Goal: Information Seeking & Learning: Learn about a topic

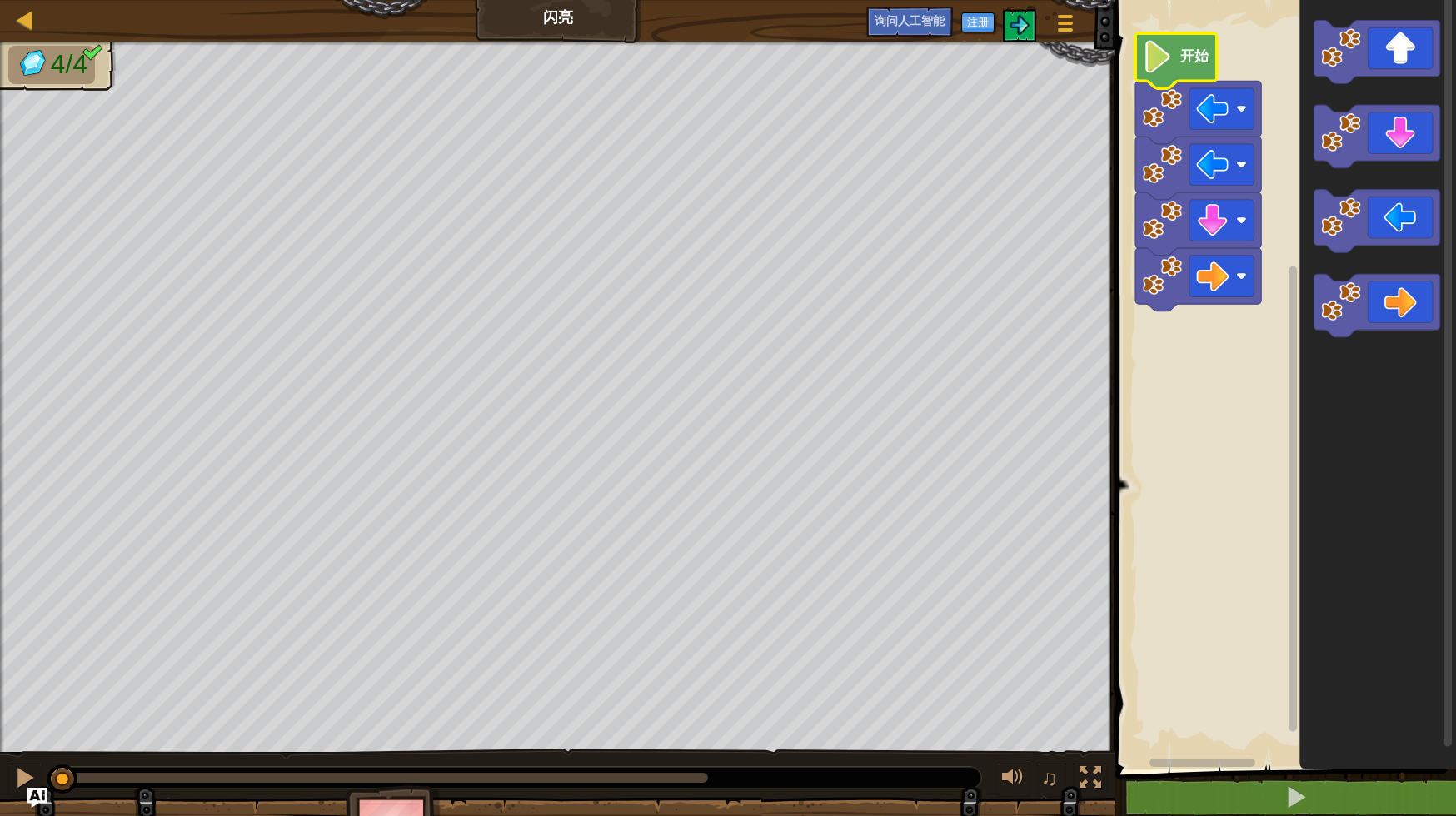
click at [1186, 77] on icon "Blockly工作区" at bounding box center [1176, 61] width 82 height 55
click at [1225, 116] on image "Blockly工作区" at bounding box center [1213, 108] width 33 height 33
click at [1167, 55] on image "Blockly工作区" at bounding box center [1158, 57] width 31 height 33
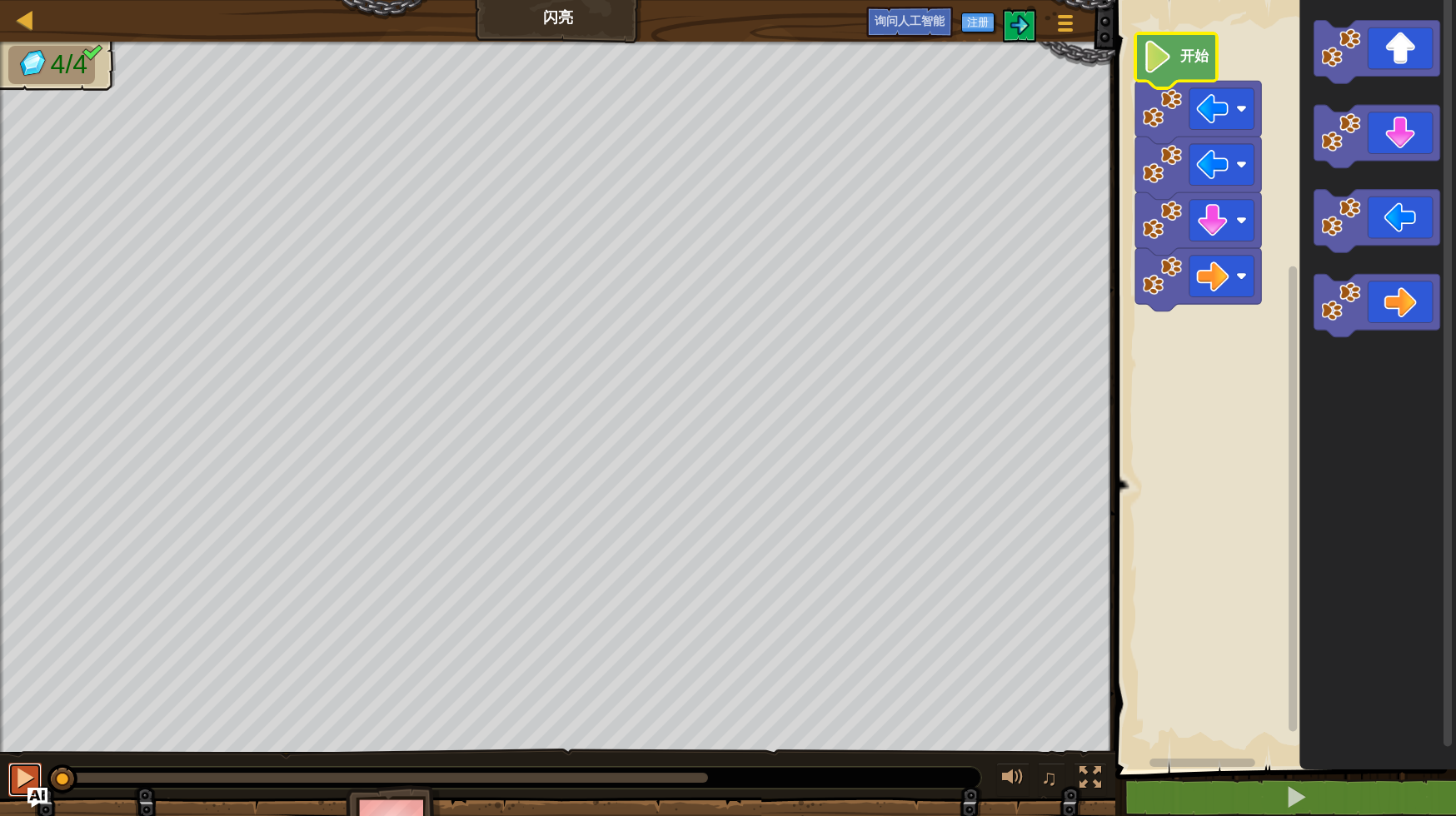
click at [18, 772] on div at bounding box center [25, 778] width 22 height 22
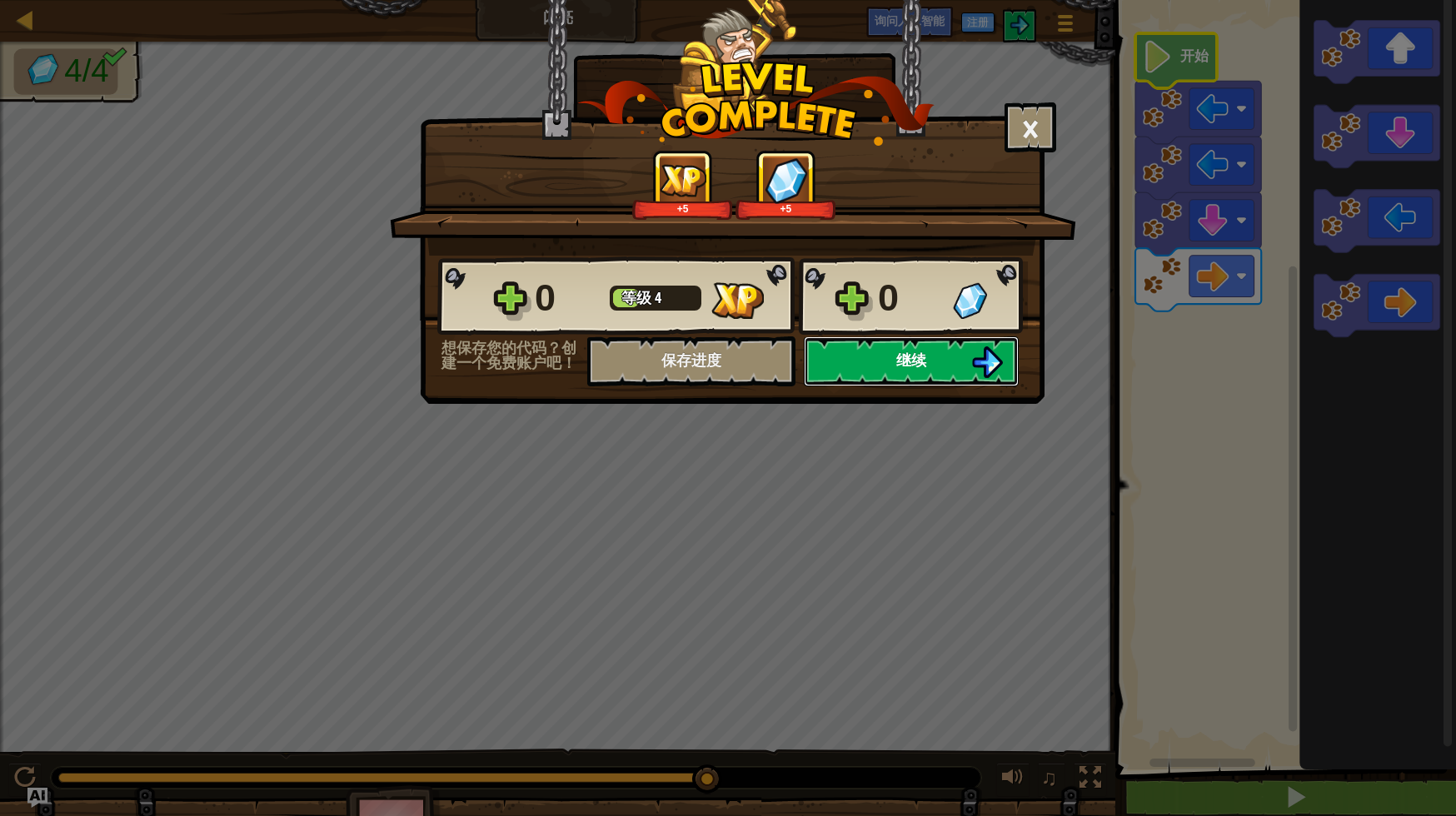
click at [934, 365] on button "继续" at bounding box center [911, 362] width 215 height 50
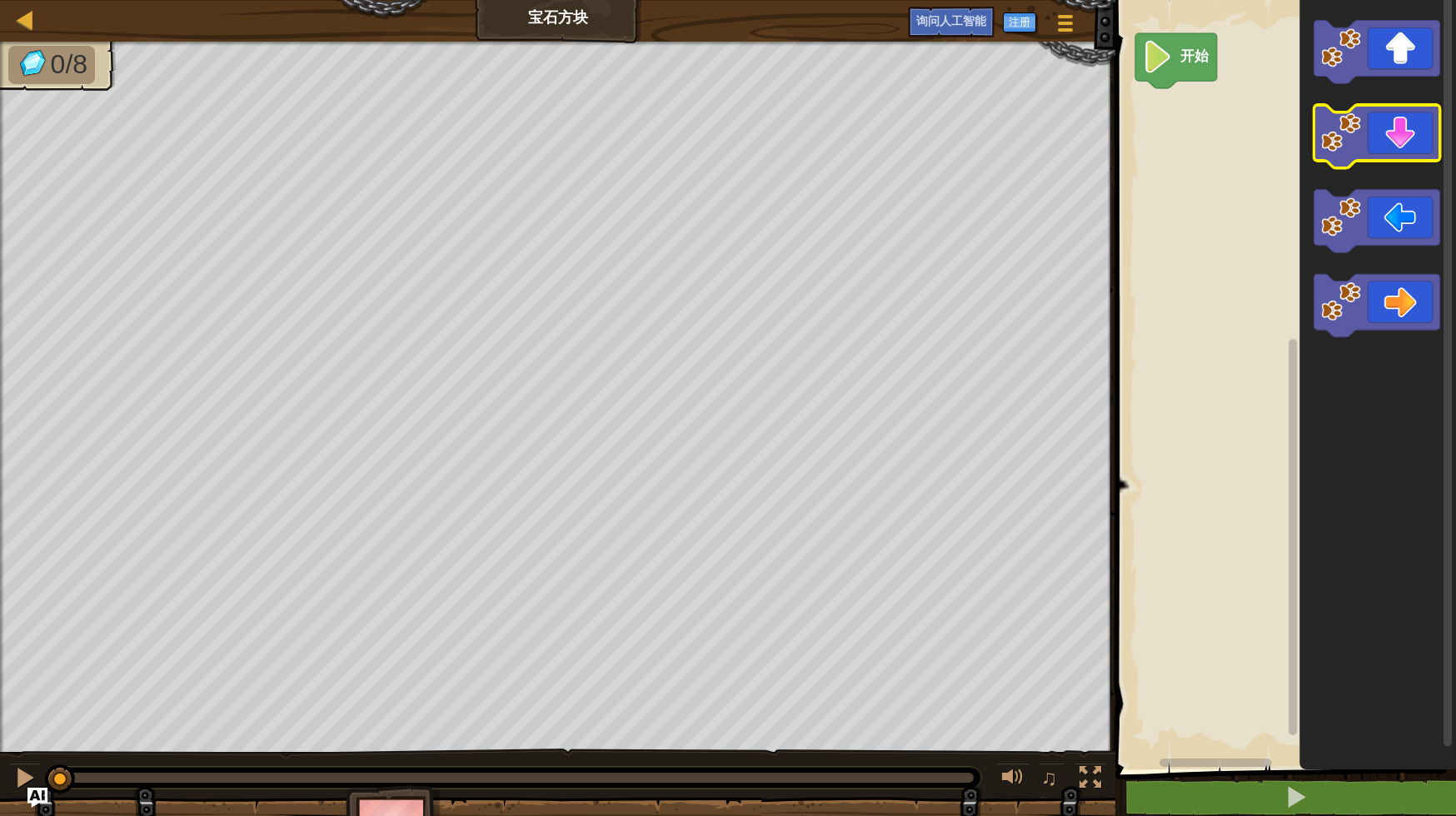
click at [1403, 146] on icon "Blockly工作区" at bounding box center [1377, 136] width 126 height 64
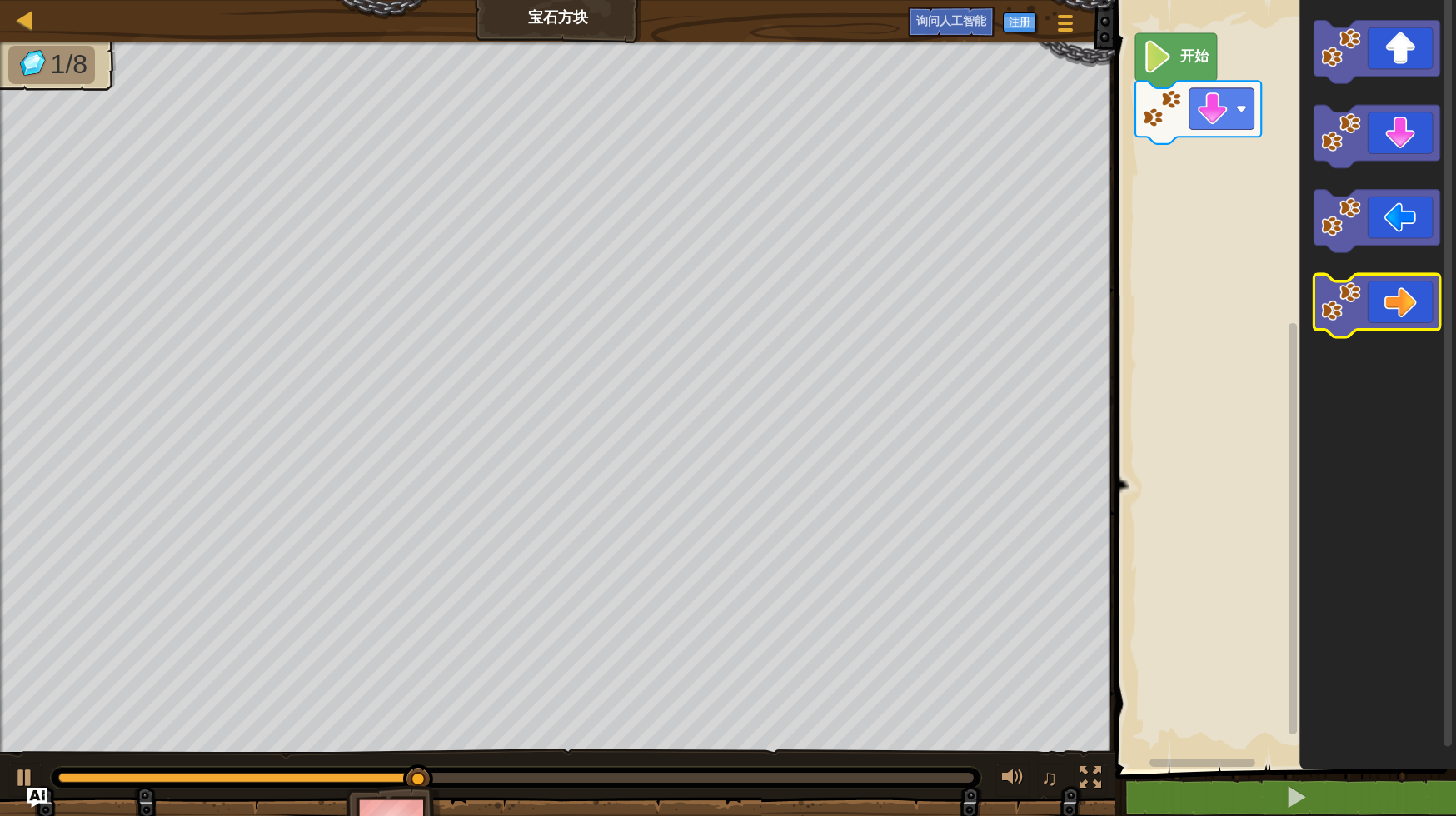
click at [1402, 308] on icon "Blockly工作区" at bounding box center [1377, 305] width 126 height 64
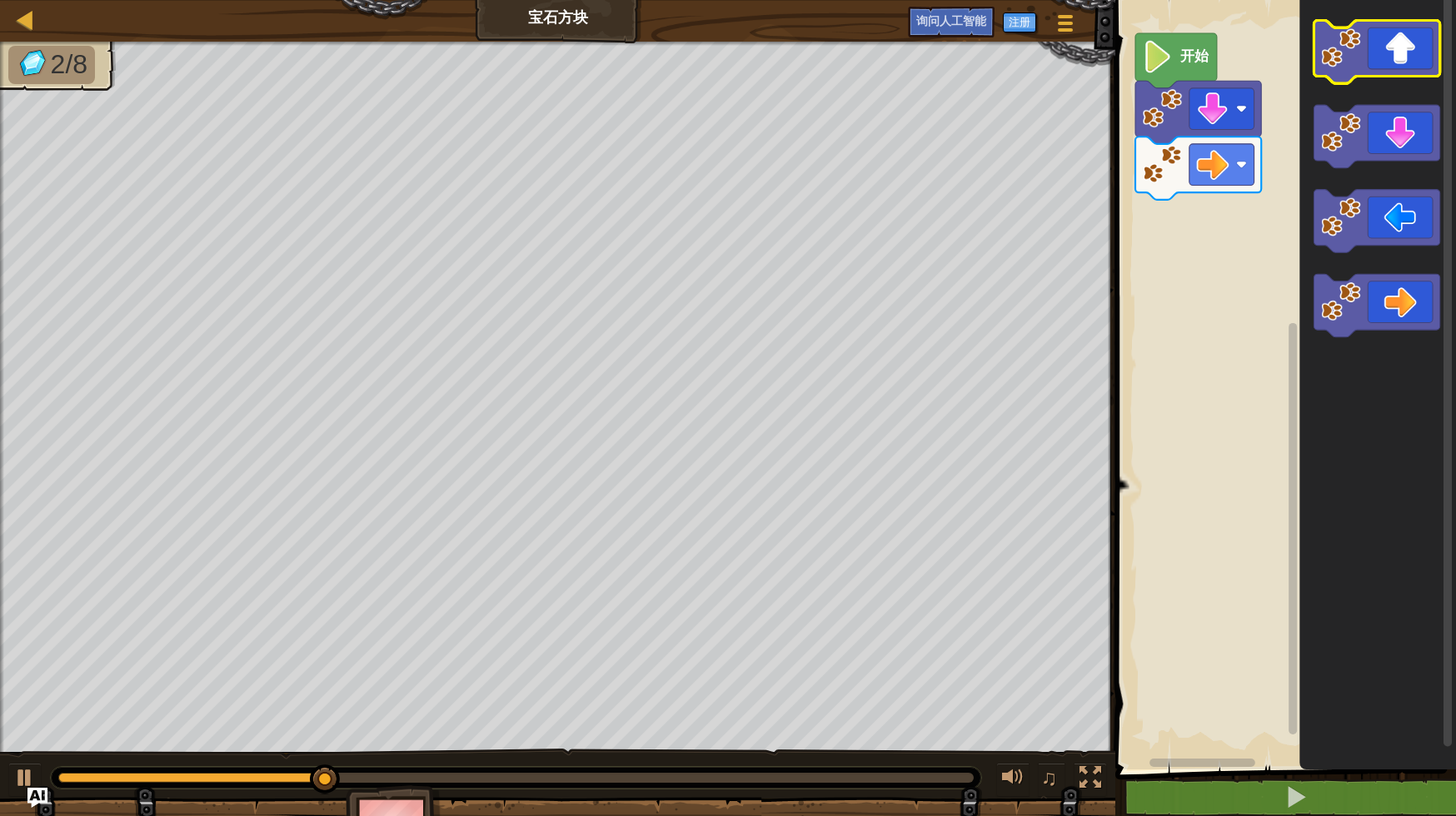
click at [1402, 63] on icon "Blockly工作区" at bounding box center [1377, 53] width 126 height 64
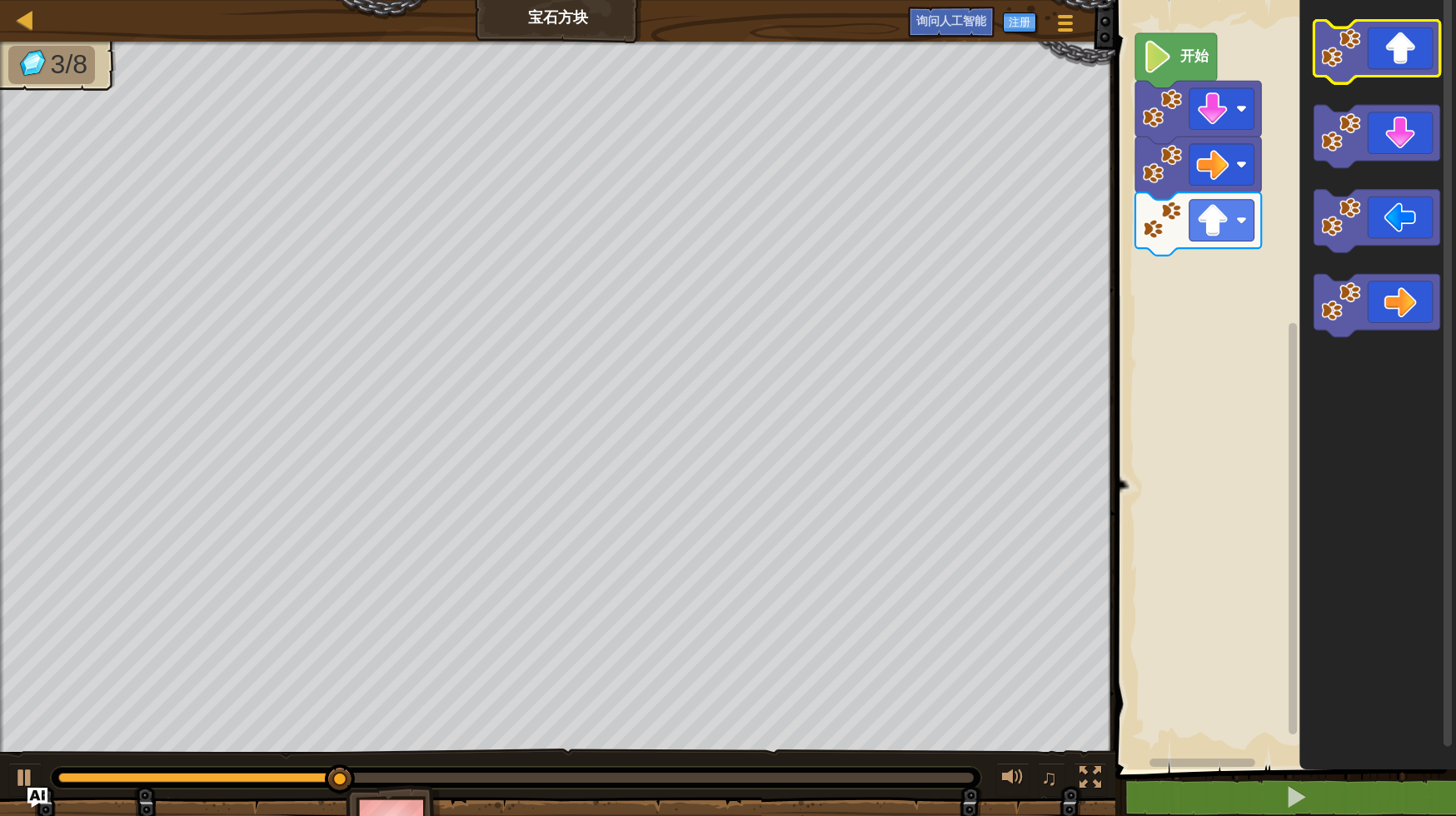
click at [1402, 63] on icon "Blockly工作区" at bounding box center [1377, 53] width 126 height 64
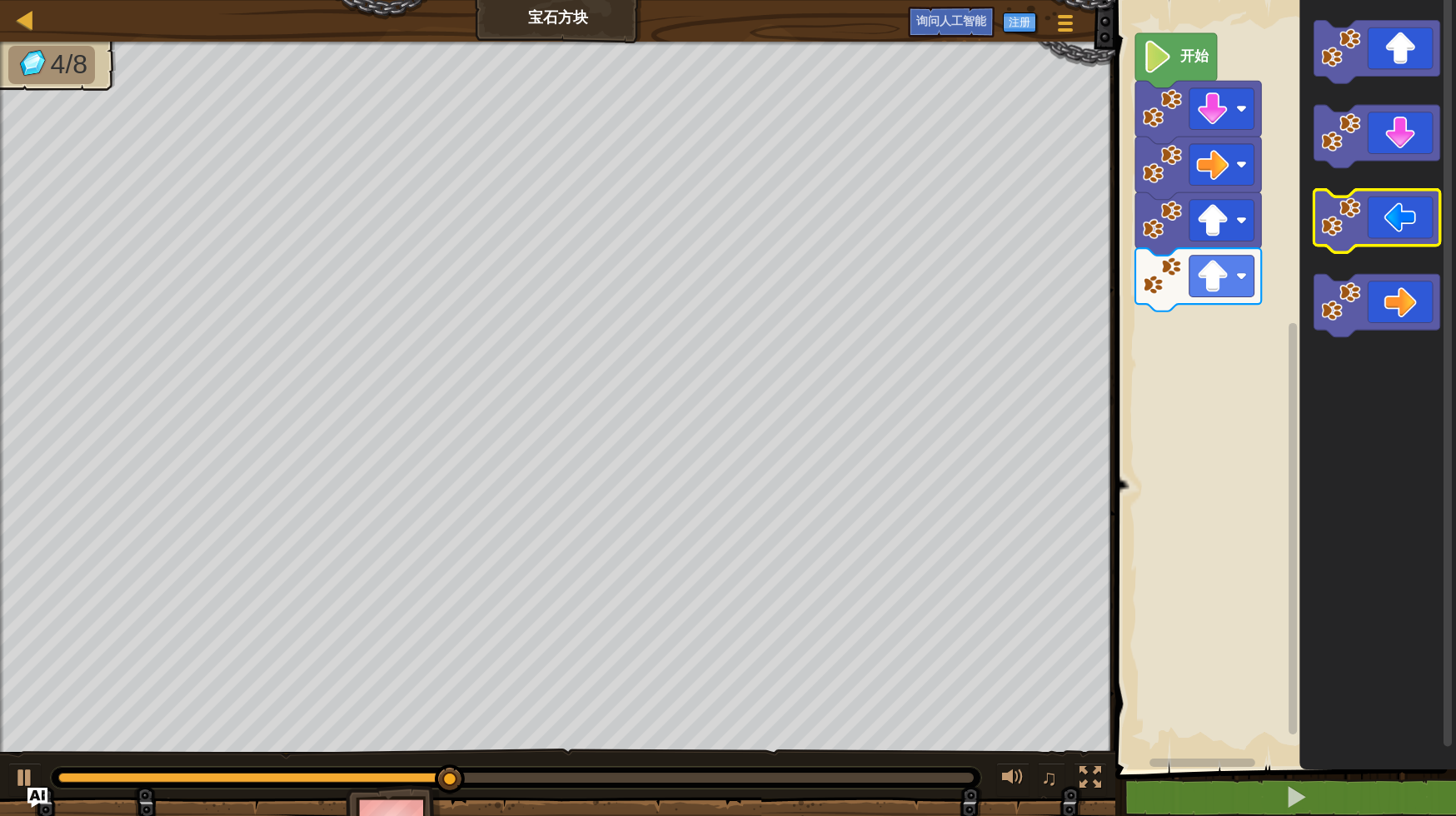
click at [1404, 229] on icon "Blockly工作区" at bounding box center [1377, 222] width 126 height 64
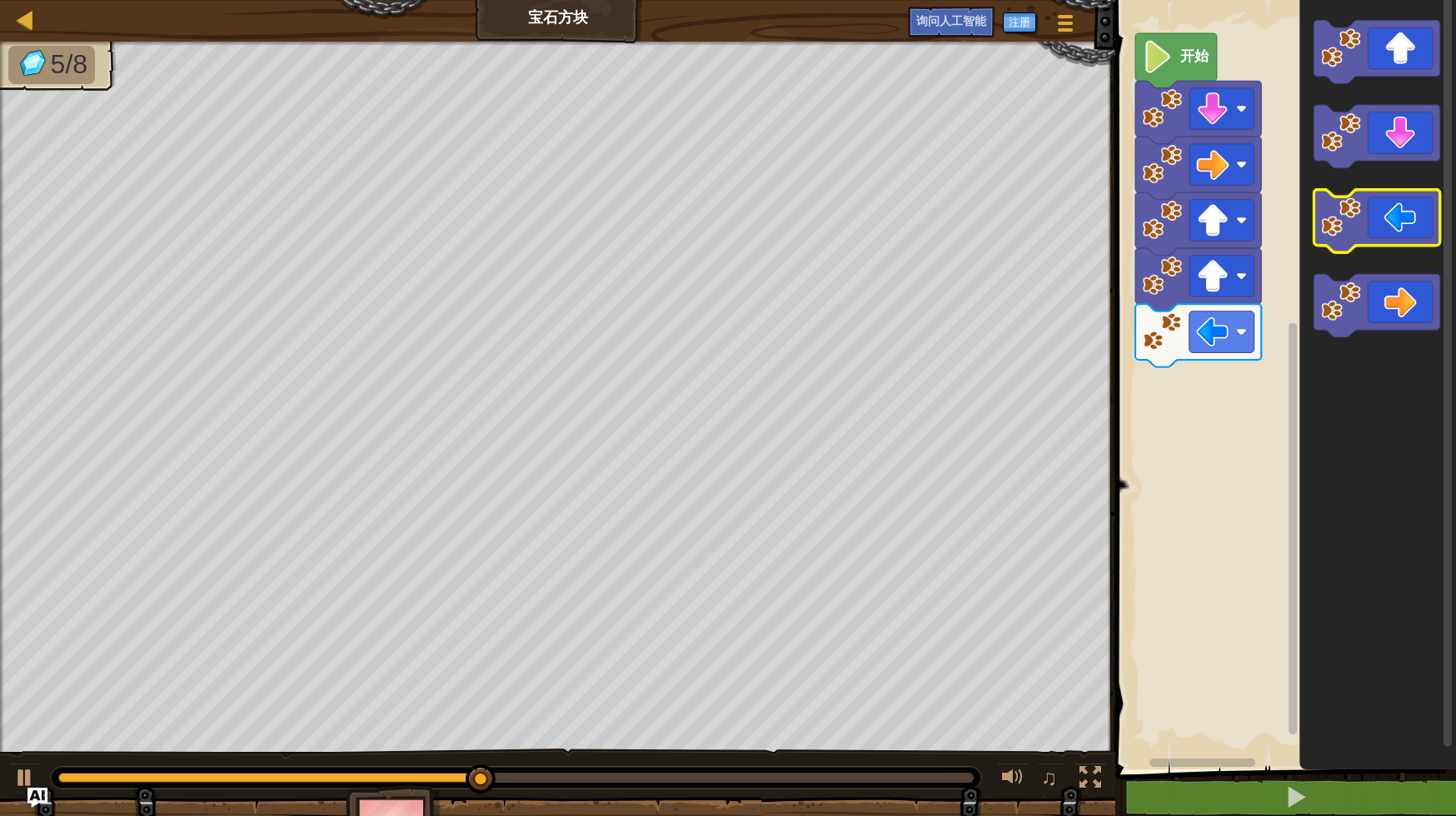
click at [1404, 229] on icon "Blockly工作区" at bounding box center [1377, 222] width 126 height 64
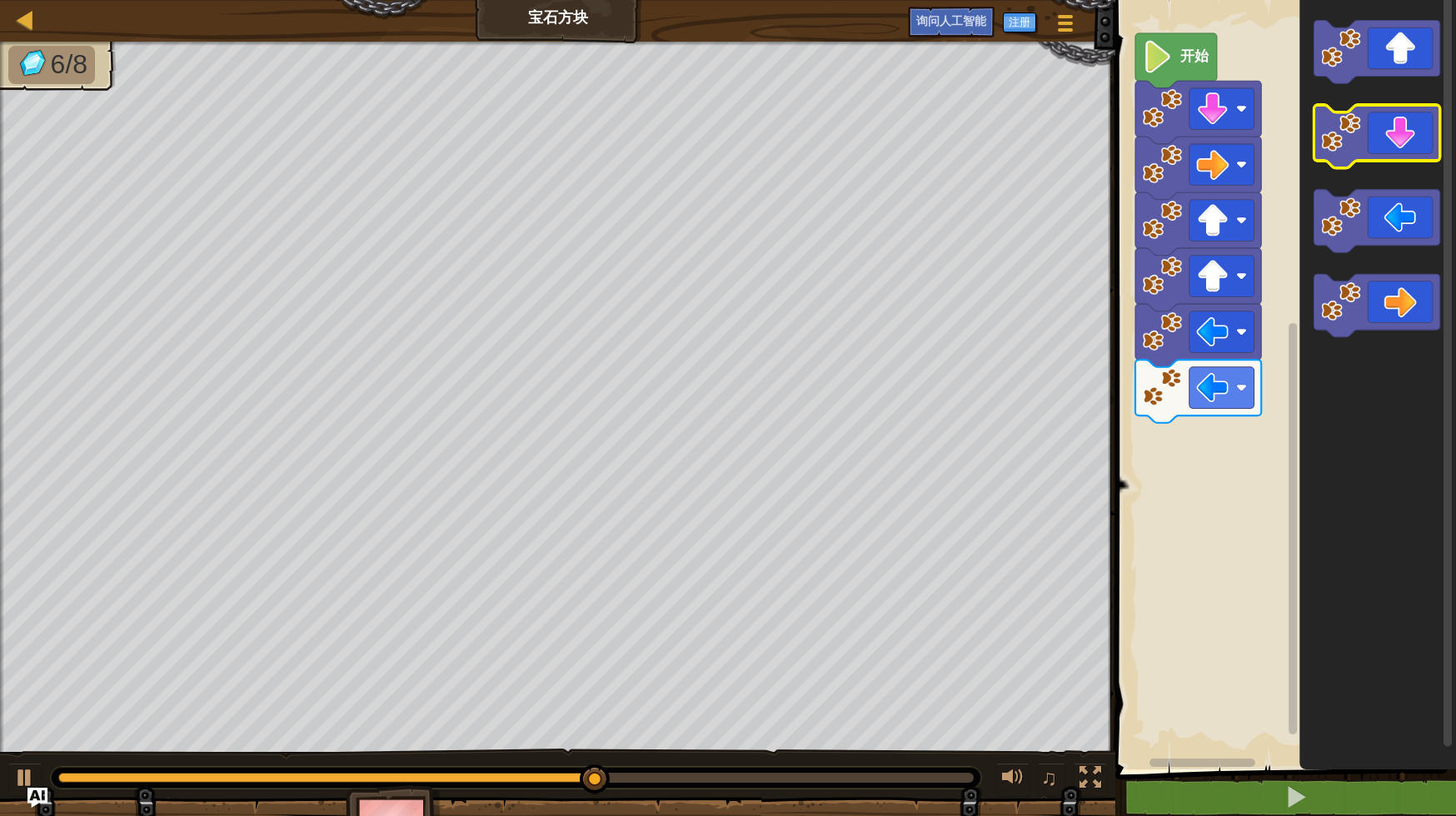
click at [1423, 129] on icon "Blockly工作区" at bounding box center [1377, 136] width 126 height 64
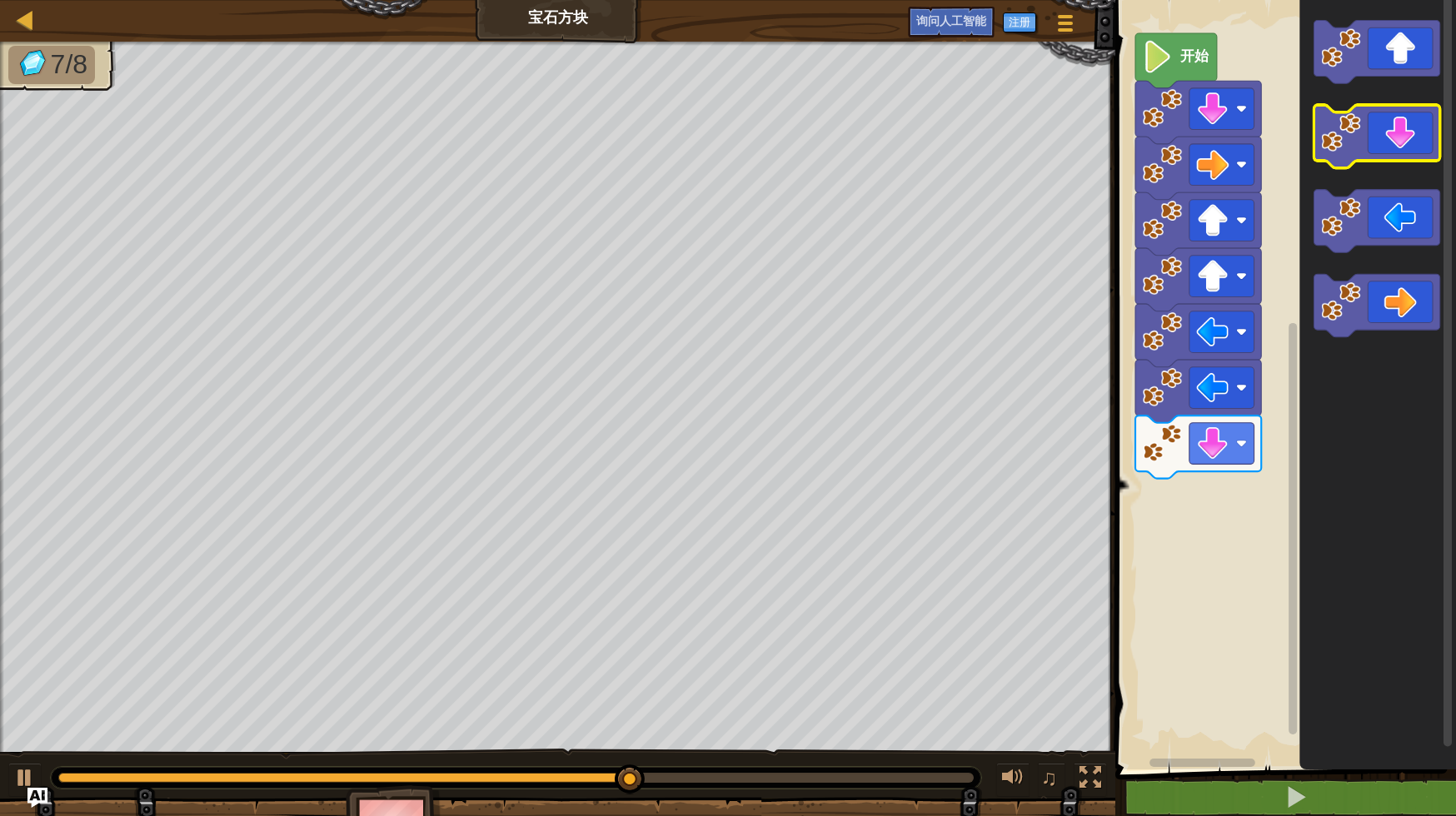
click at [1423, 129] on icon "Blockly工作区" at bounding box center [1377, 136] width 126 height 64
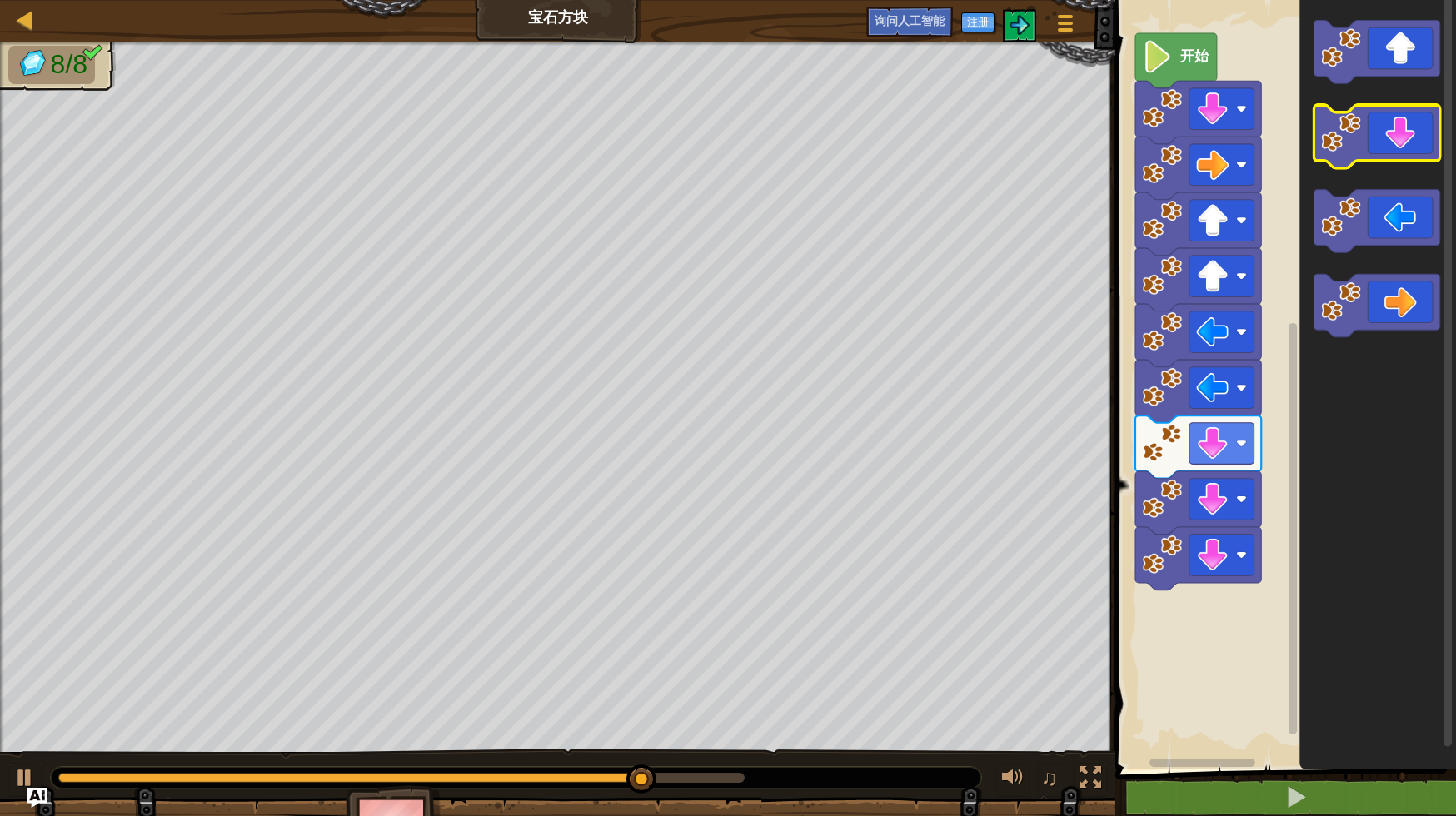
click at [1423, 129] on icon "Blockly工作区" at bounding box center [1377, 136] width 126 height 64
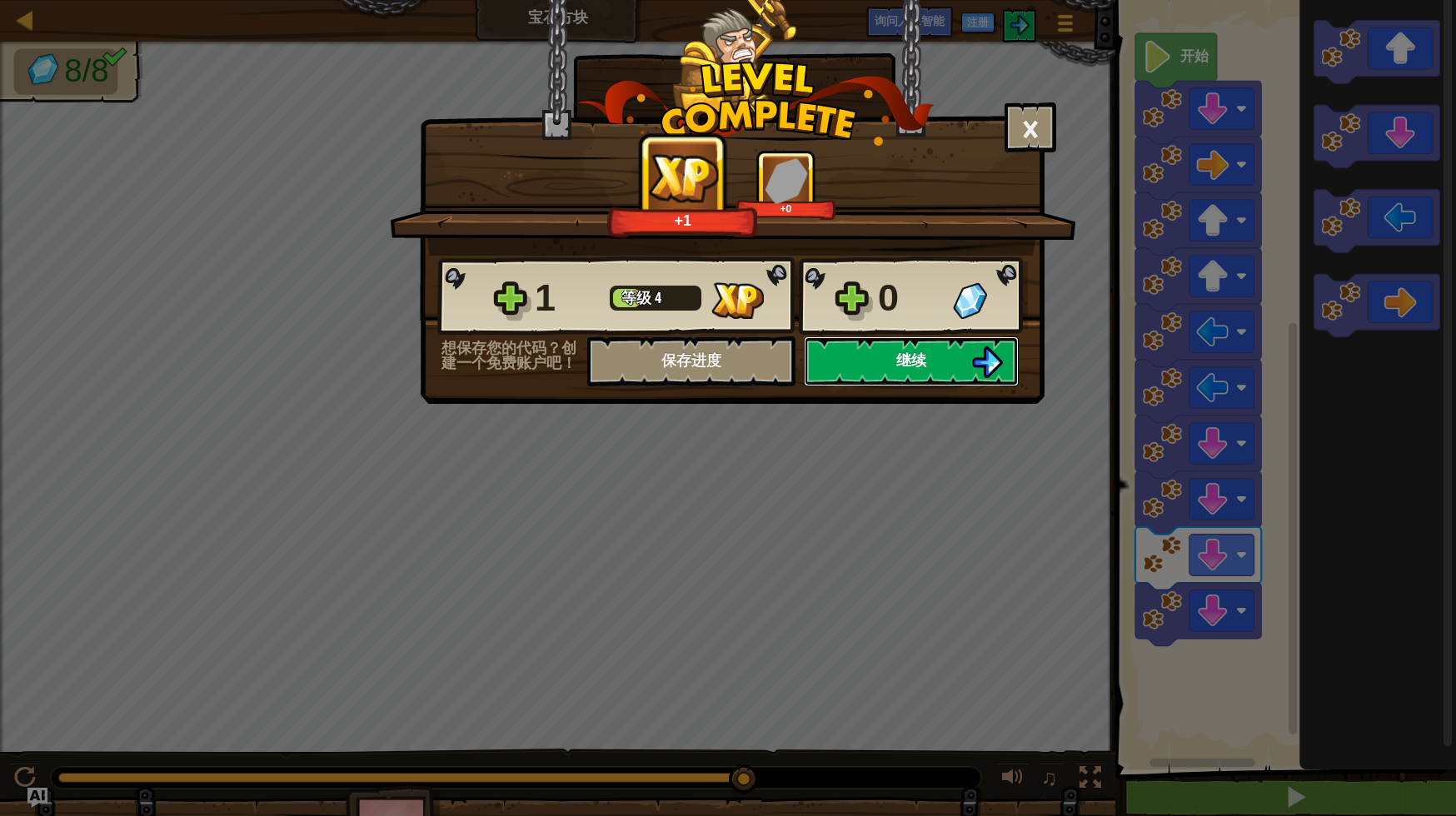
click at [981, 361] on img at bounding box center [987, 362] width 32 height 32
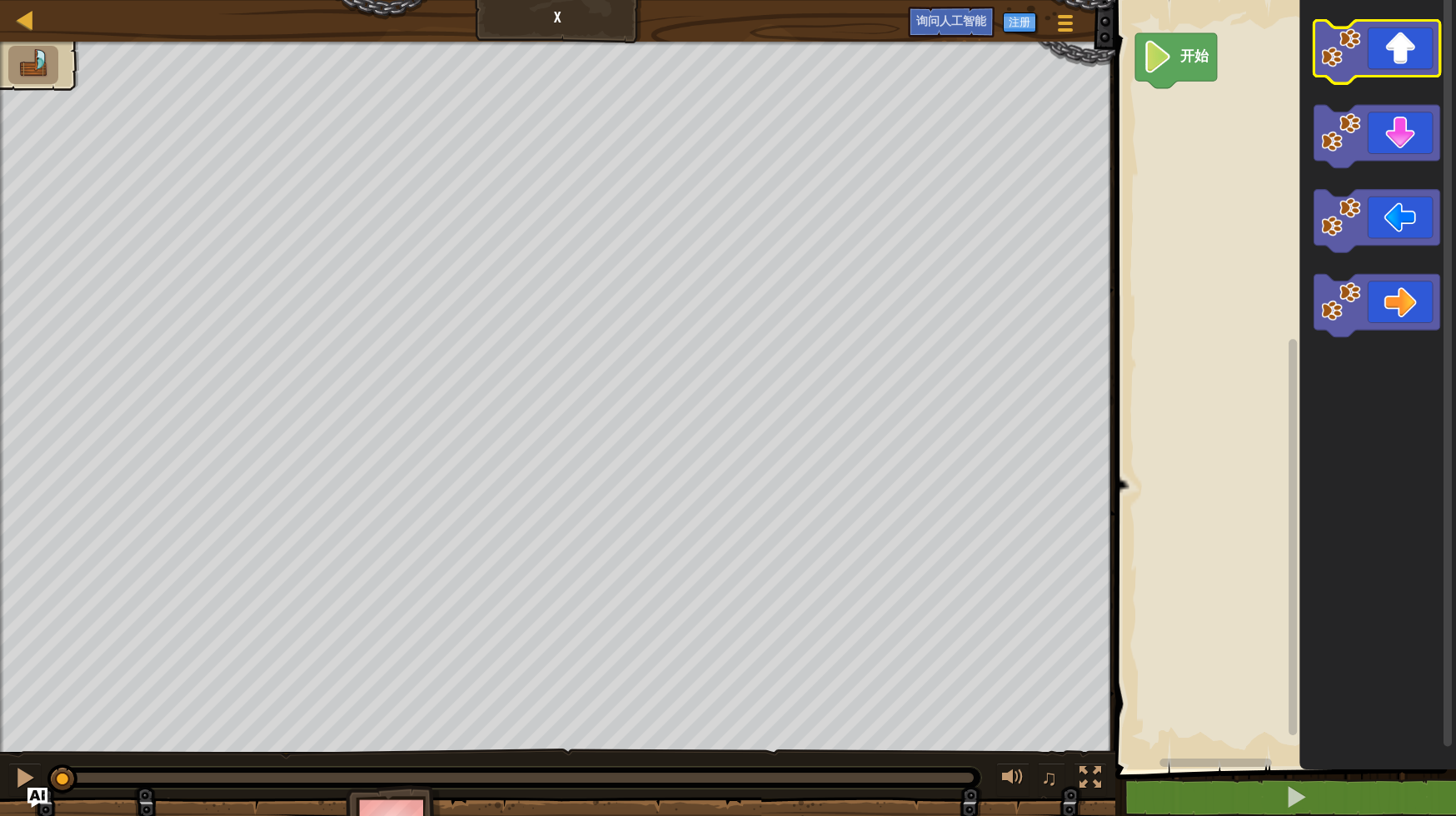
click at [1397, 35] on icon "Blockly工作区" at bounding box center [1377, 53] width 126 height 64
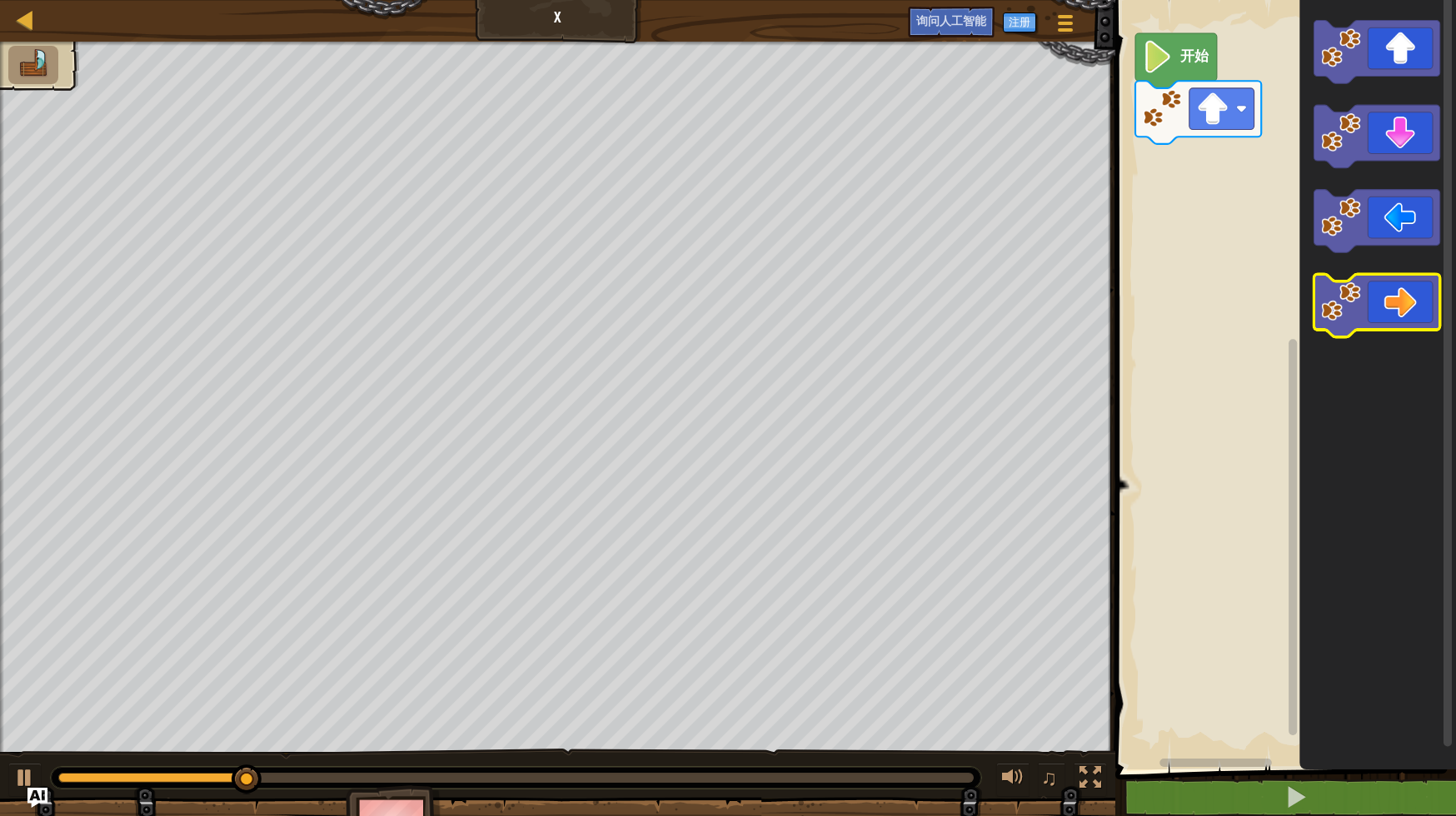
click at [1408, 303] on icon "Blockly工作区" at bounding box center [1377, 305] width 126 height 64
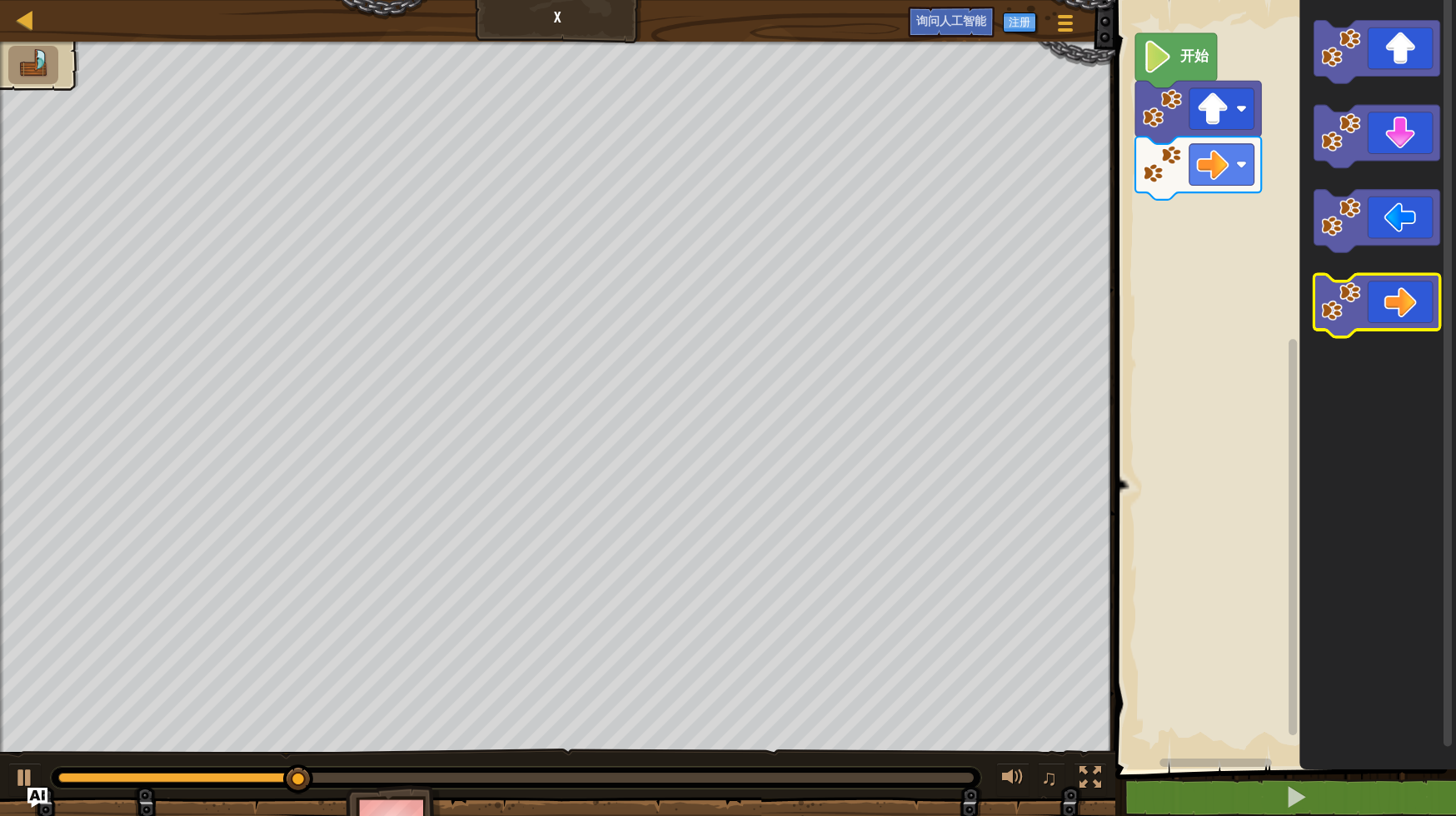
click at [1408, 303] on icon "Blockly工作区" at bounding box center [1377, 305] width 126 height 64
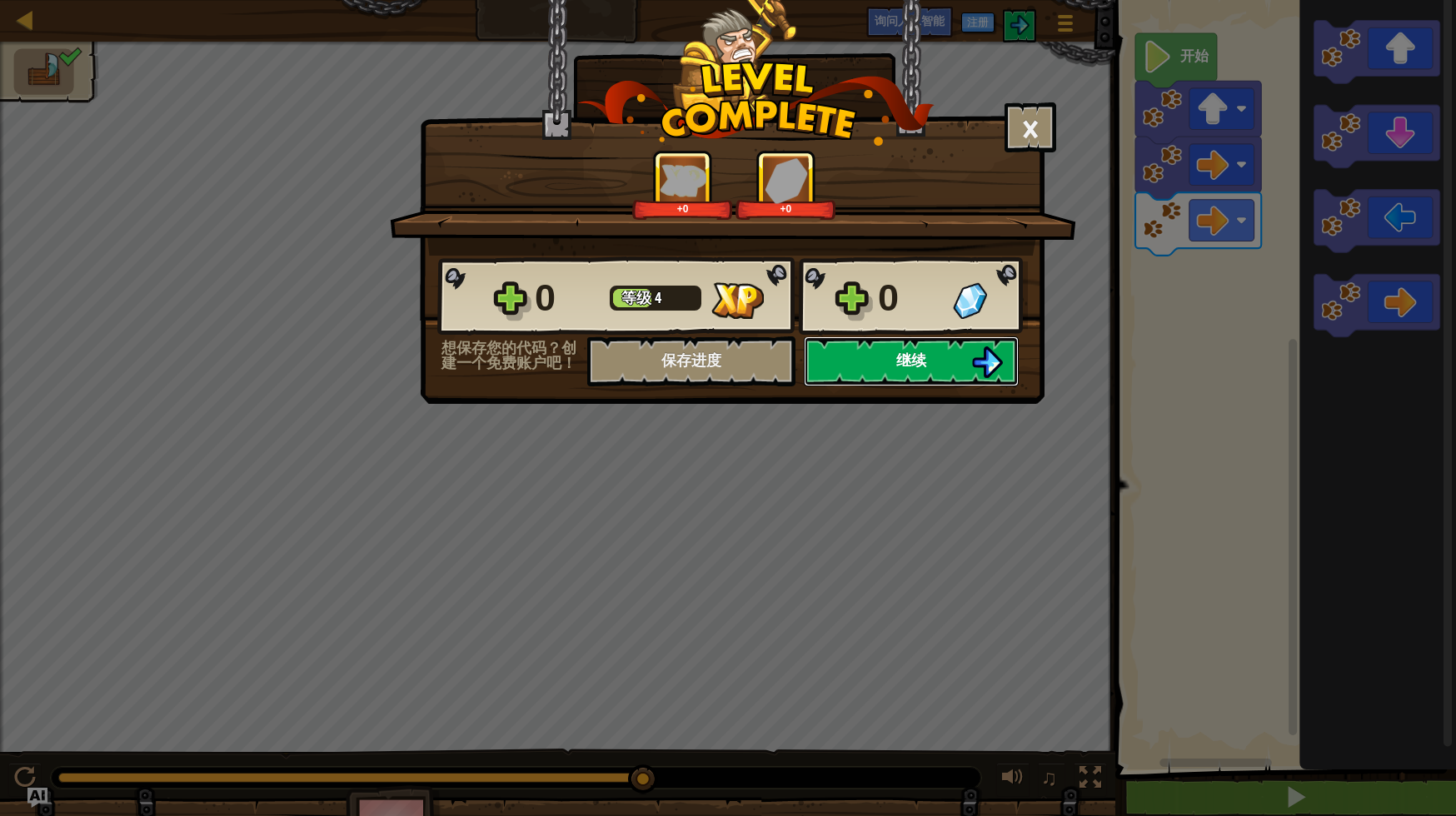
click at [960, 354] on button "继续" at bounding box center [911, 362] width 215 height 50
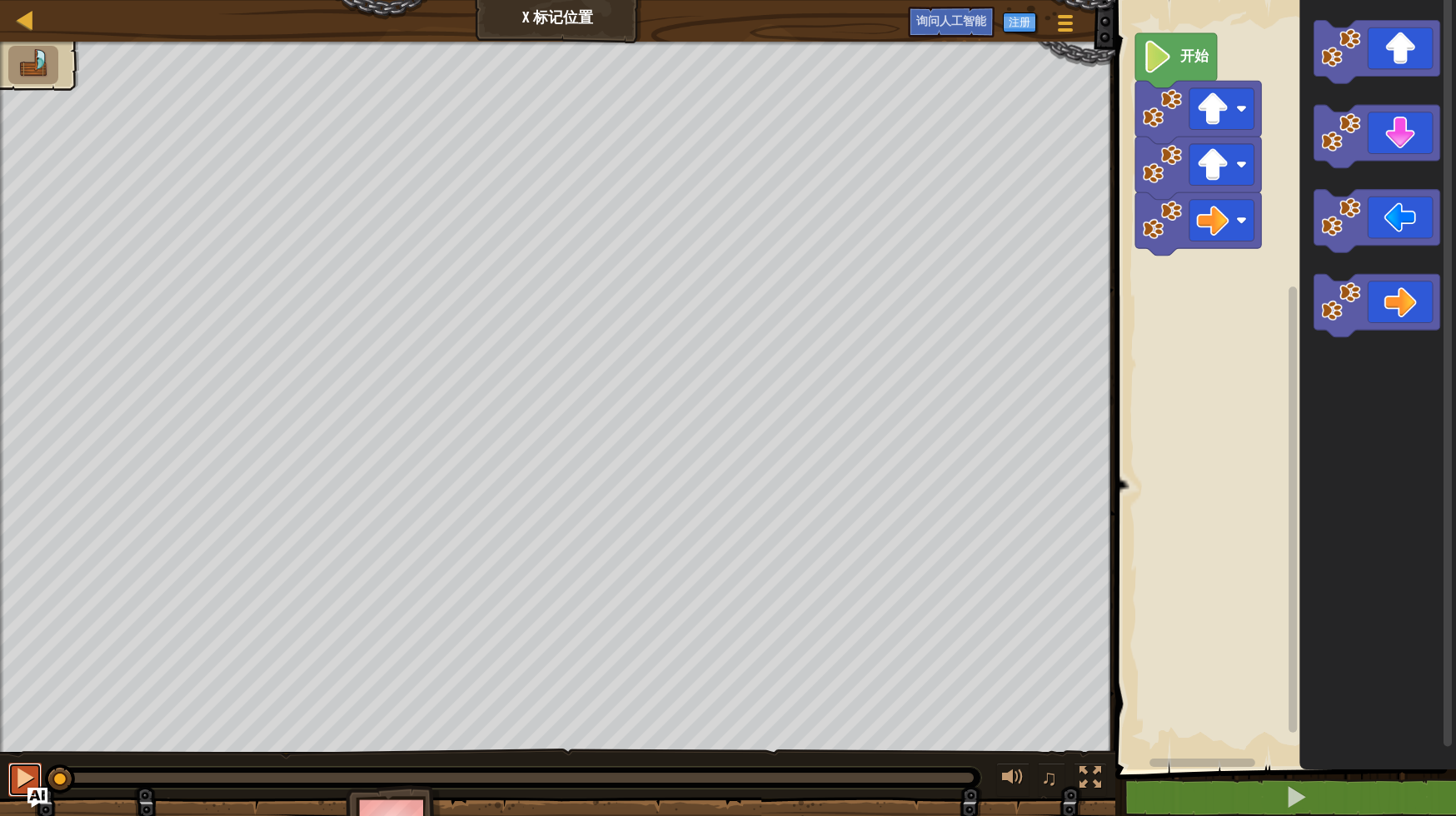
click at [15, 779] on div at bounding box center [25, 778] width 22 height 22
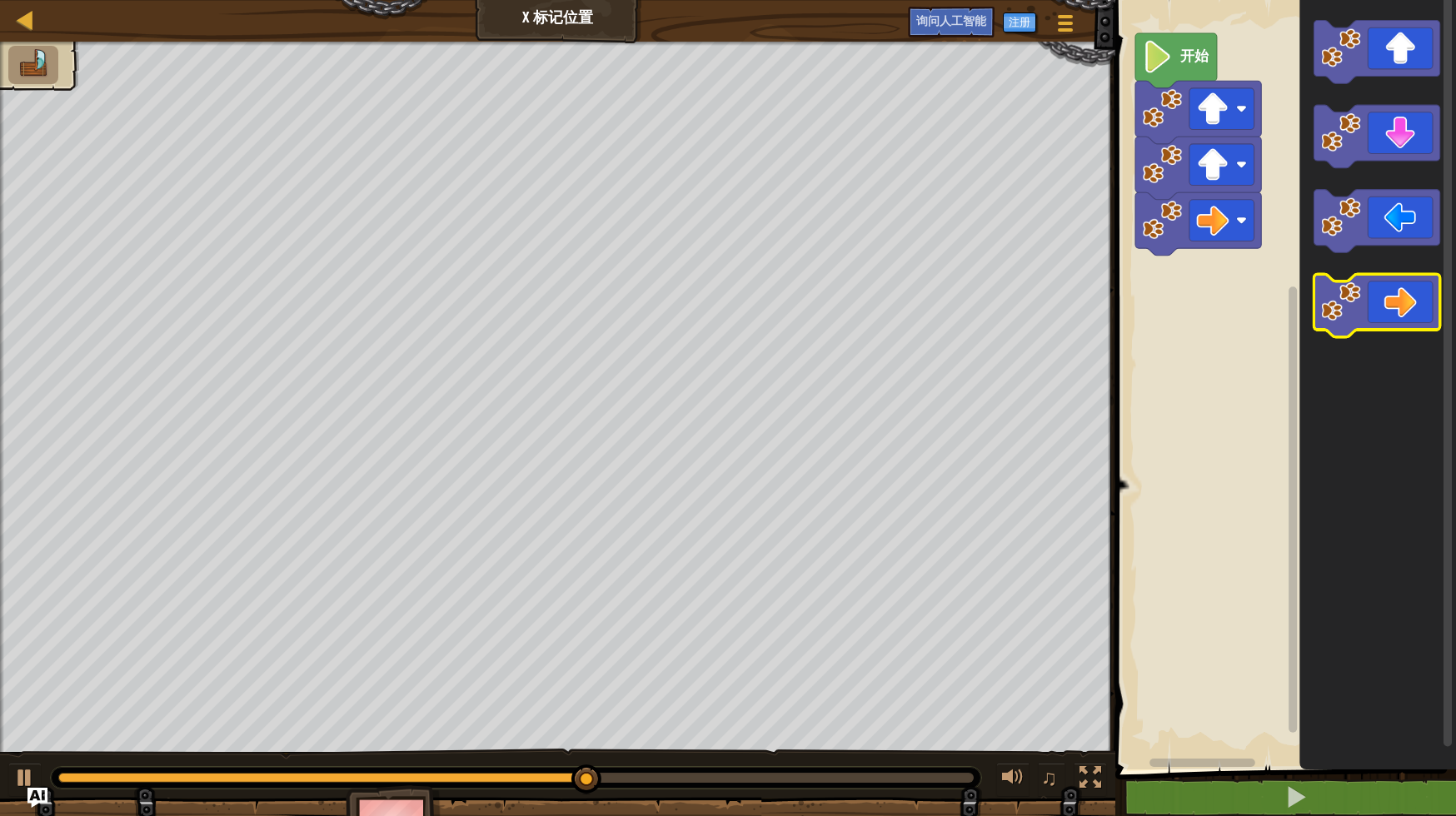
click at [1370, 308] on icon "Blockly工作区" at bounding box center [1377, 305] width 126 height 64
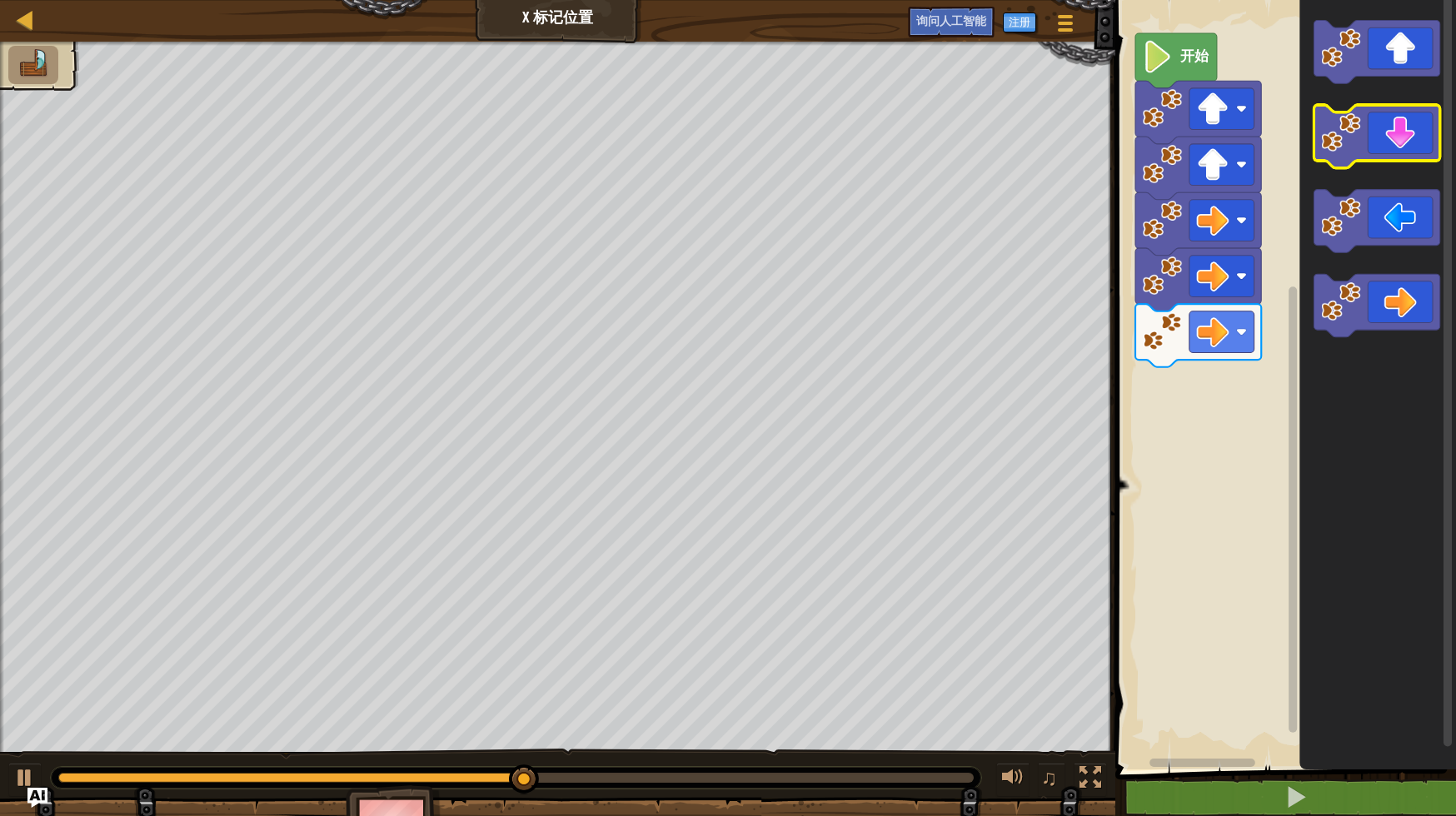
click at [1381, 141] on icon "Blockly工作区" at bounding box center [1377, 136] width 126 height 64
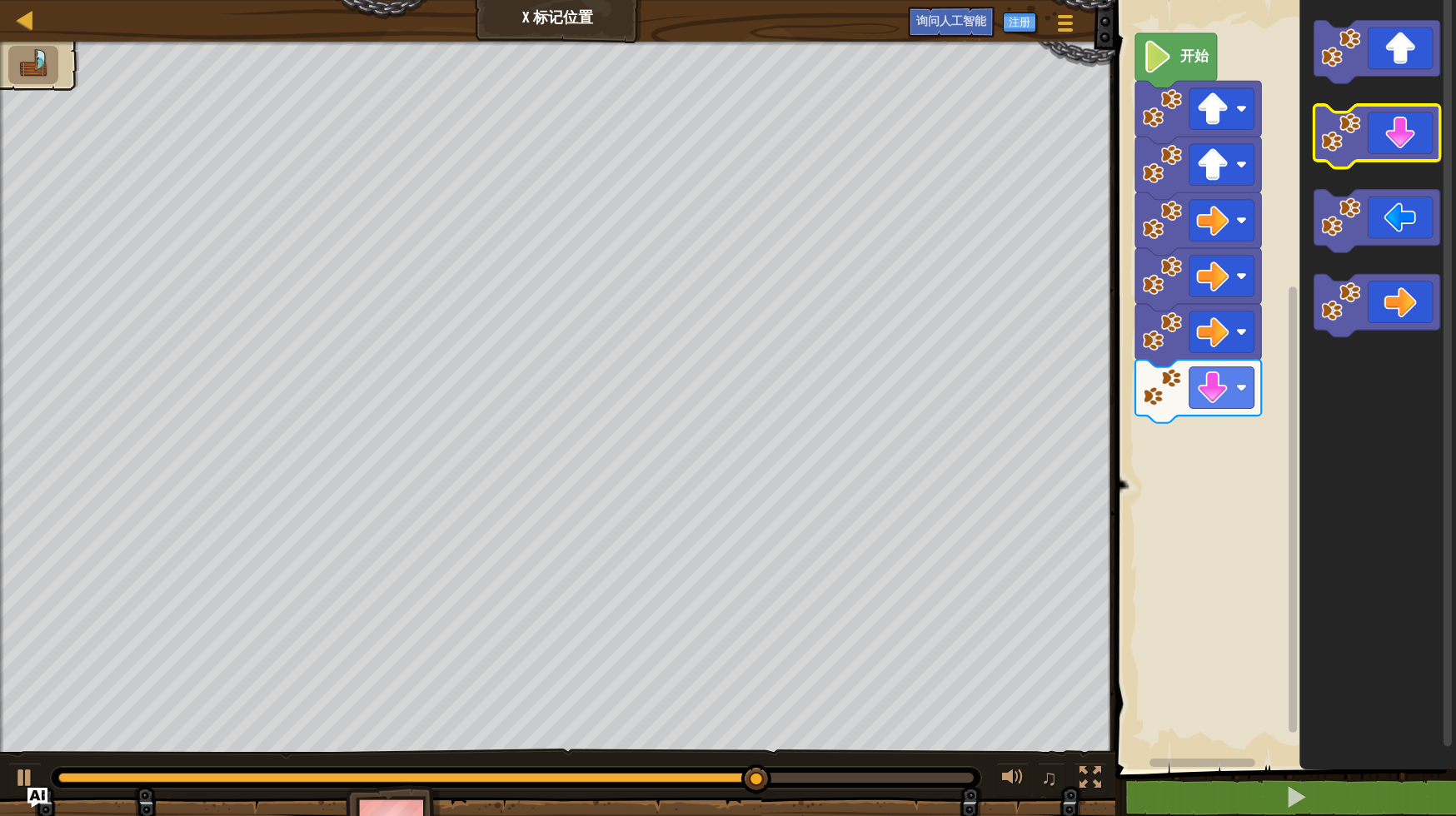
click at [1381, 141] on icon "Blockly工作区" at bounding box center [1377, 136] width 126 height 64
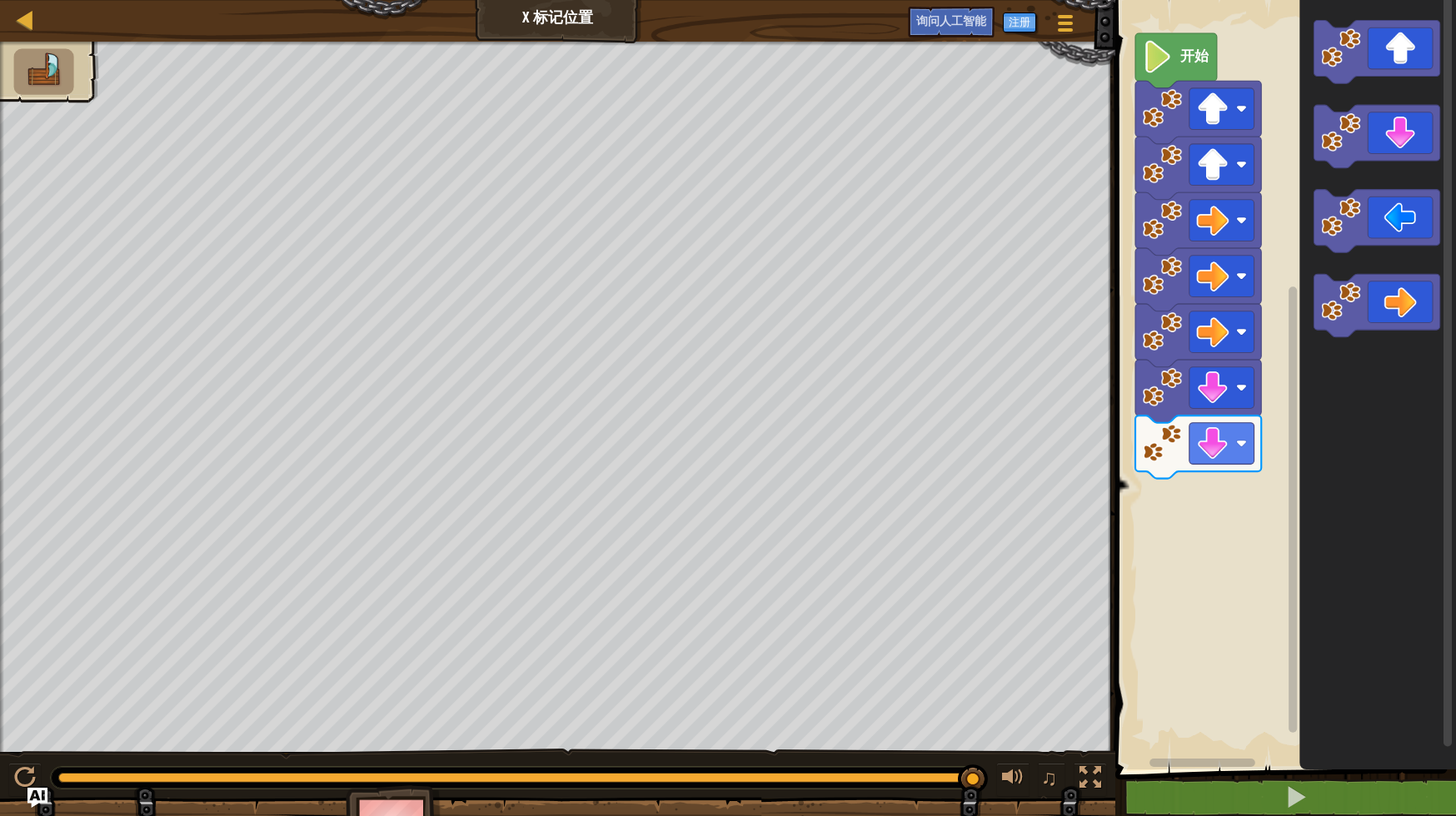
click at [1163, 67] on image "Blockly工作区" at bounding box center [1158, 57] width 31 height 33
click at [28, 9] on div at bounding box center [25, 19] width 21 height 21
select select "zh-HANS"
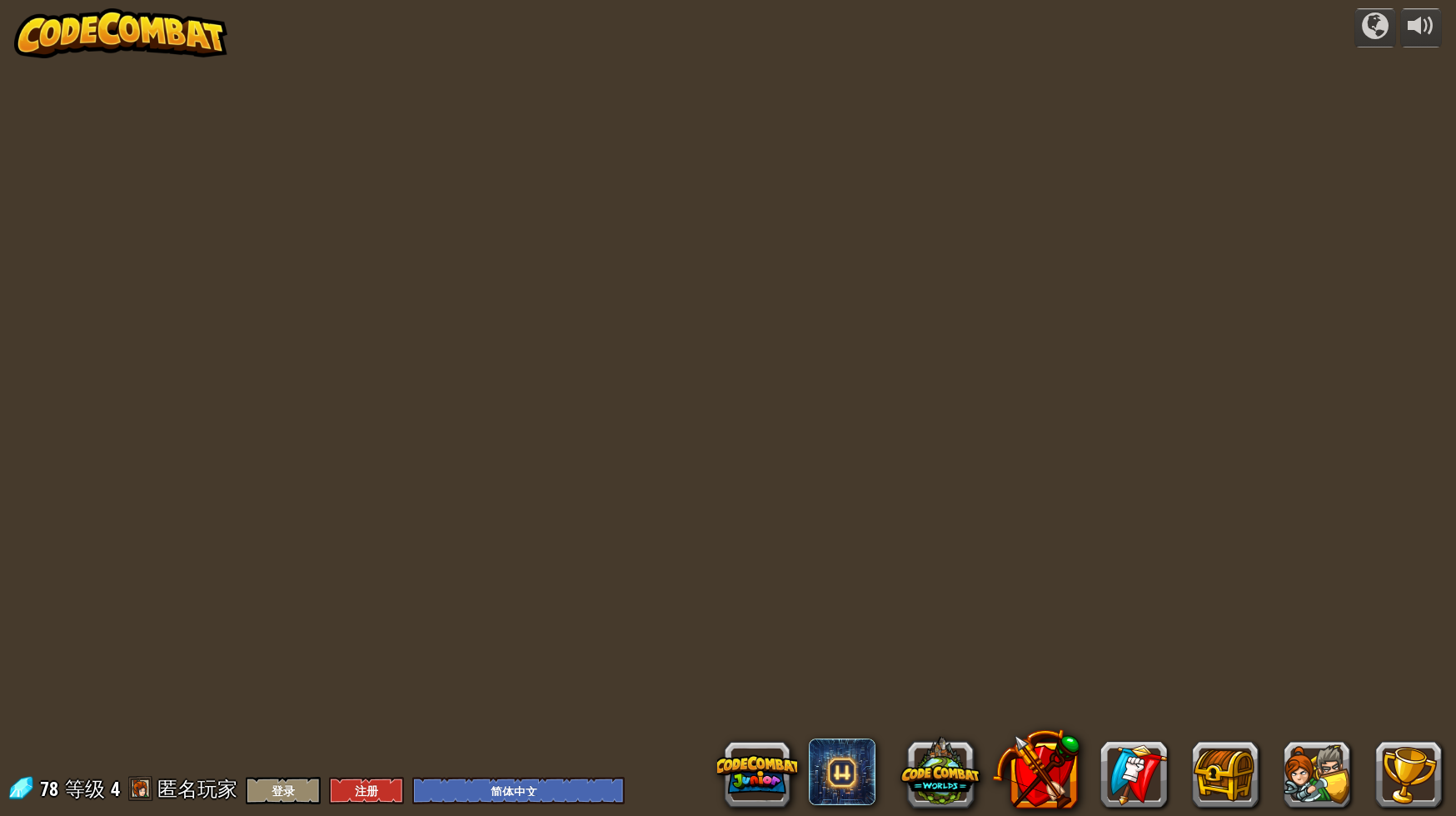
select select "zh-HANS"
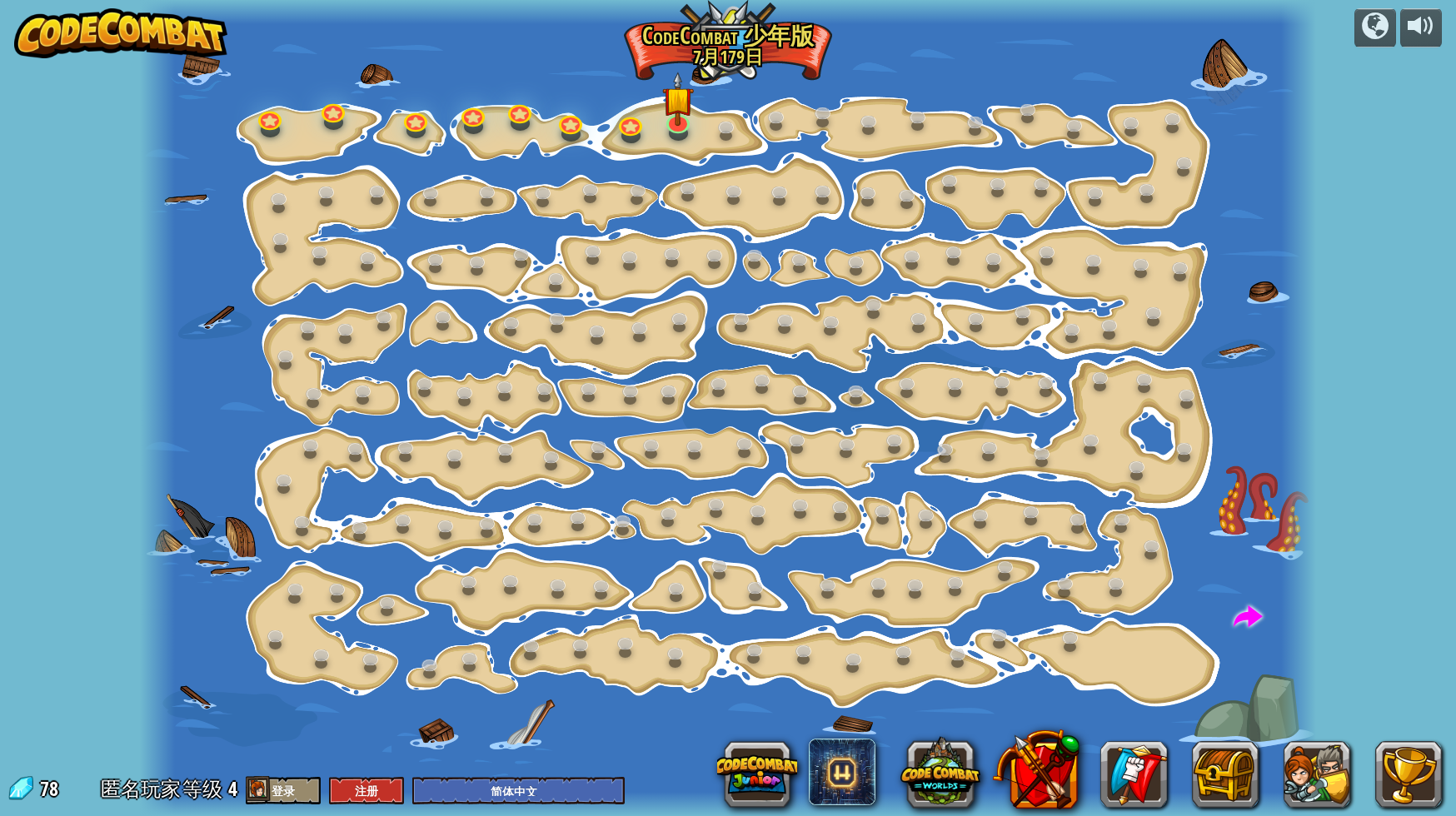
click at [430, 139] on div at bounding box center [728, 408] width 1177 height 816
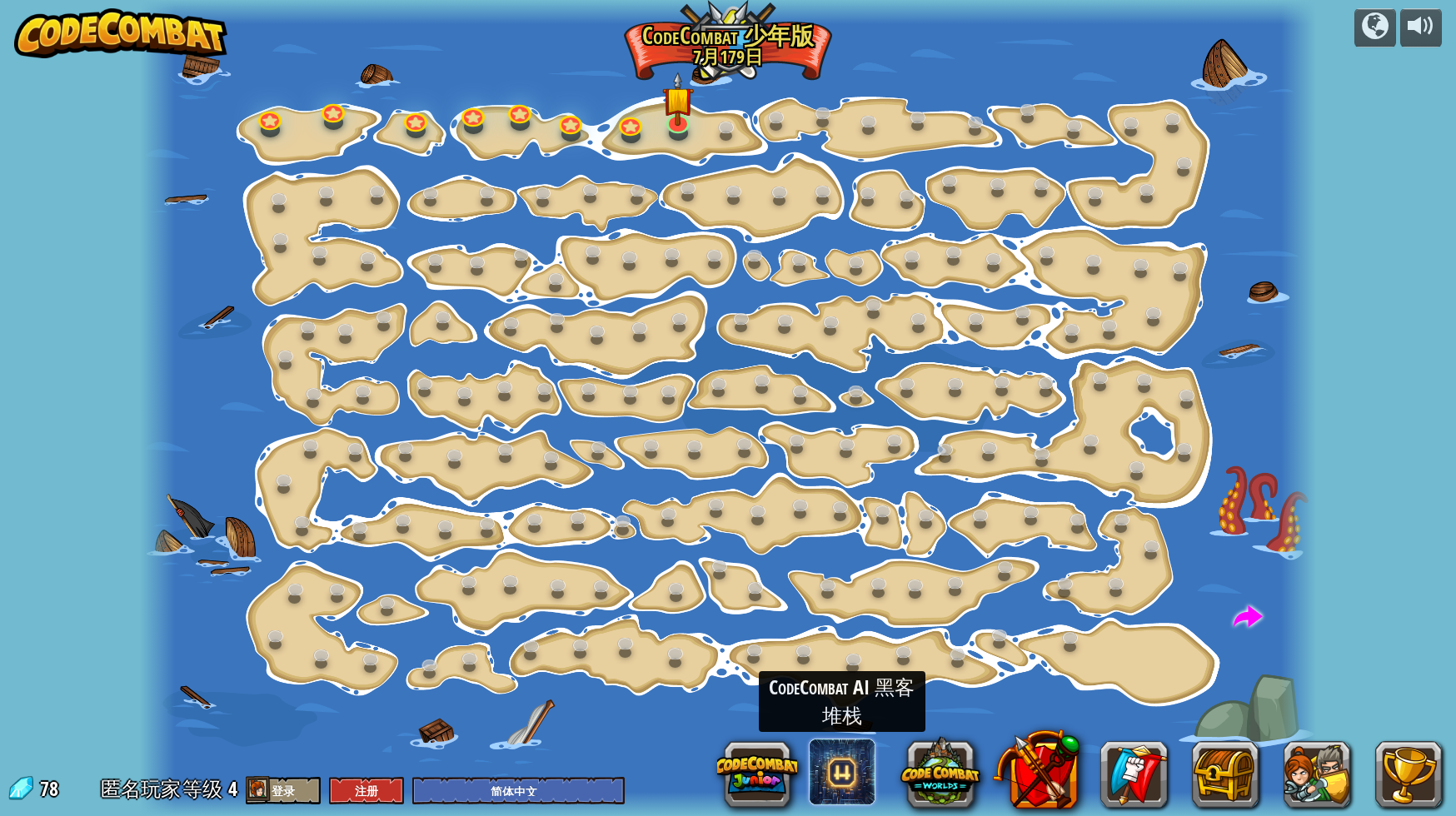
click at [851, 783] on span at bounding box center [842, 772] width 67 height 67
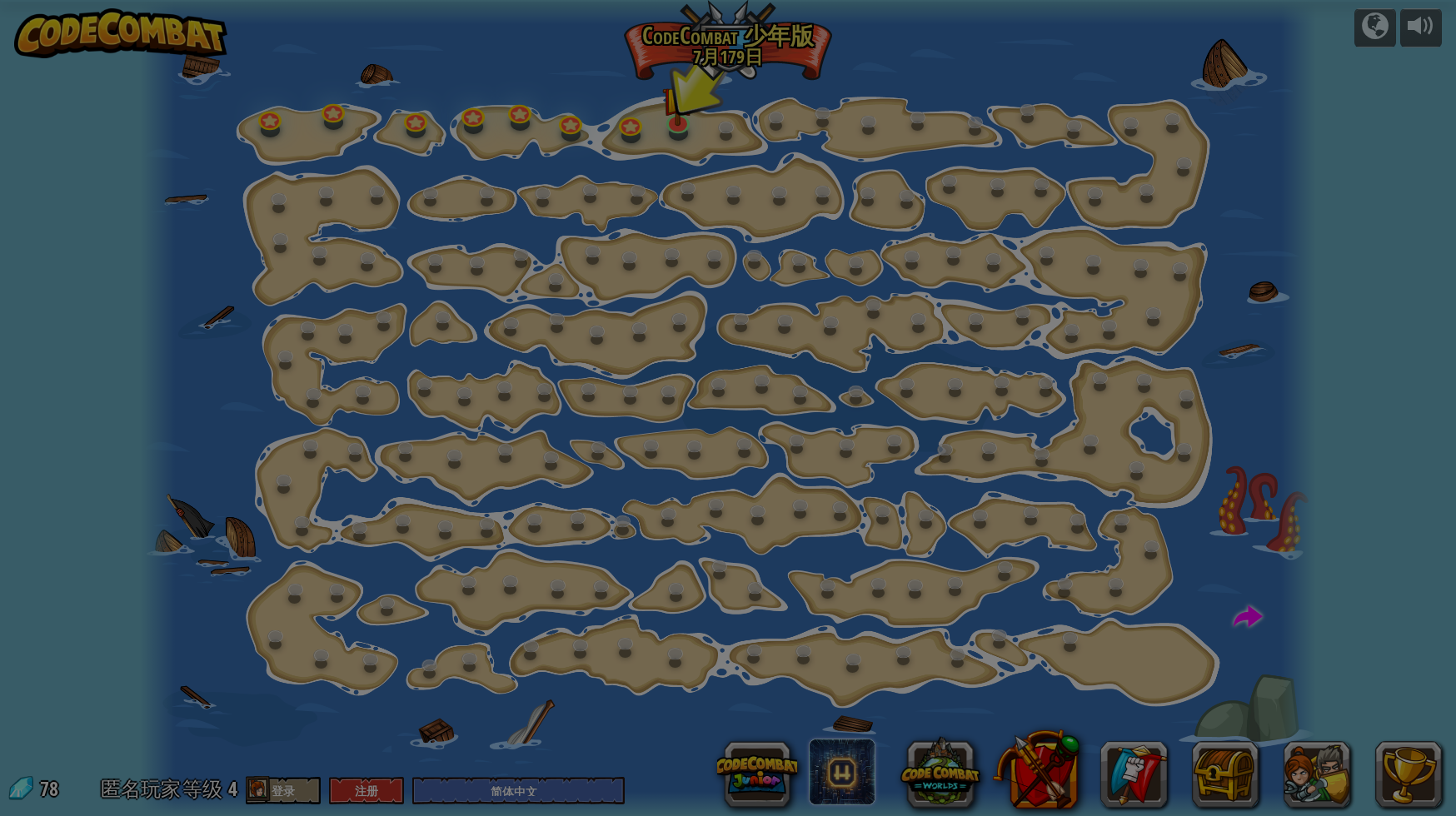
click at [851, 2] on body "powered by 逐步变化 (需解锁) 更改步骤参数。 聪明行动 (需解锁) 现在我们真的在走路了！ 加油干 去拿更多的宝石。 2a. Go Go Go …" at bounding box center [728, 1] width 1456 height 2
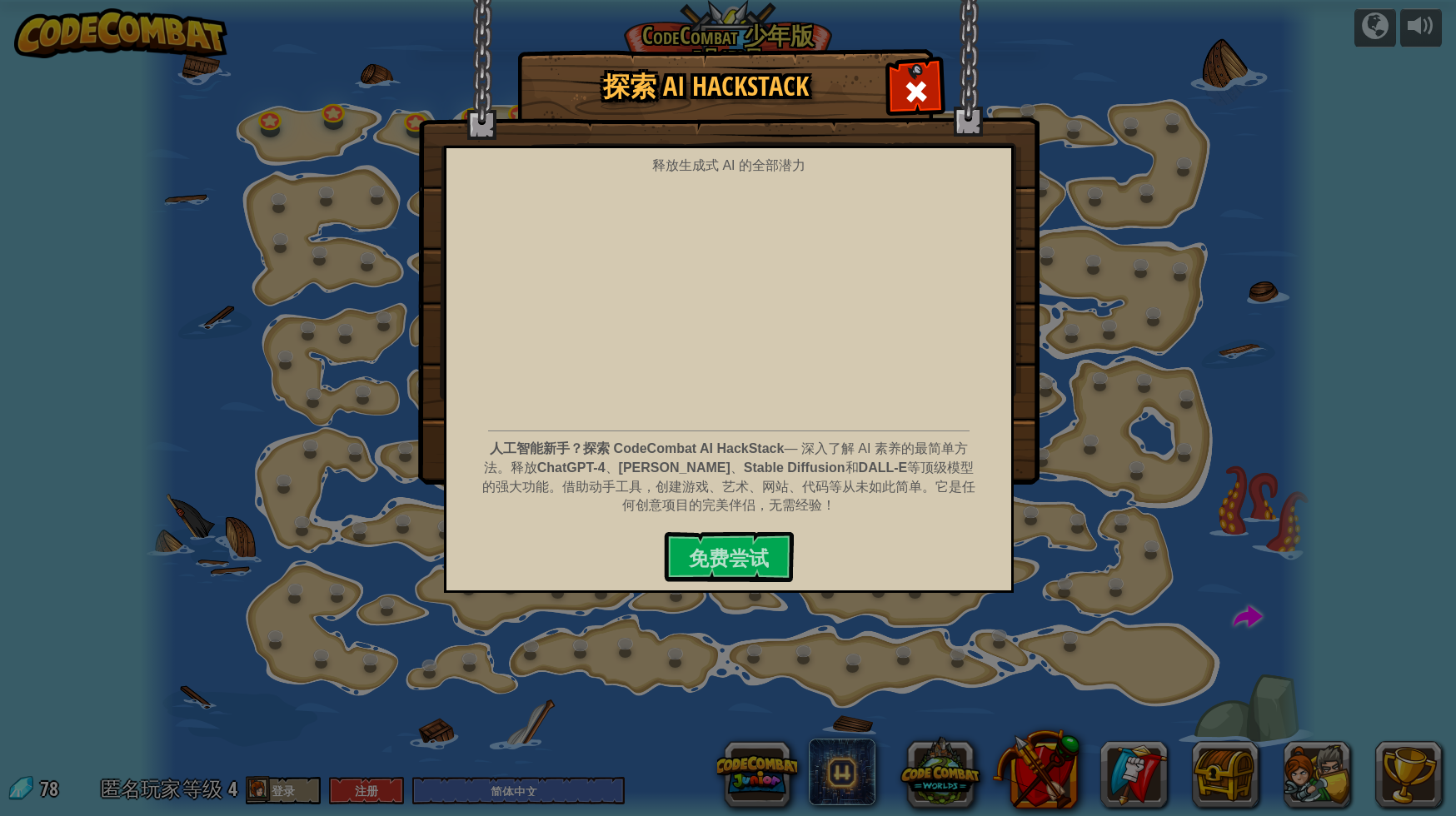
click at [771, 778] on div "探索 AI HackStack 释放生成式 AI 的全部潜力 人工智能新手？探索 CodeCombat AI HackStack — 深入了解 AI 素养的最…" at bounding box center [728, 408] width 1456 height 816
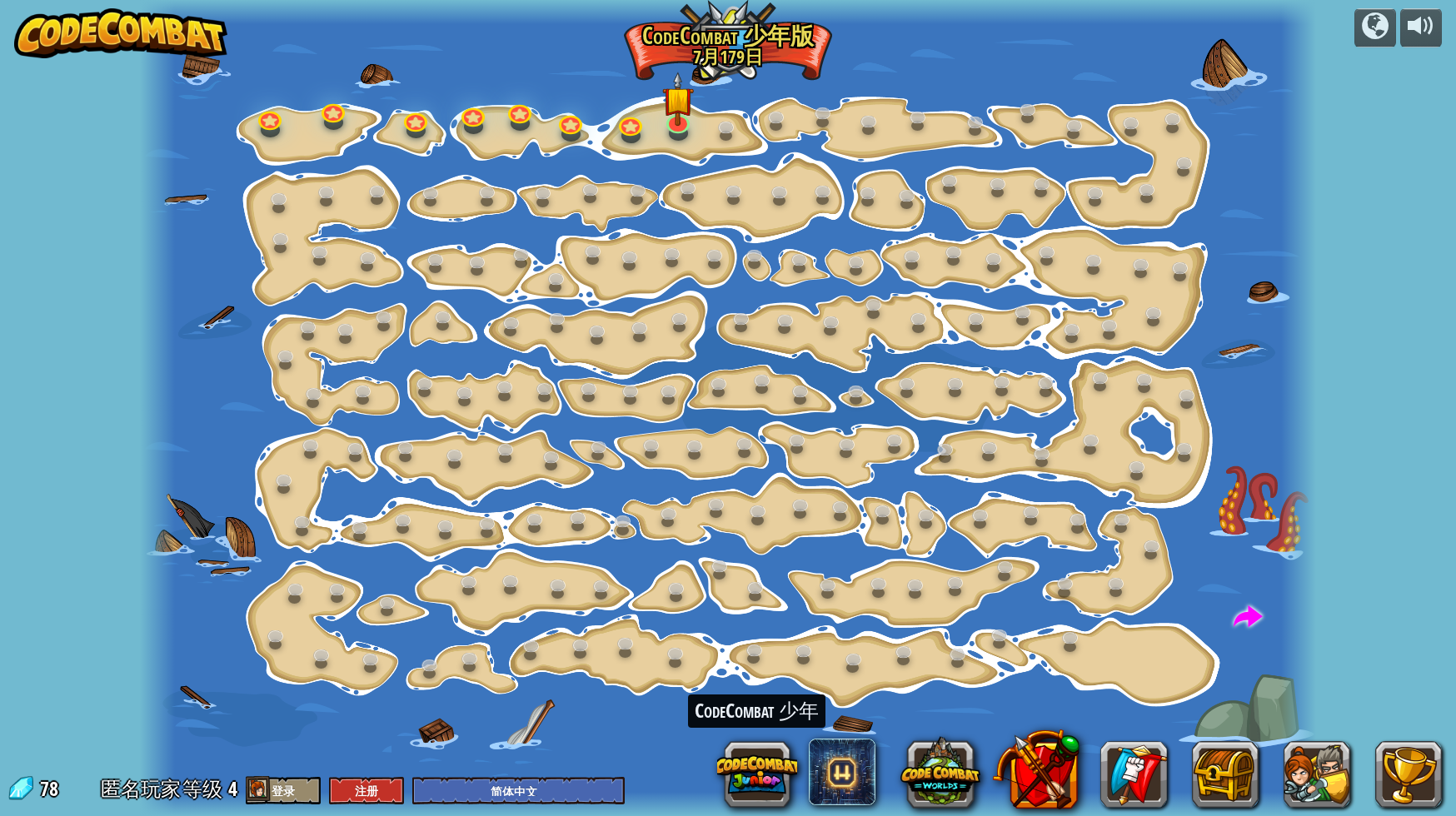
click at [771, 778] on button at bounding box center [758, 775] width 80 height 80
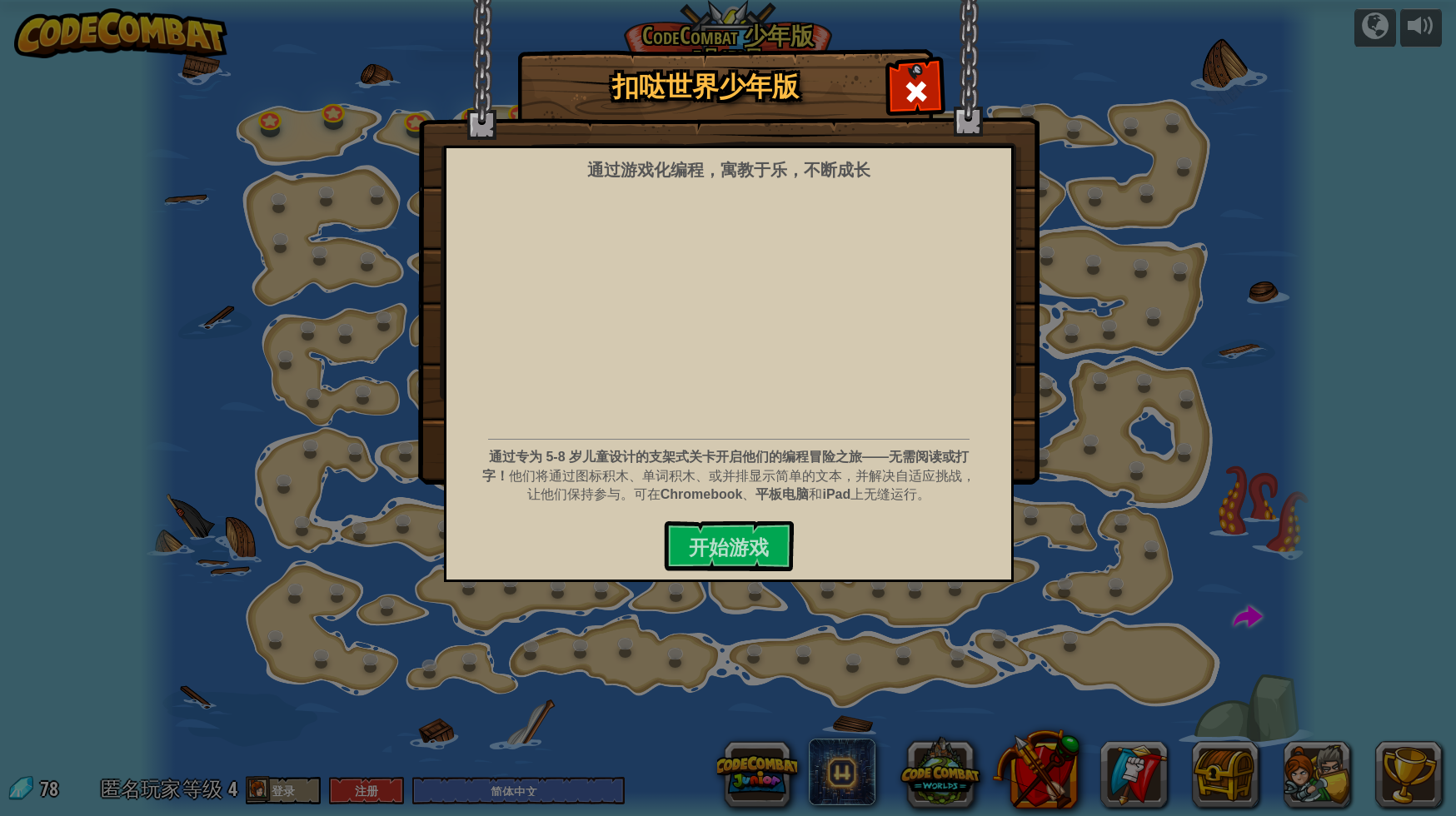
click at [771, 778] on div "扣哒世界少年版 通过游戏化编程，寓教于乐，不断成长 通过专为 5-8 岁儿童设计的支架式关卡开启他们的编程冒险之旅——无需阅读或打字！ 他们将通过图标积木、单…" at bounding box center [728, 408] width 1456 height 816
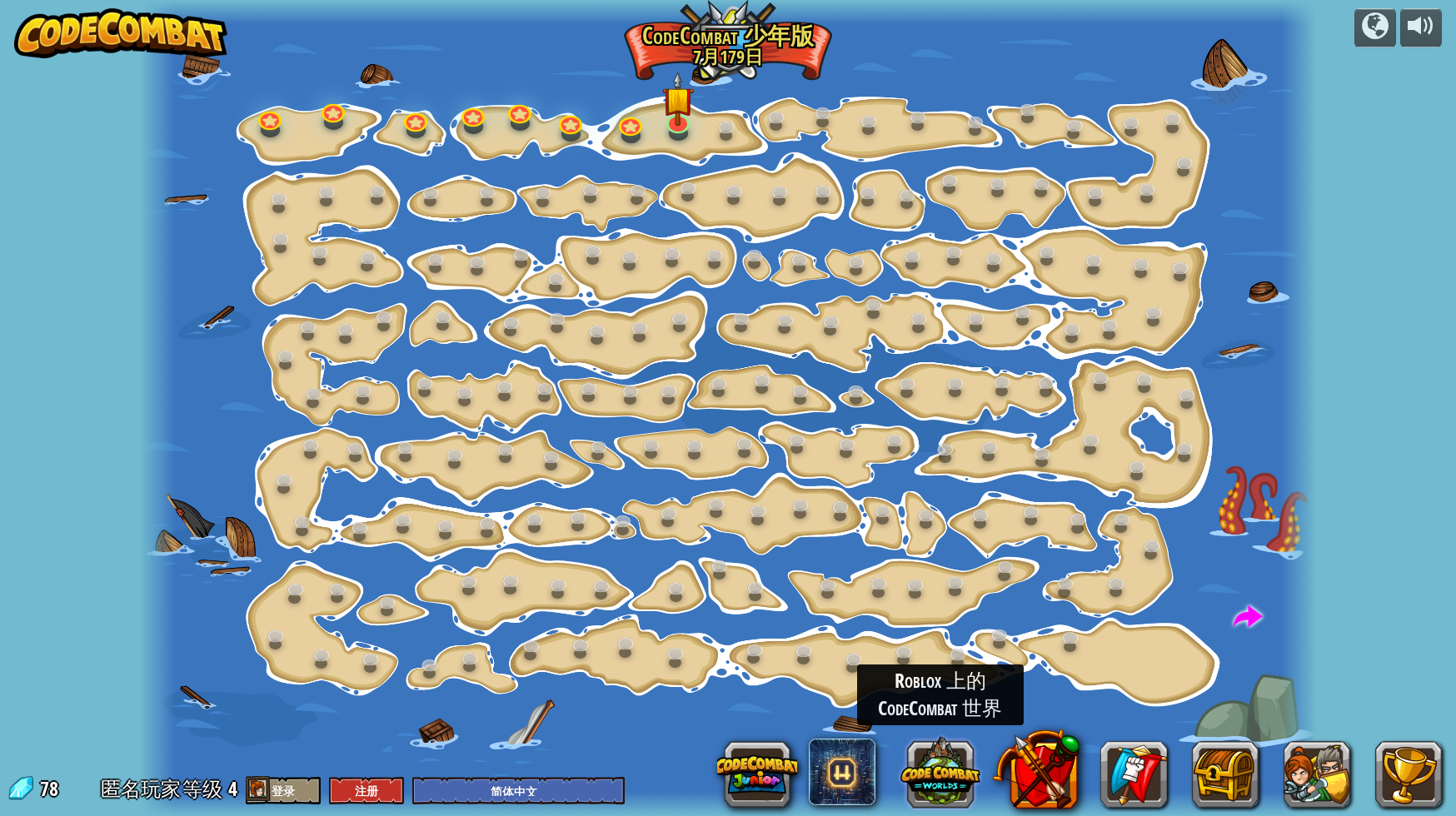
click at [943, 782] on button at bounding box center [941, 772] width 80 height 80
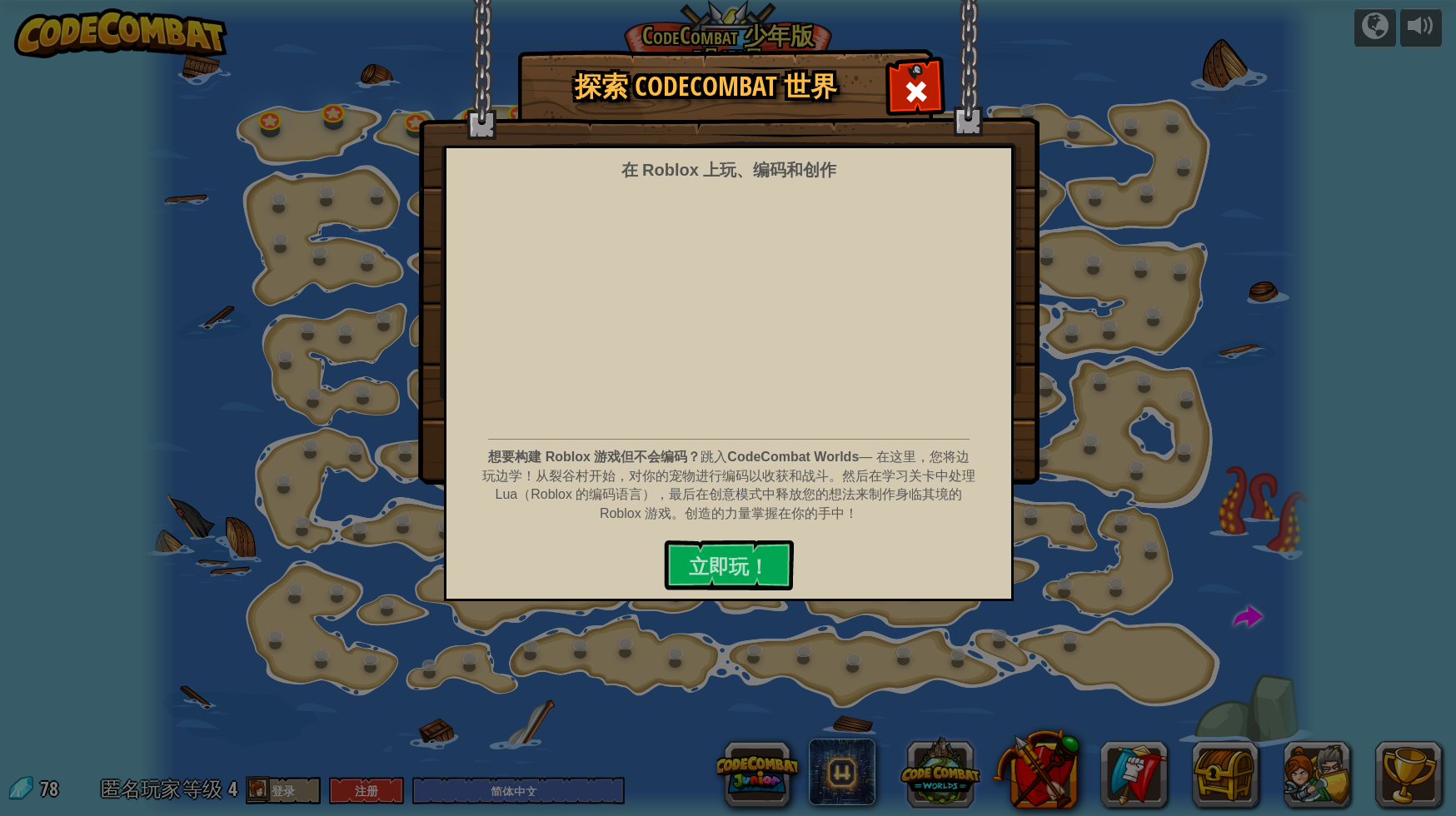
click at [943, 782] on div "探索 CodeCombat 世界 在 Roblox 上玩、编码和创作 想要构建 Roblox 游戏但不会编码？ 跳入 CodeCombat Worlds — …" at bounding box center [728, 408] width 1456 height 816
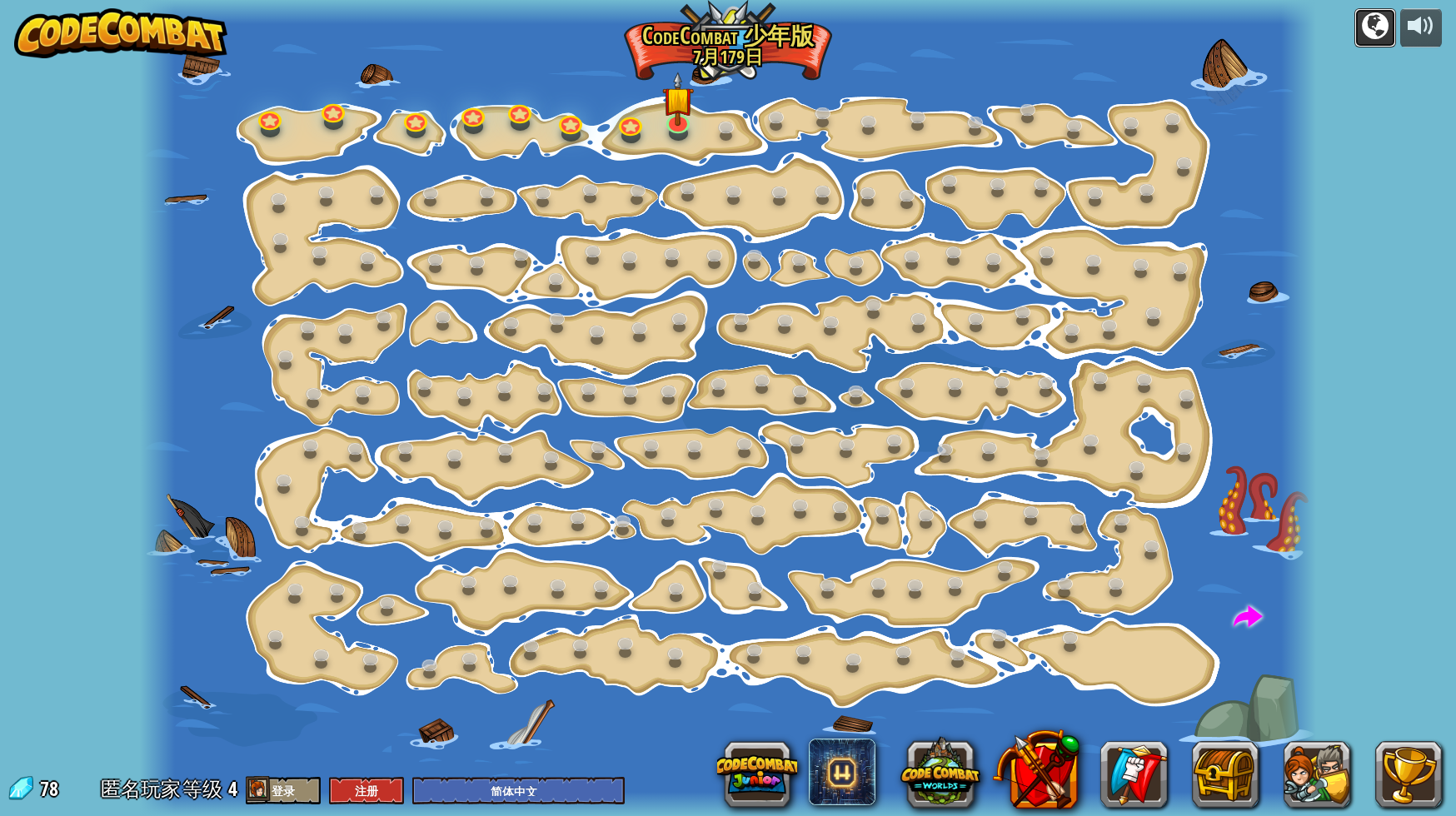
click at [1369, 19] on div at bounding box center [1376, 26] width 27 height 27
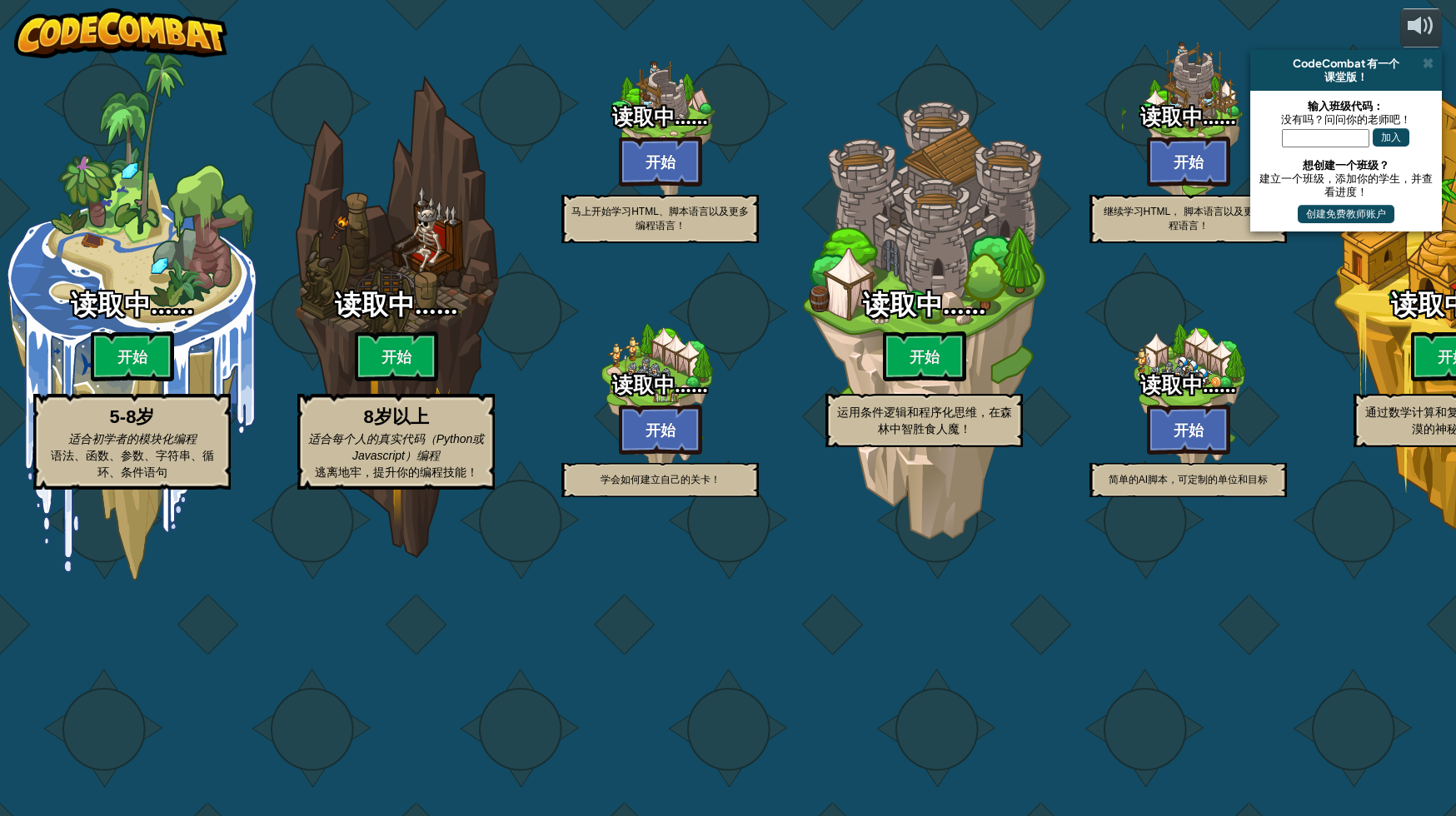
select select "zh-HANS"
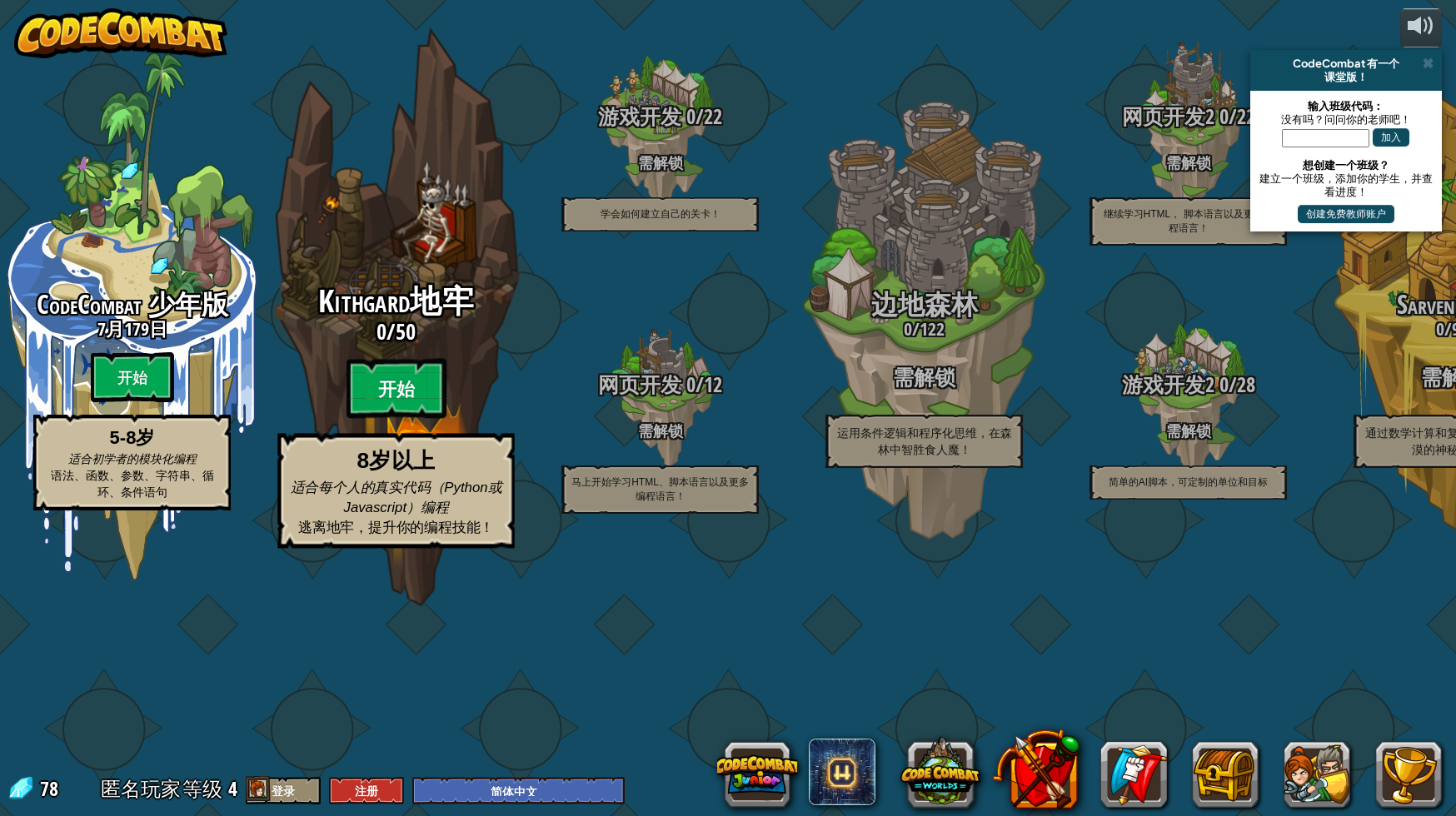
click at [403, 419] on btn "开始" at bounding box center [396, 389] width 100 height 60
select select "zh-HANS"
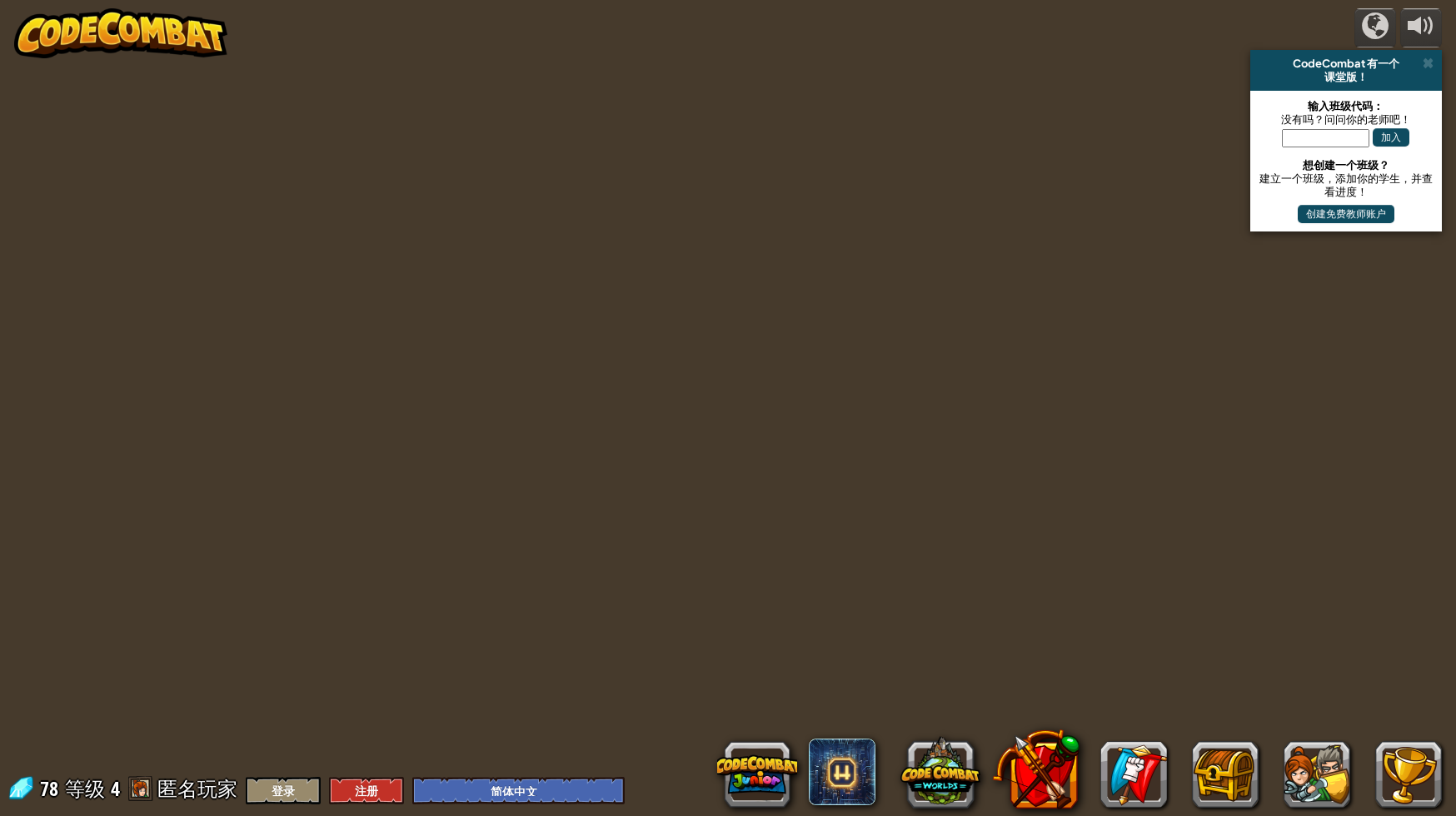
select select "zh-HANS"
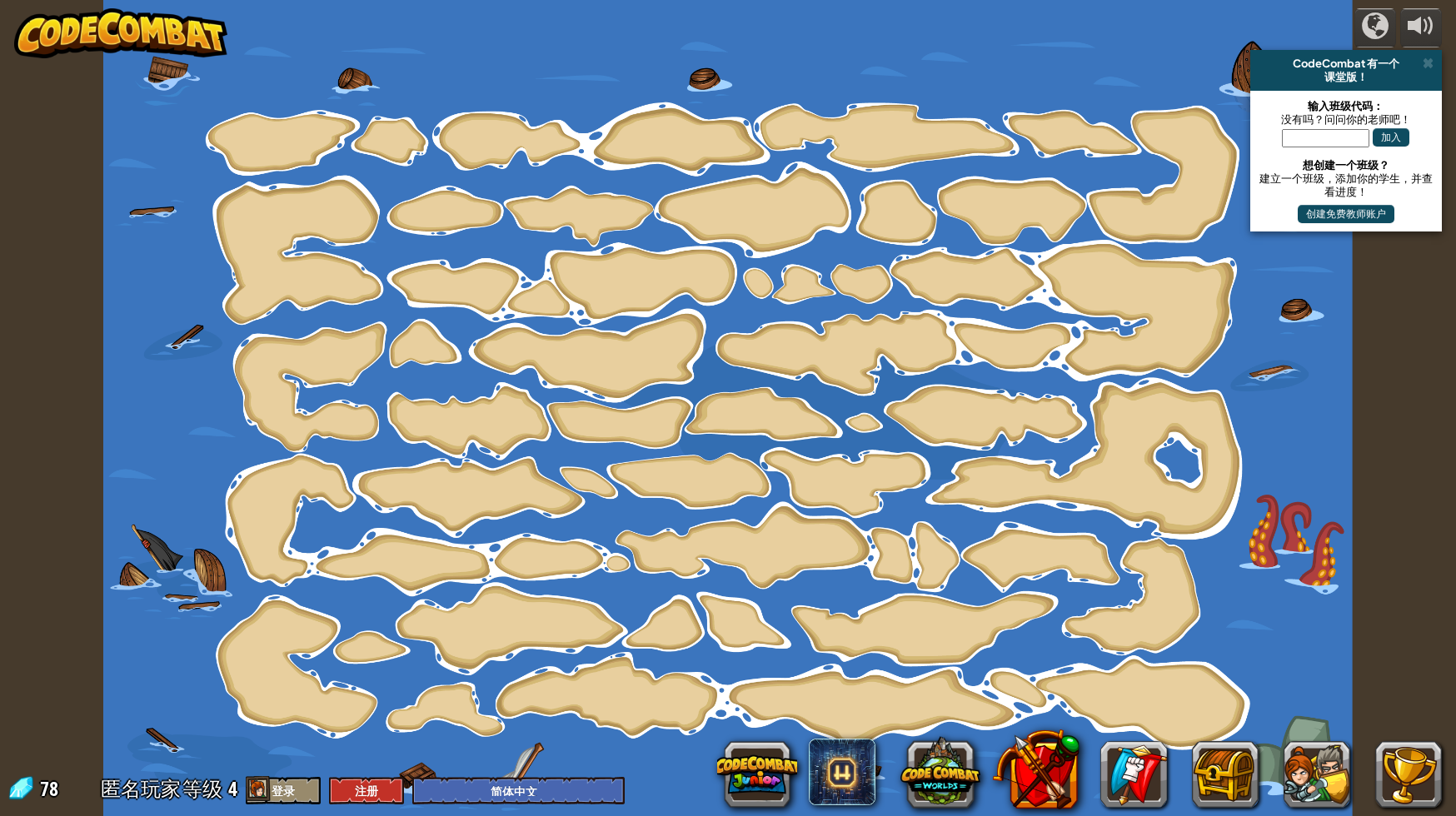
select select "zh-HANS"
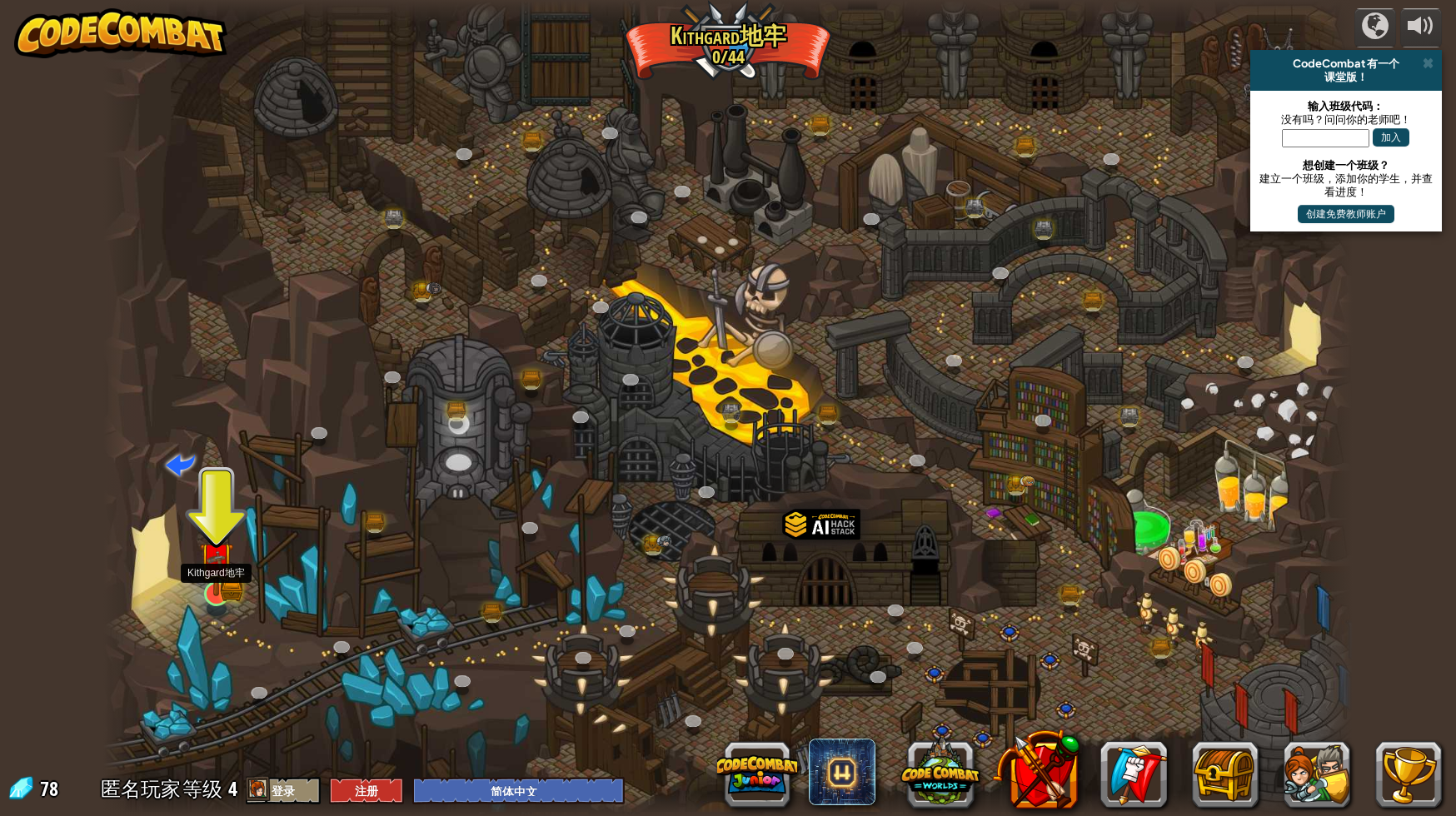
click at [214, 571] on img at bounding box center [217, 561] width 20 height 20
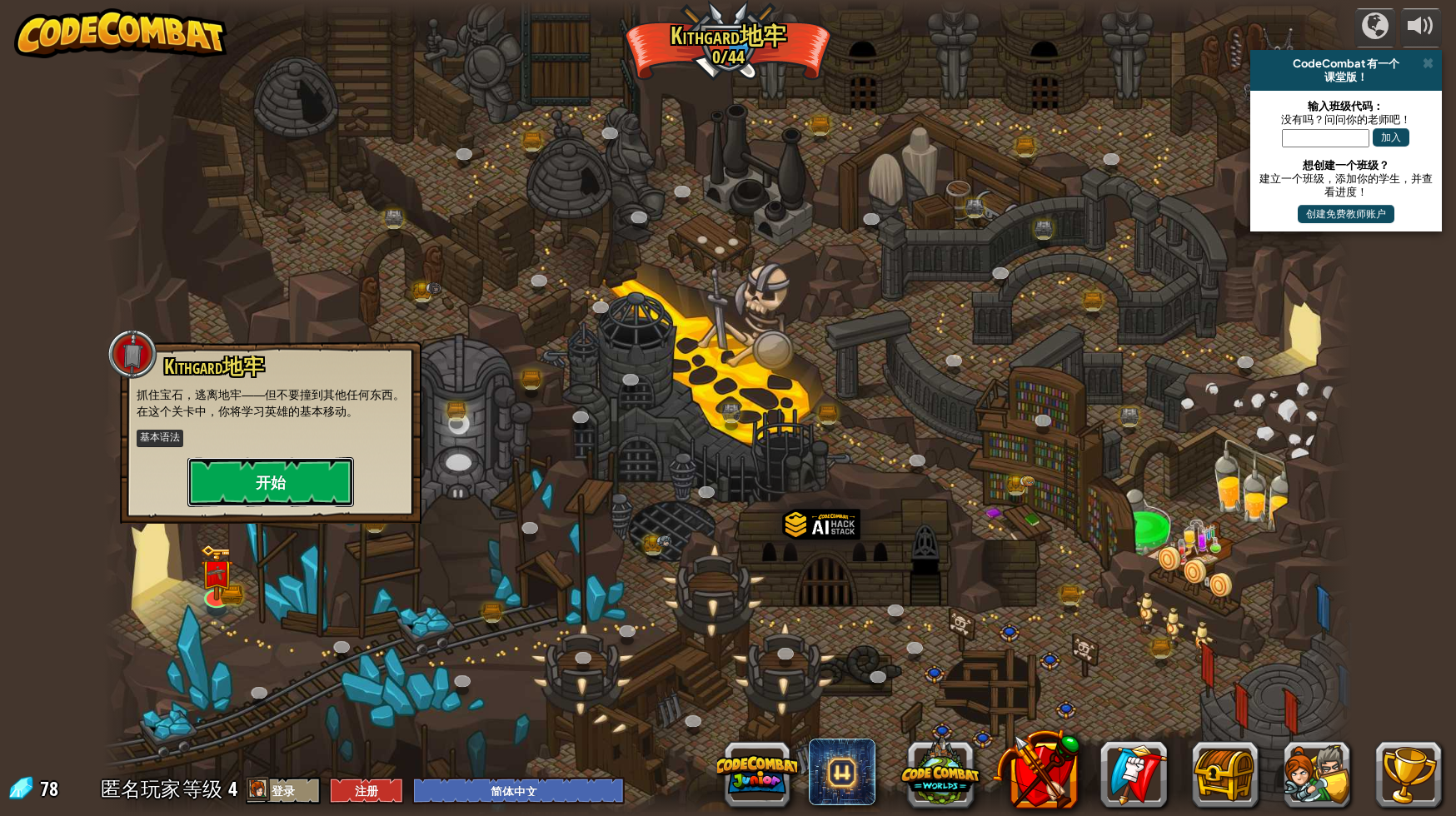
click at [294, 484] on button "开始" at bounding box center [270, 482] width 167 height 50
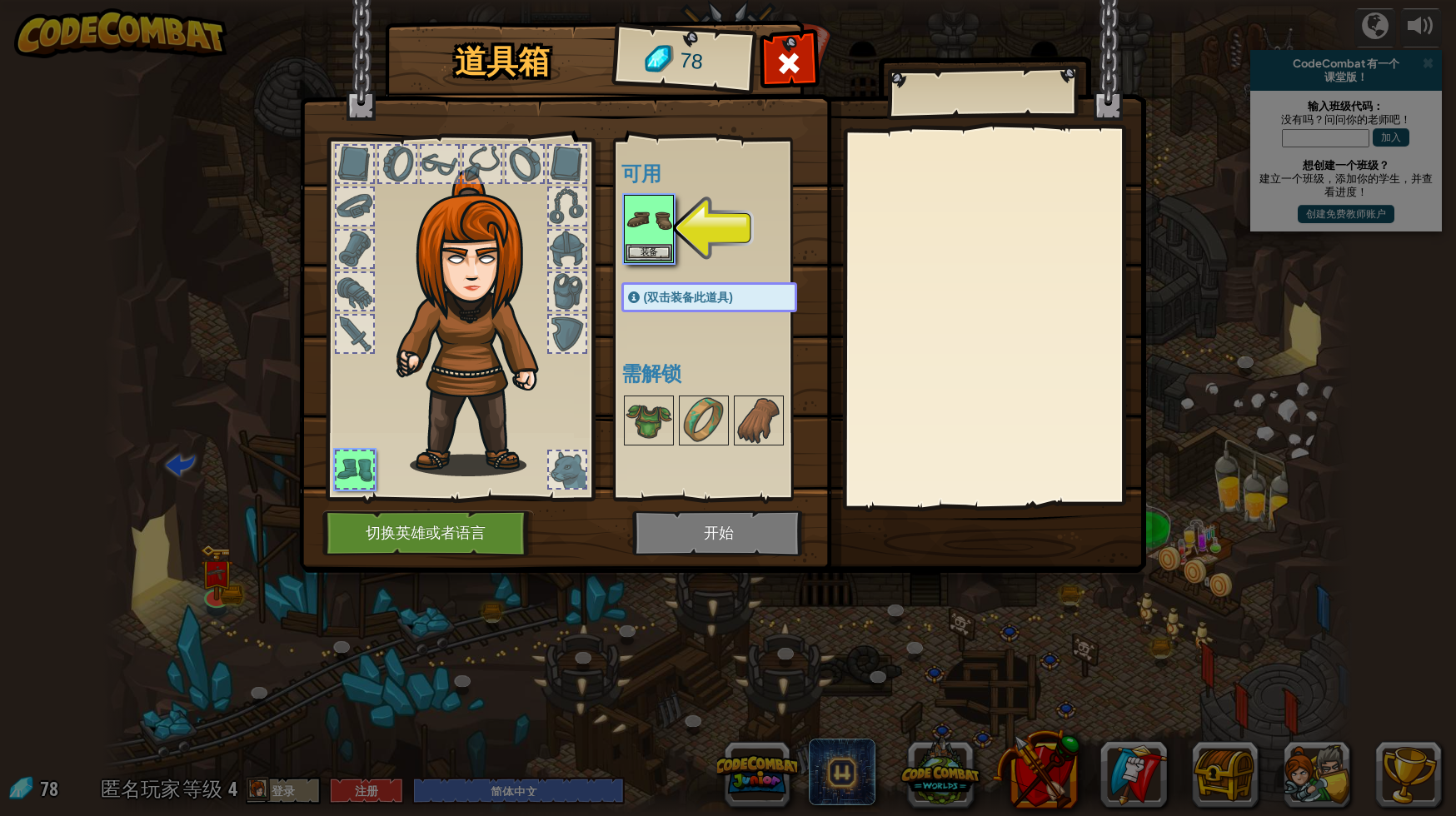
click at [700, 536] on img at bounding box center [723, 270] width 847 height 604
click at [656, 242] on img at bounding box center [649, 220] width 47 height 47
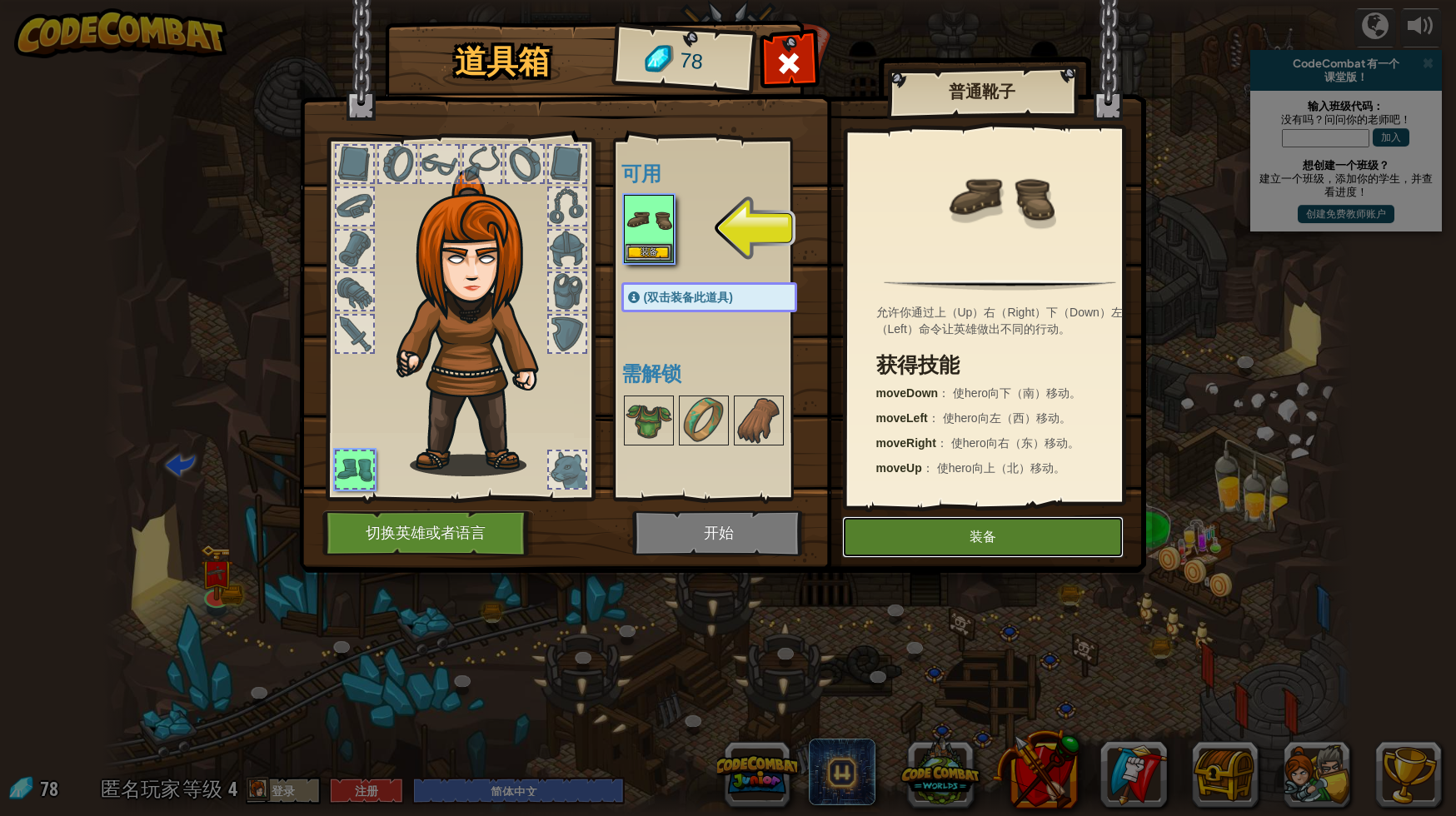
click at [966, 534] on button "装备" at bounding box center [983, 537] width 281 height 42
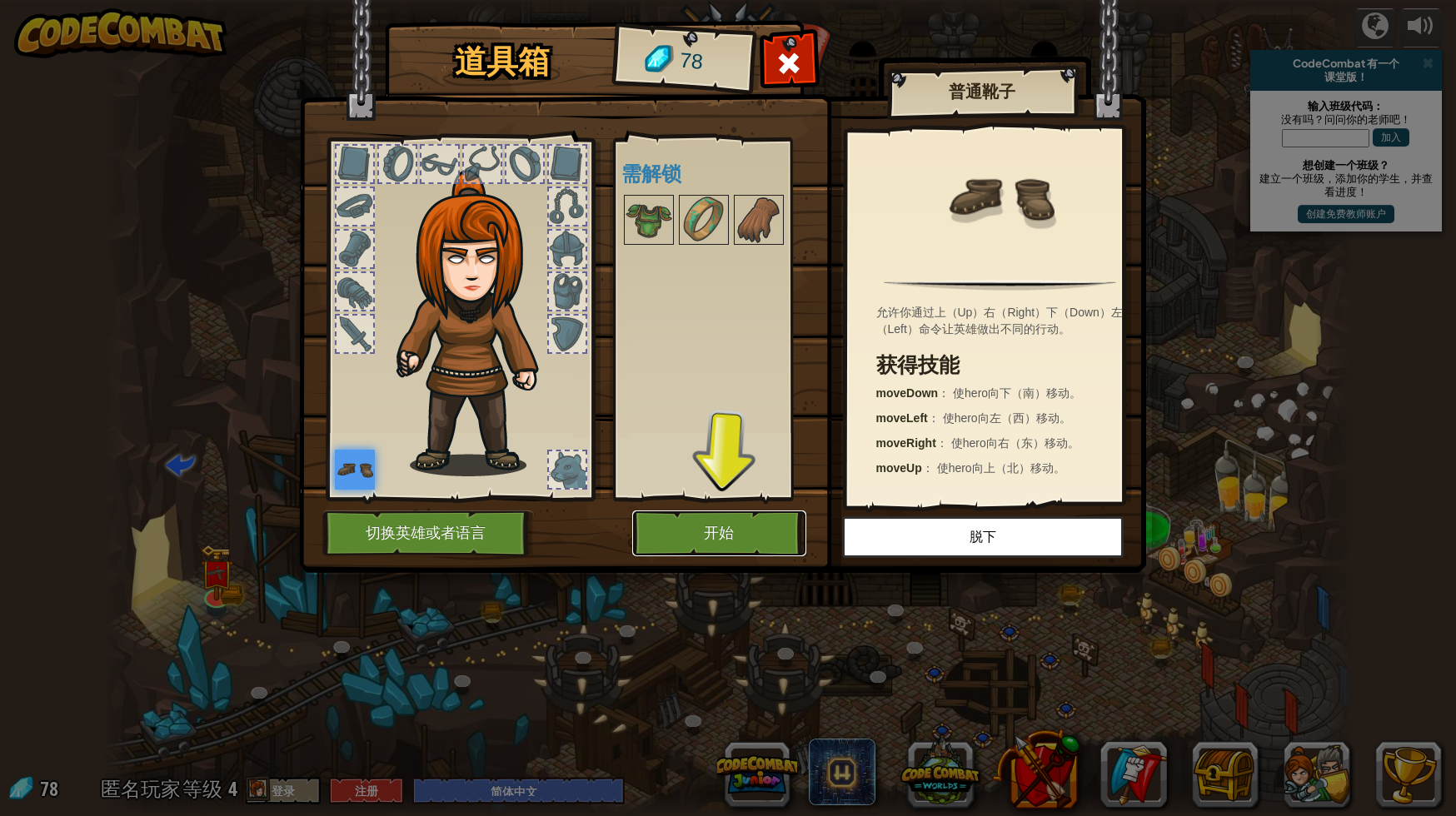
click at [771, 531] on button "开始" at bounding box center [719, 533] width 174 height 46
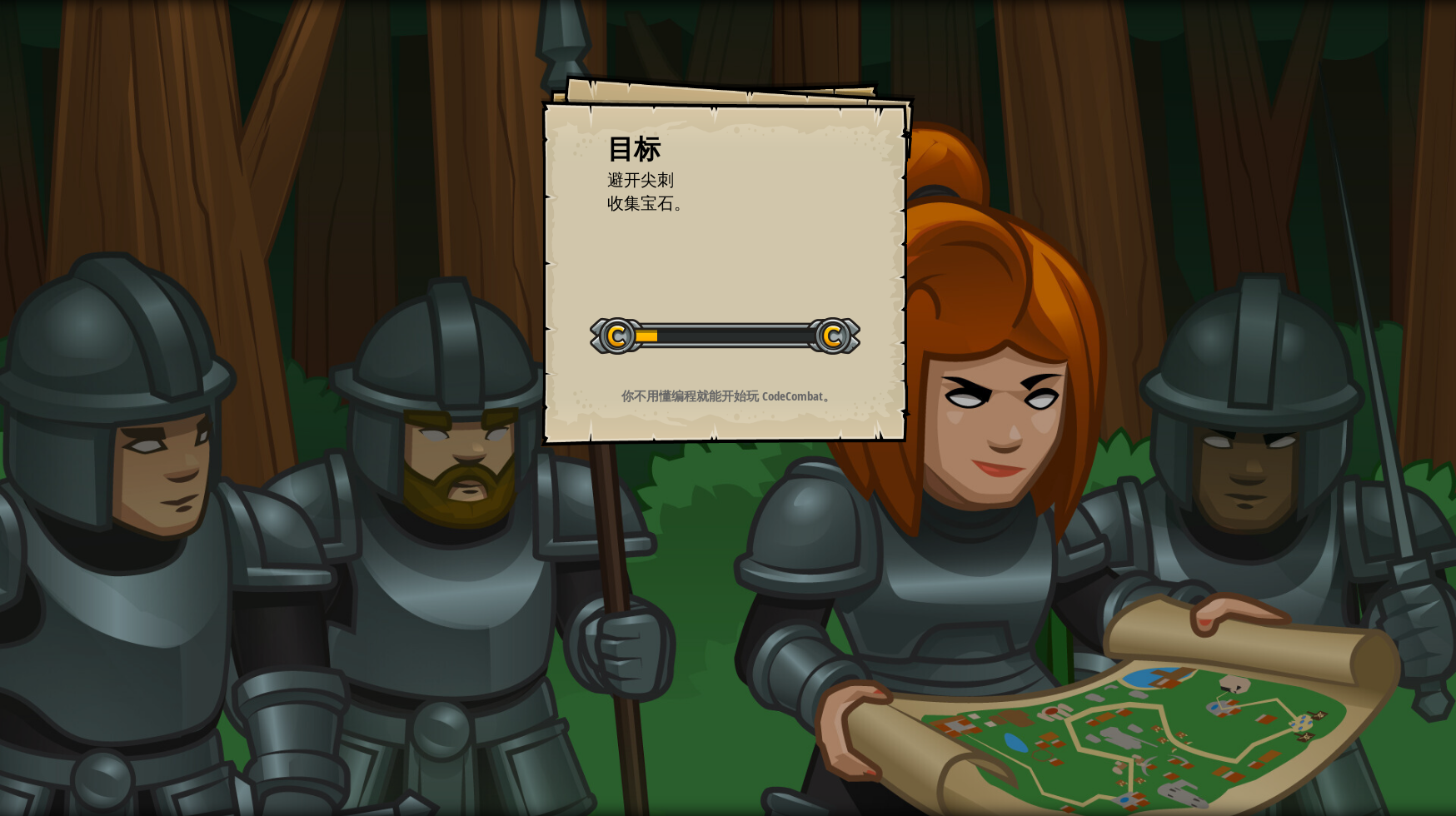
click at [771, 531] on div "目标 避开尖刺 收集宝石。 开始 载入失败 订阅后才可开始本关 订阅 你将需要加入一个课程来玩这个关卡 回到我的课程 请询问老师分配后续课程，或者联系客服购买…" at bounding box center [728, 408] width 1456 height 816
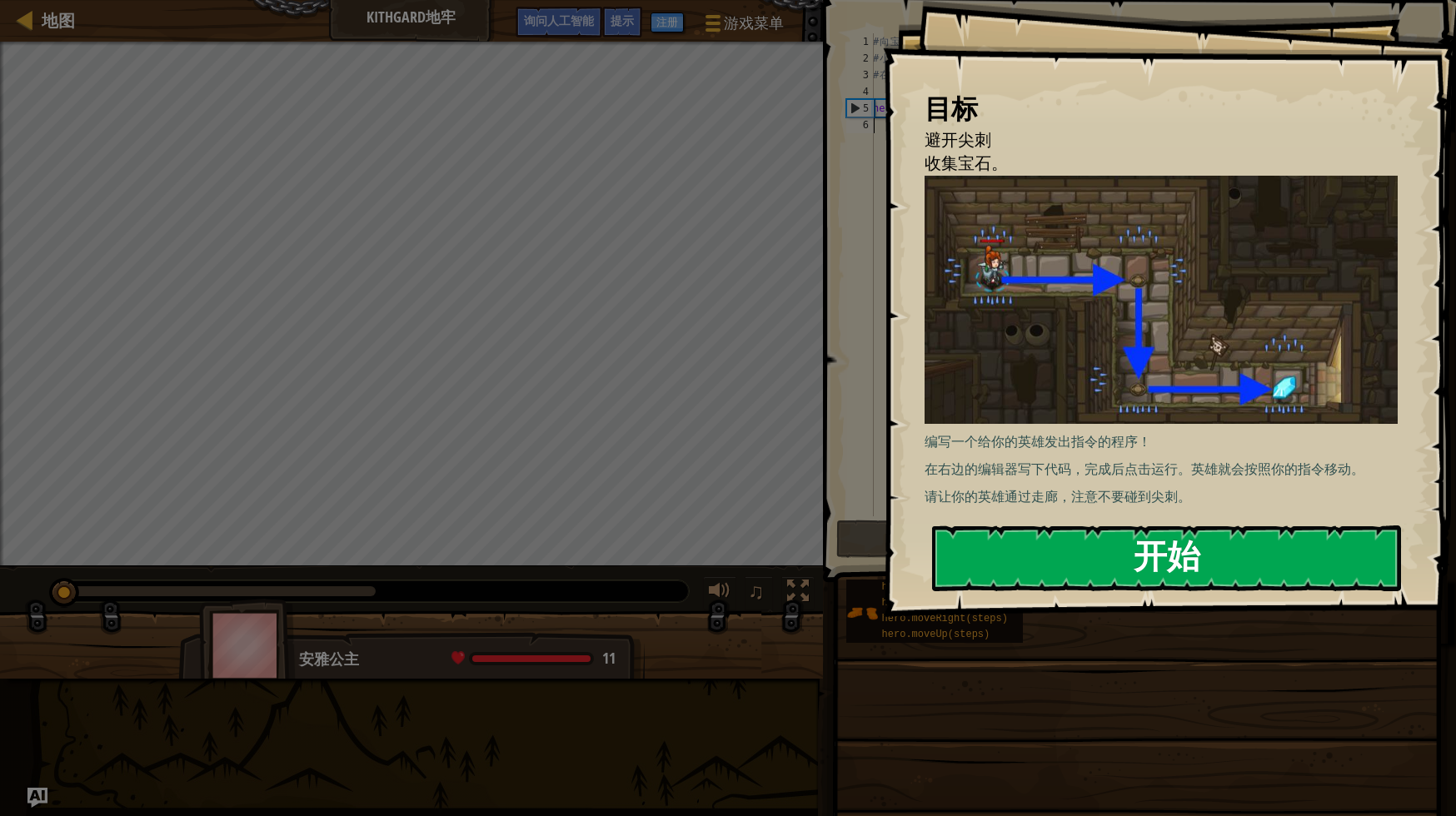
click at [1026, 559] on button "开始" at bounding box center [1166, 558] width 469 height 66
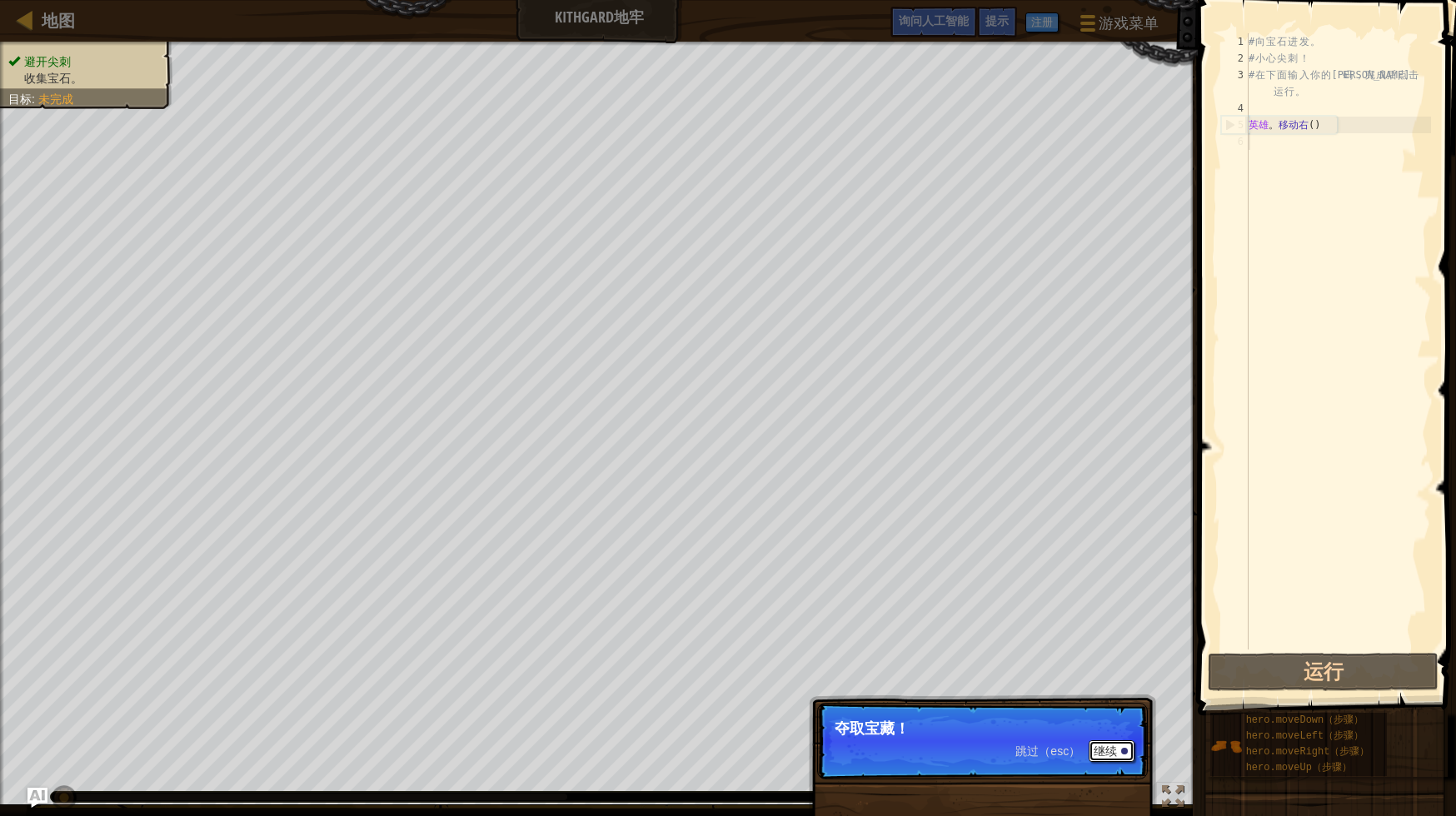
click at [1107, 758] on button "继续" at bounding box center [1112, 752] width 46 height 22
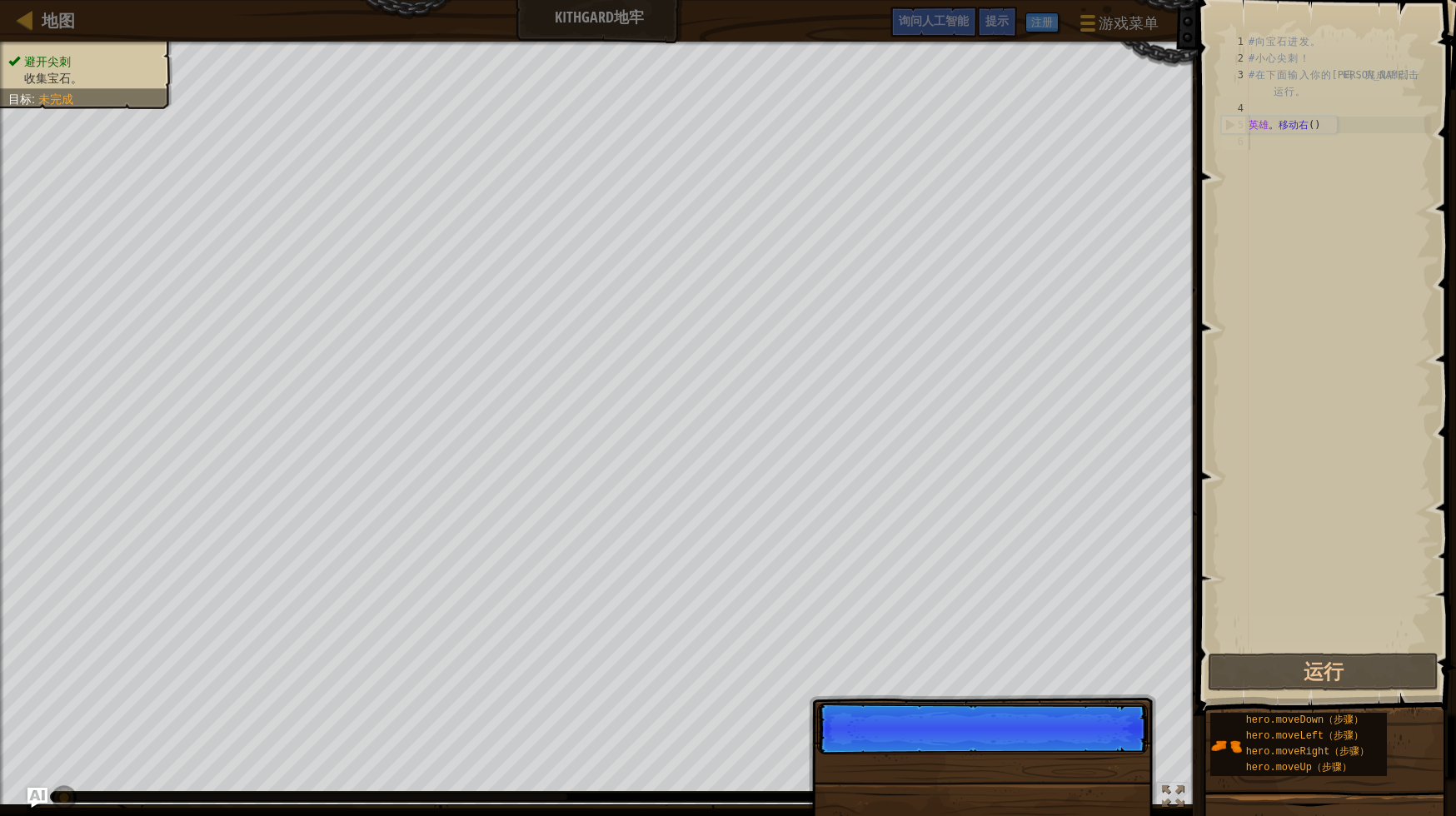
scroll to position [8, 0]
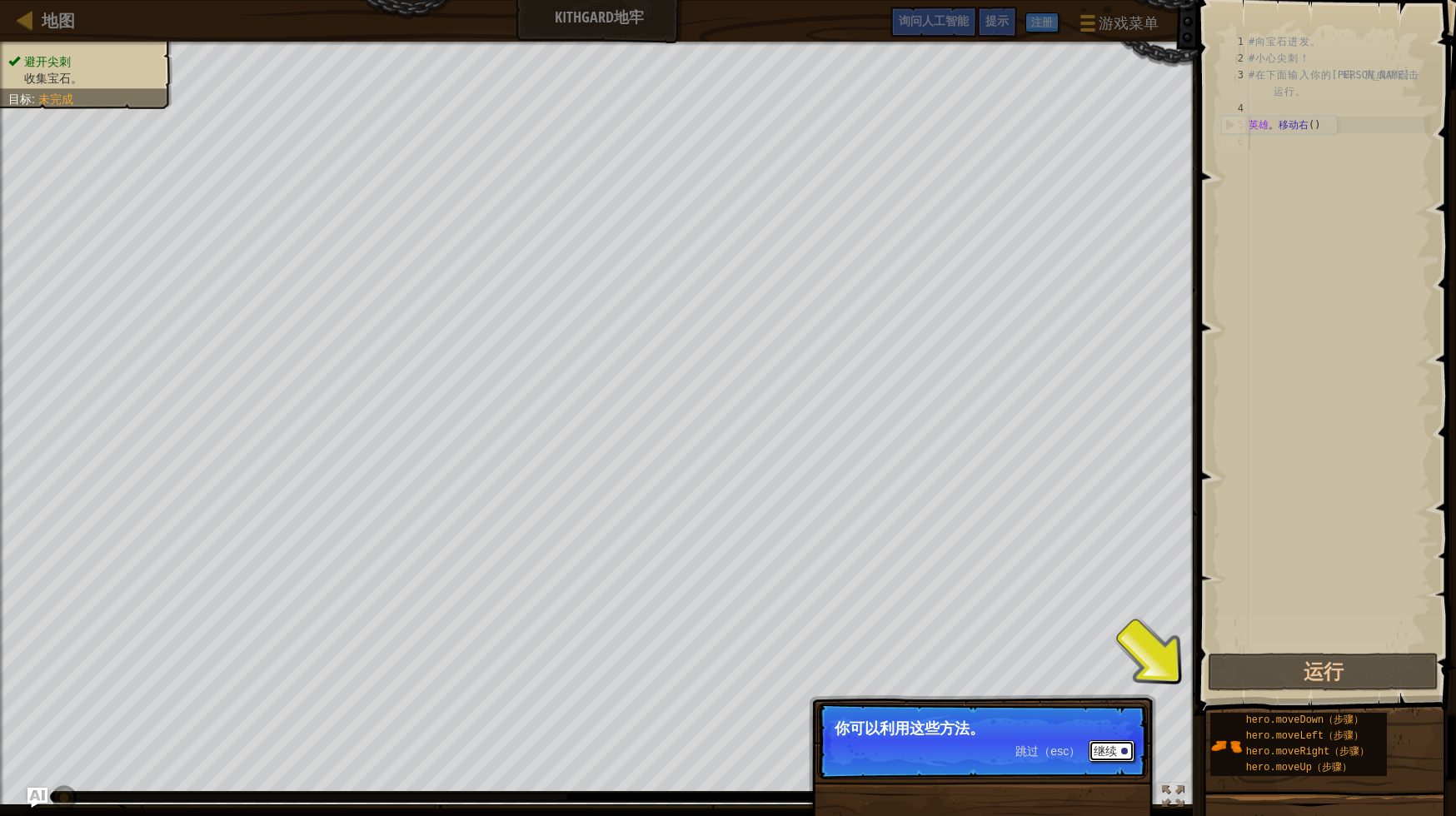
click at [1123, 752] on div at bounding box center [1124, 752] width 7 height 7
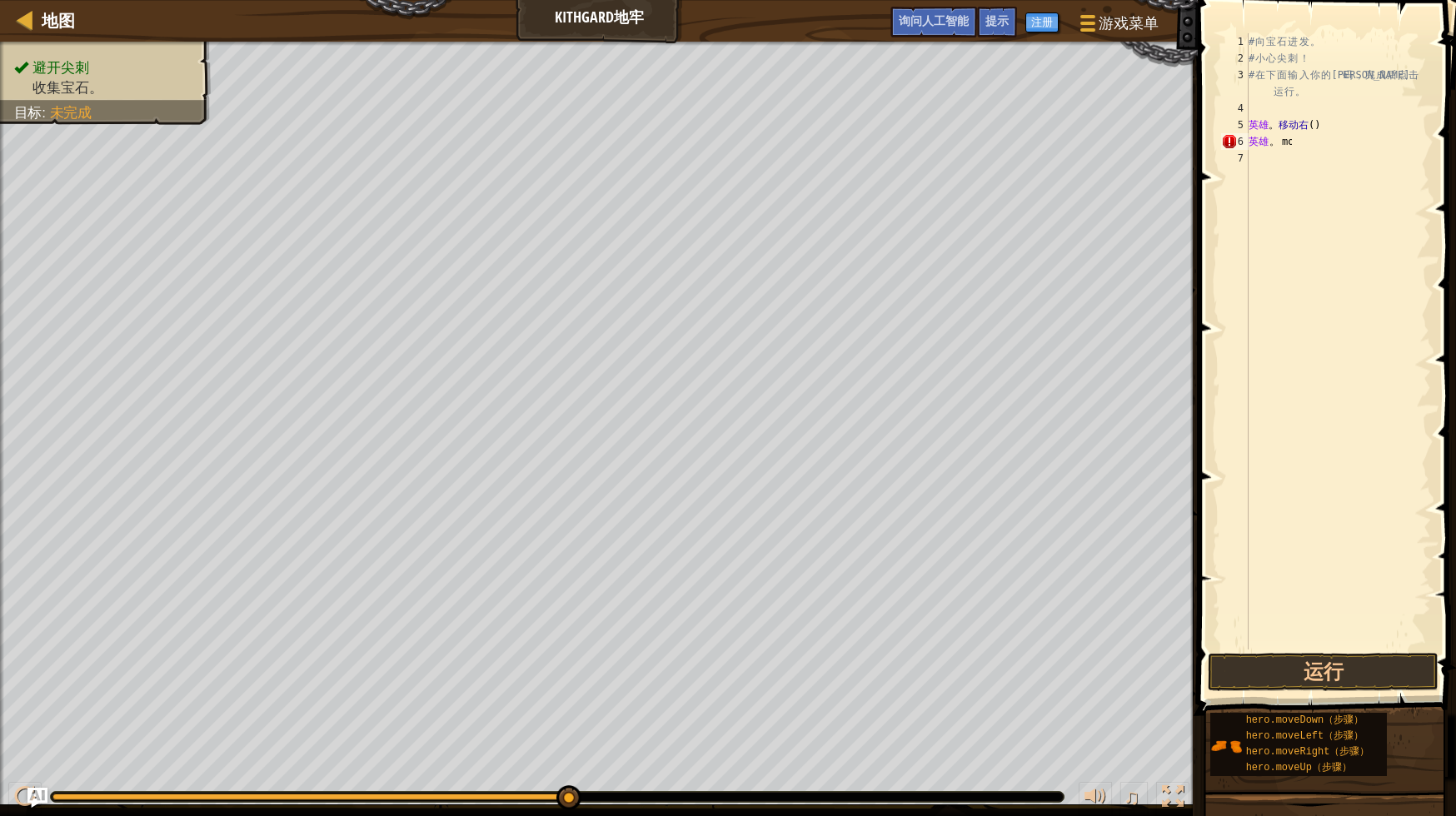
scroll to position [0, 1]
type textarea "m"
type textarea "h"
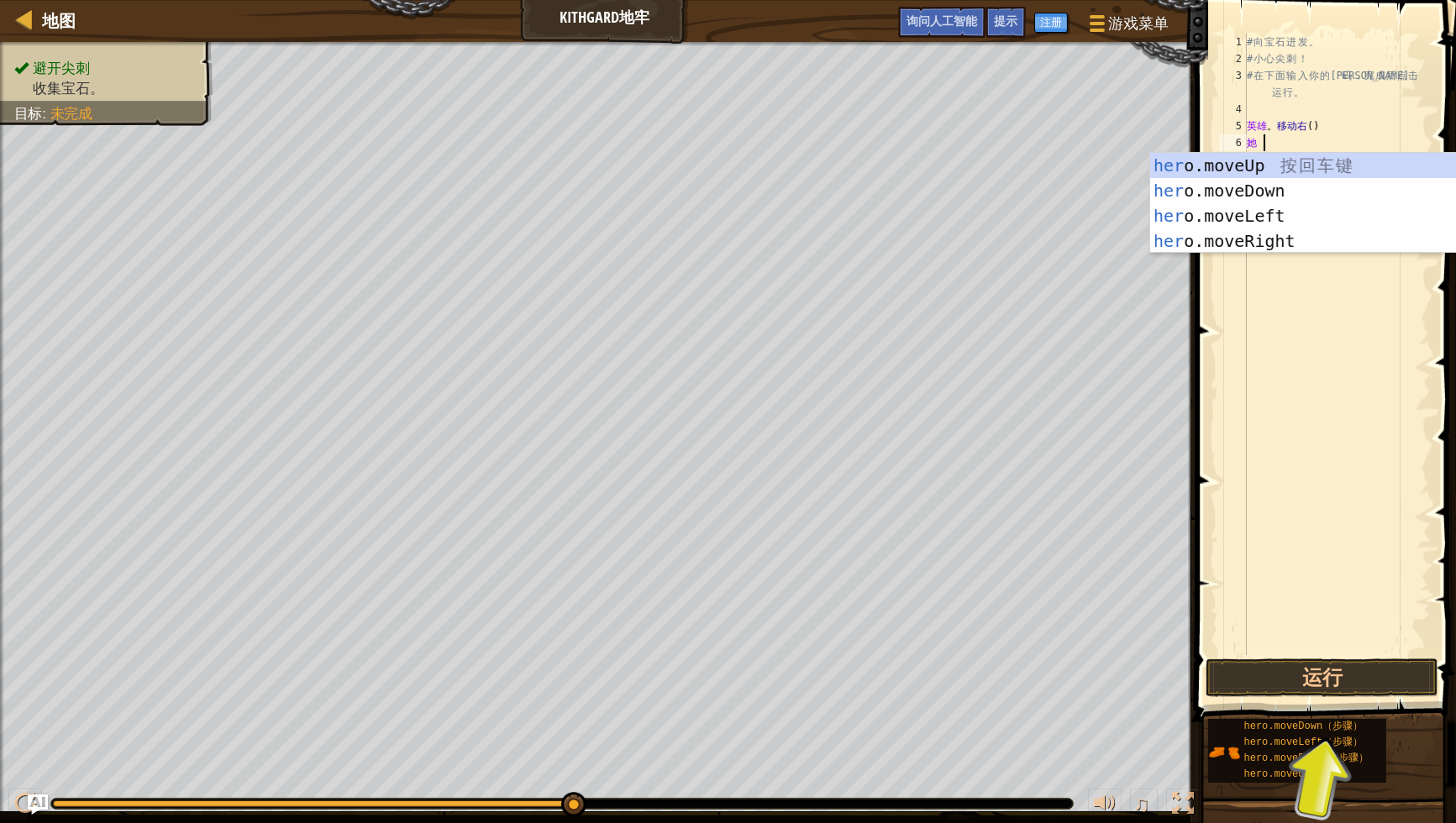
scroll to position [0, 0]
type textarea "h"
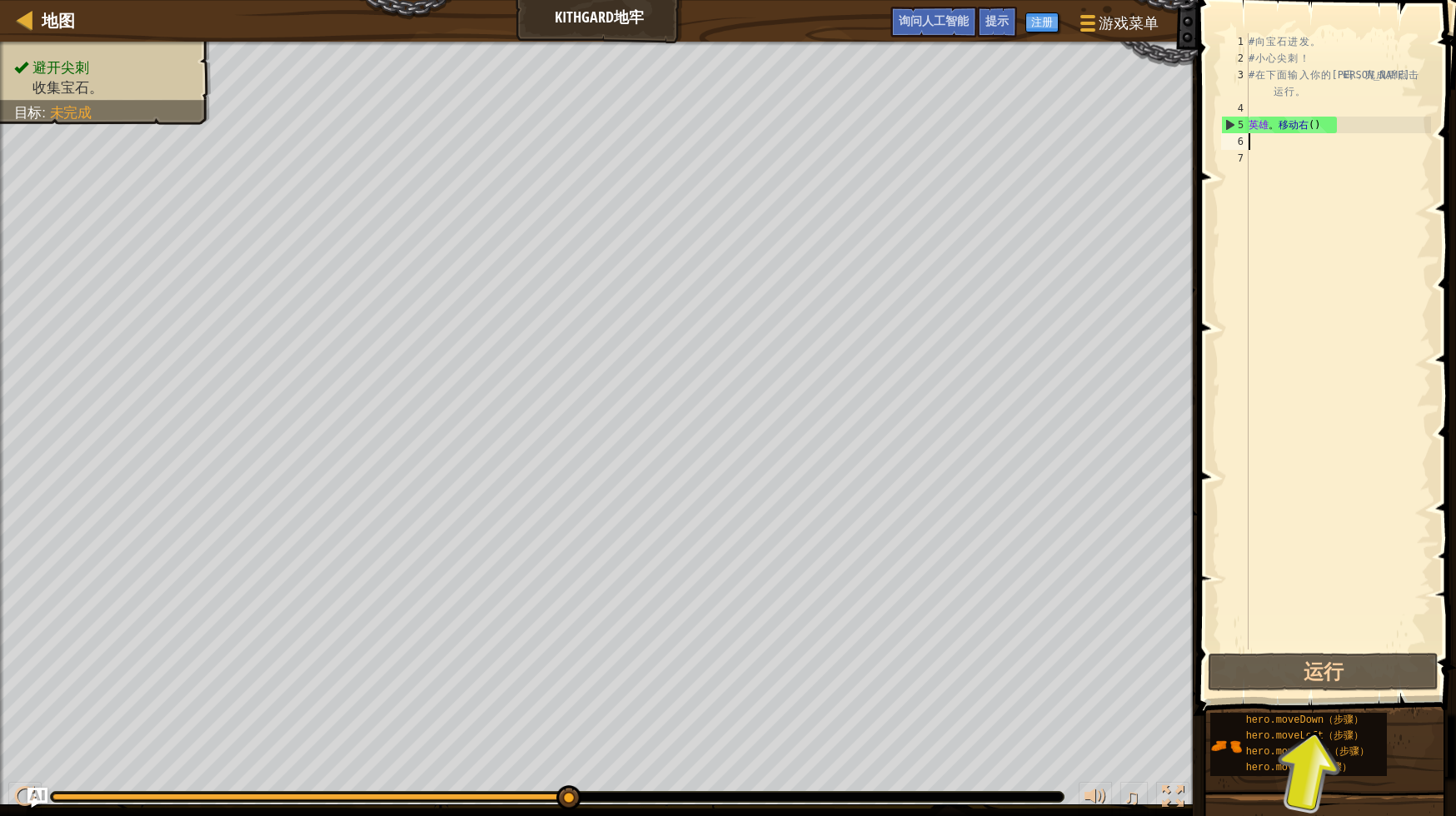
type textarea "h"
type textarea "H"
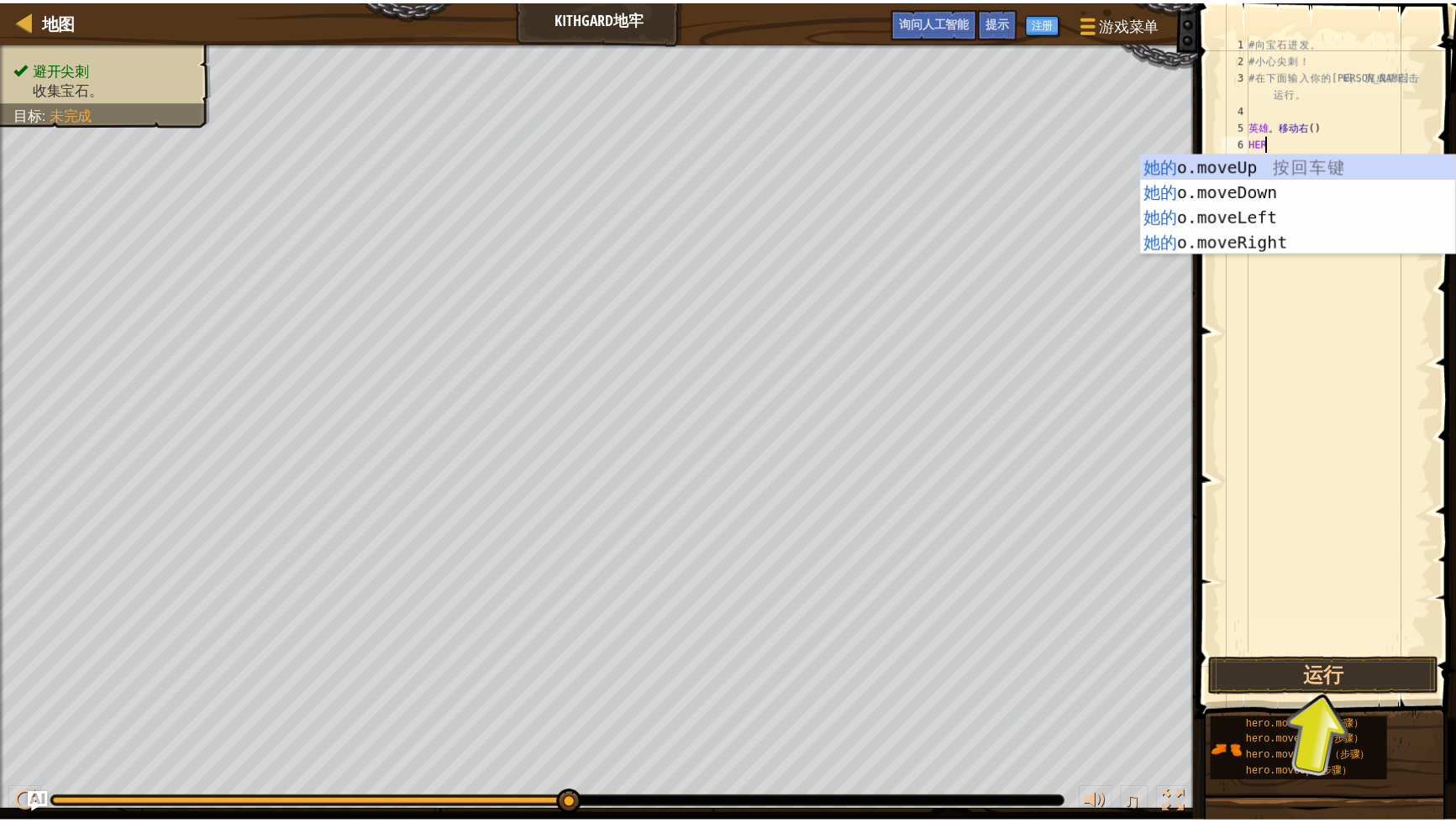
scroll to position [8, 1]
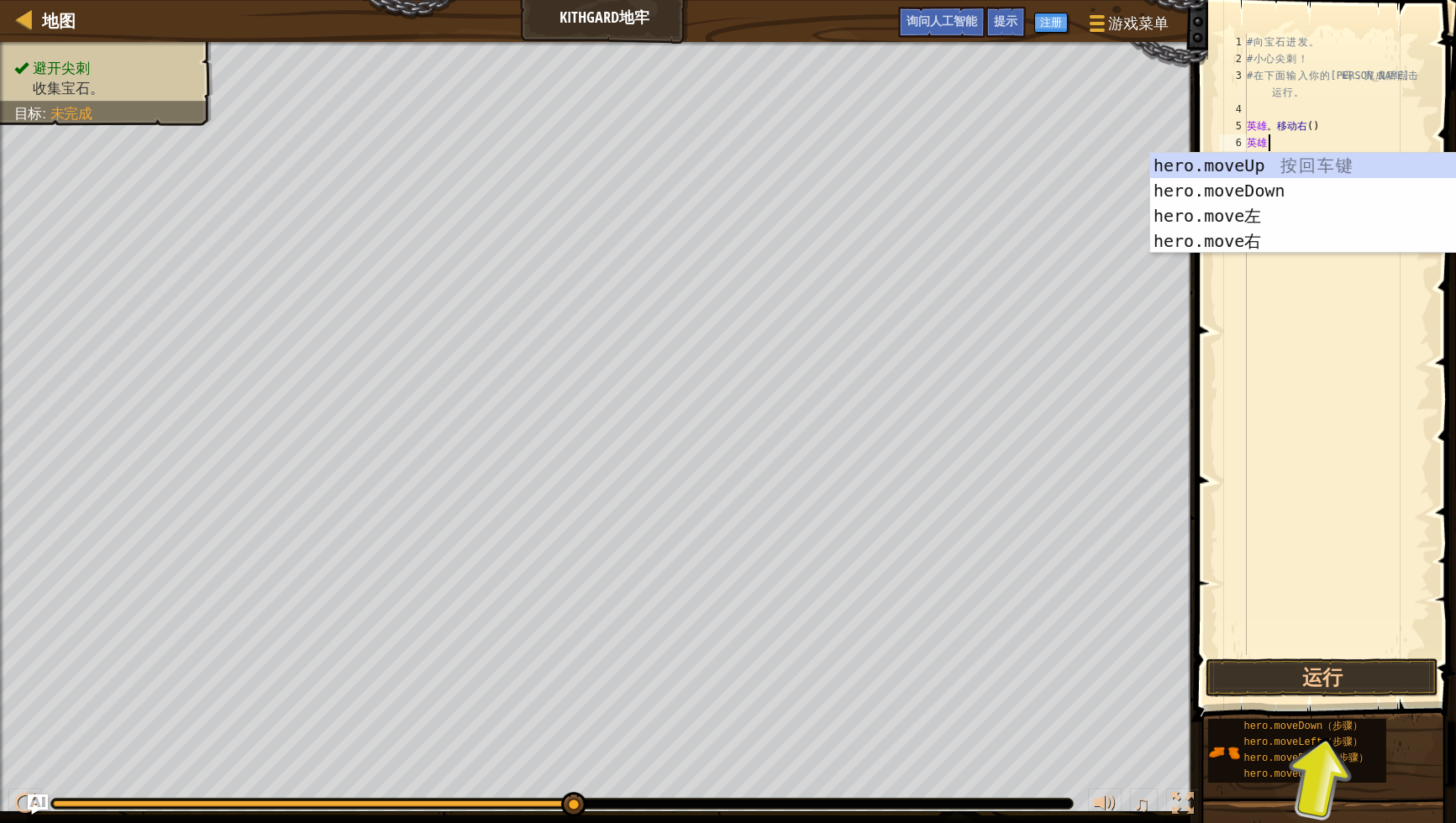
type textarea "HERO."
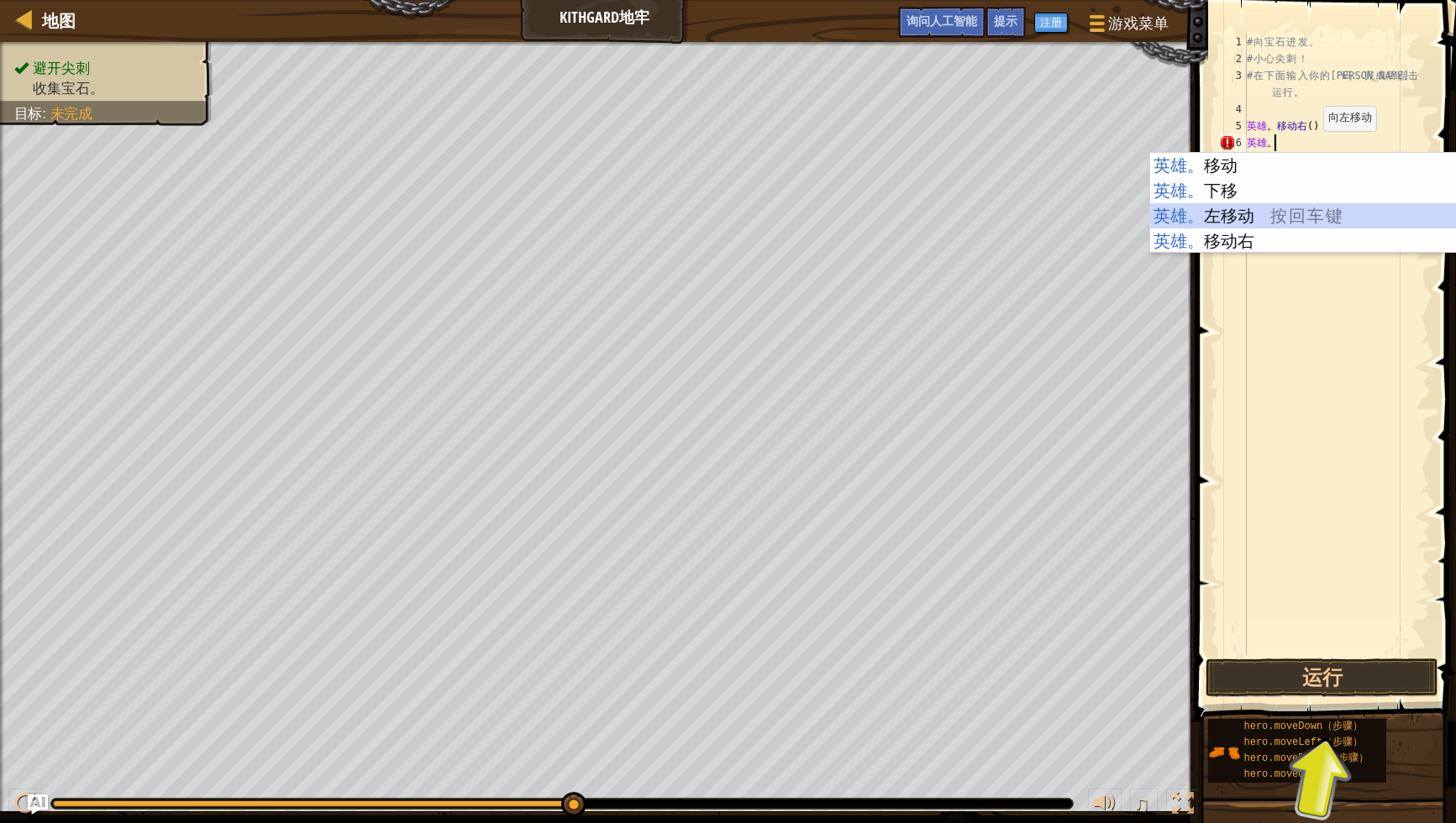
click at [1263, 216] on div "英雄。 移动 按 回 车 键 英雄。 下移 按 回 车 键 英雄。 左移动 按 回 车 键 英雄。 移动右 按 回 车 键" at bounding box center [1309, 228] width 318 height 151
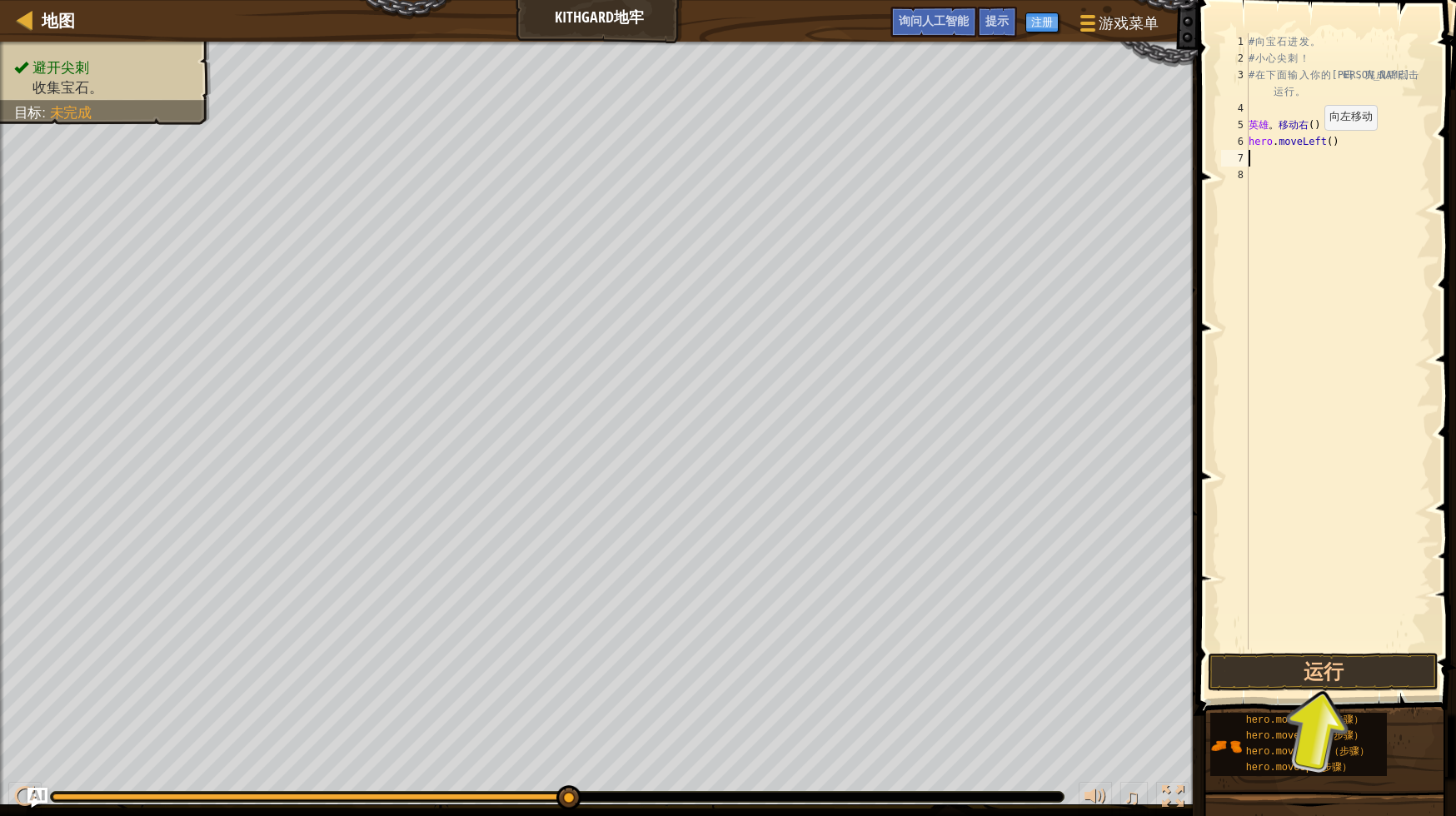
scroll to position [8, 0]
click at [1330, 679] on button "运行" at bounding box center [1324, 672] width 231 height 38
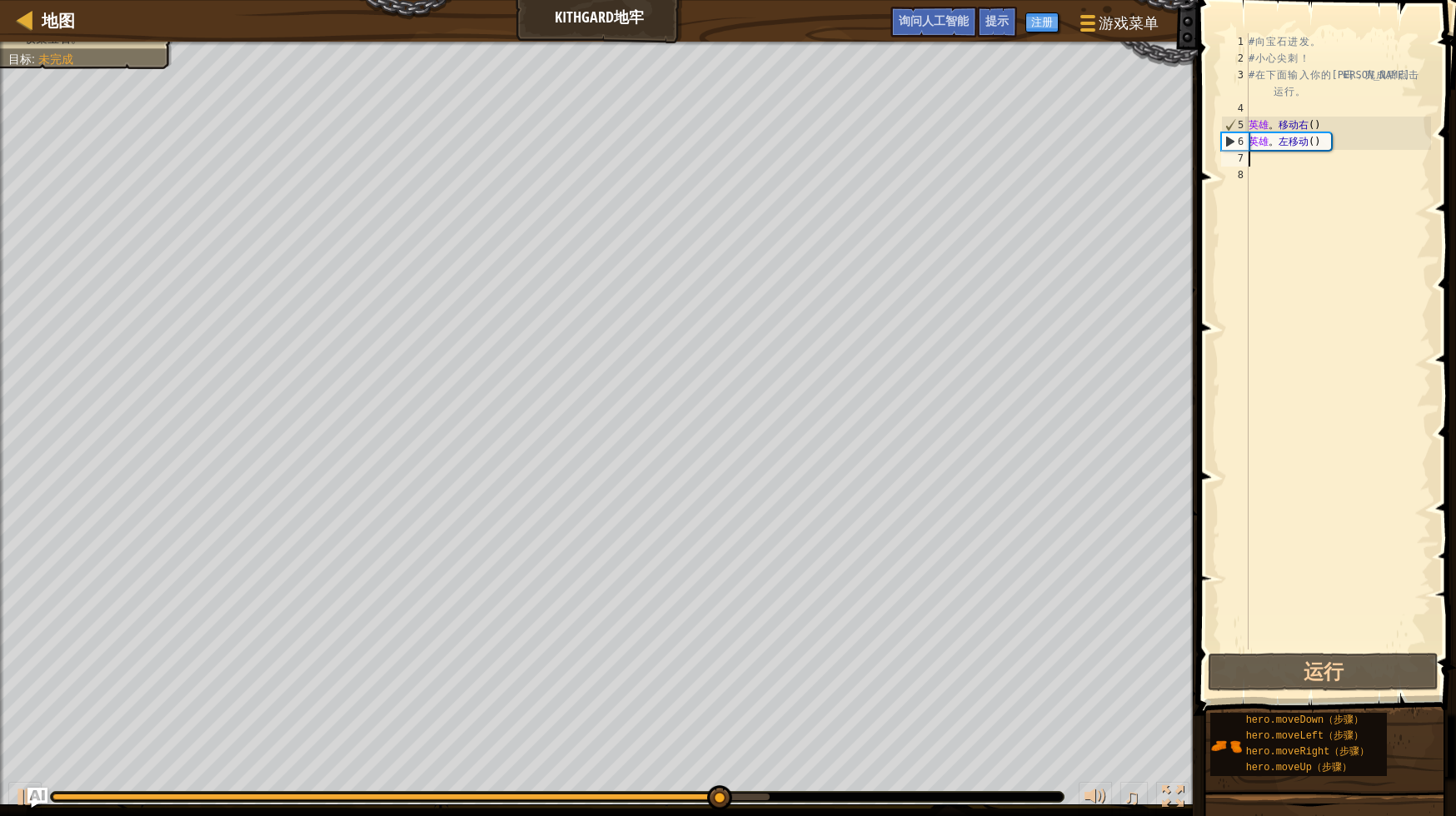
click at [1289, 160] on div "# 向 宝 石 进 发 。 # 小 心 尖 刺 ！ # 在 下 面 输 入 你 的 代 码 ， 完 成 后 点 击 运 行 。 英雄 。 移动右 ( ) 英雄…" at bounding box center [1339, 358] width 186 height 649
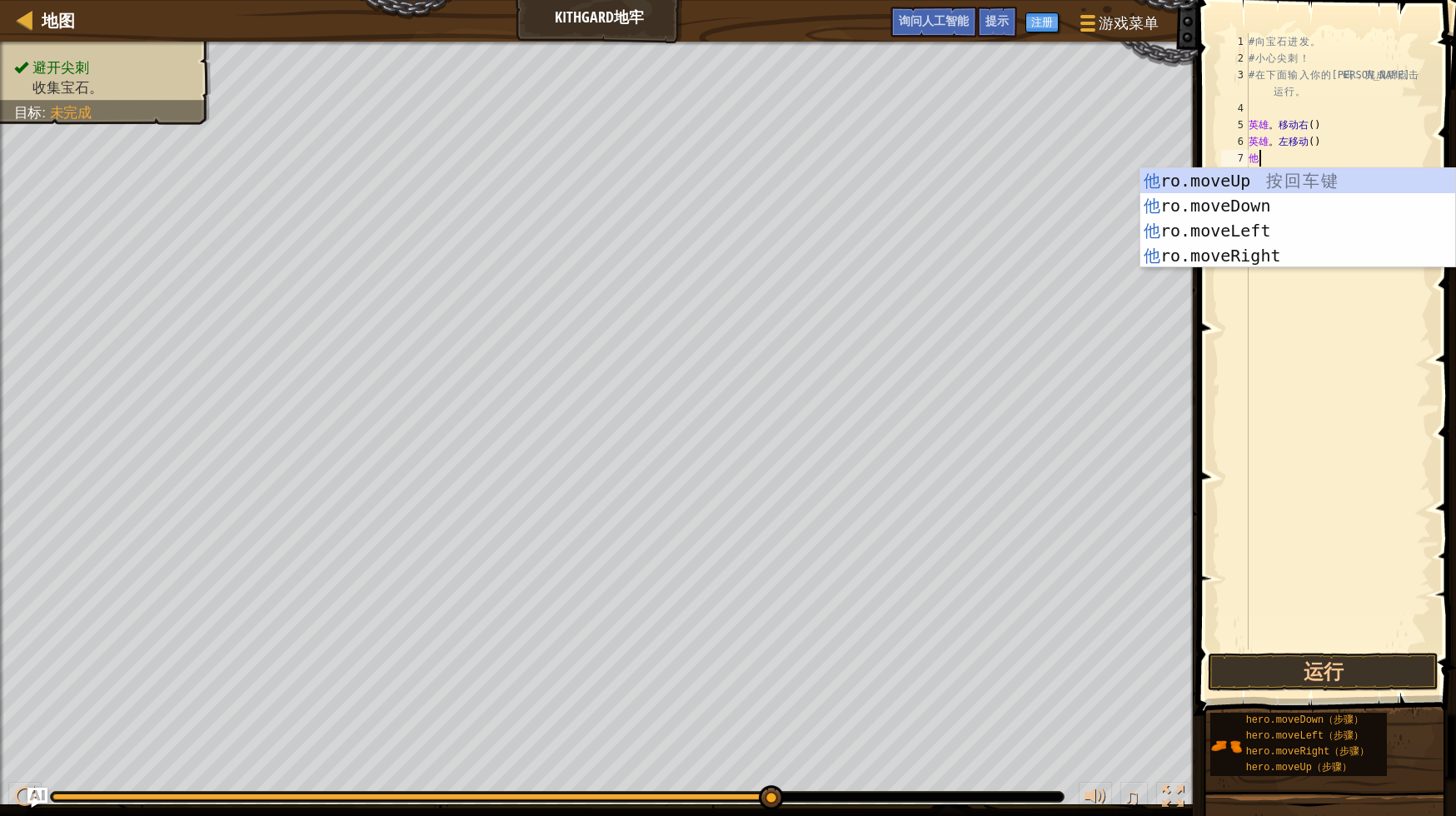
type textarea "H"
type textarea "HERO"
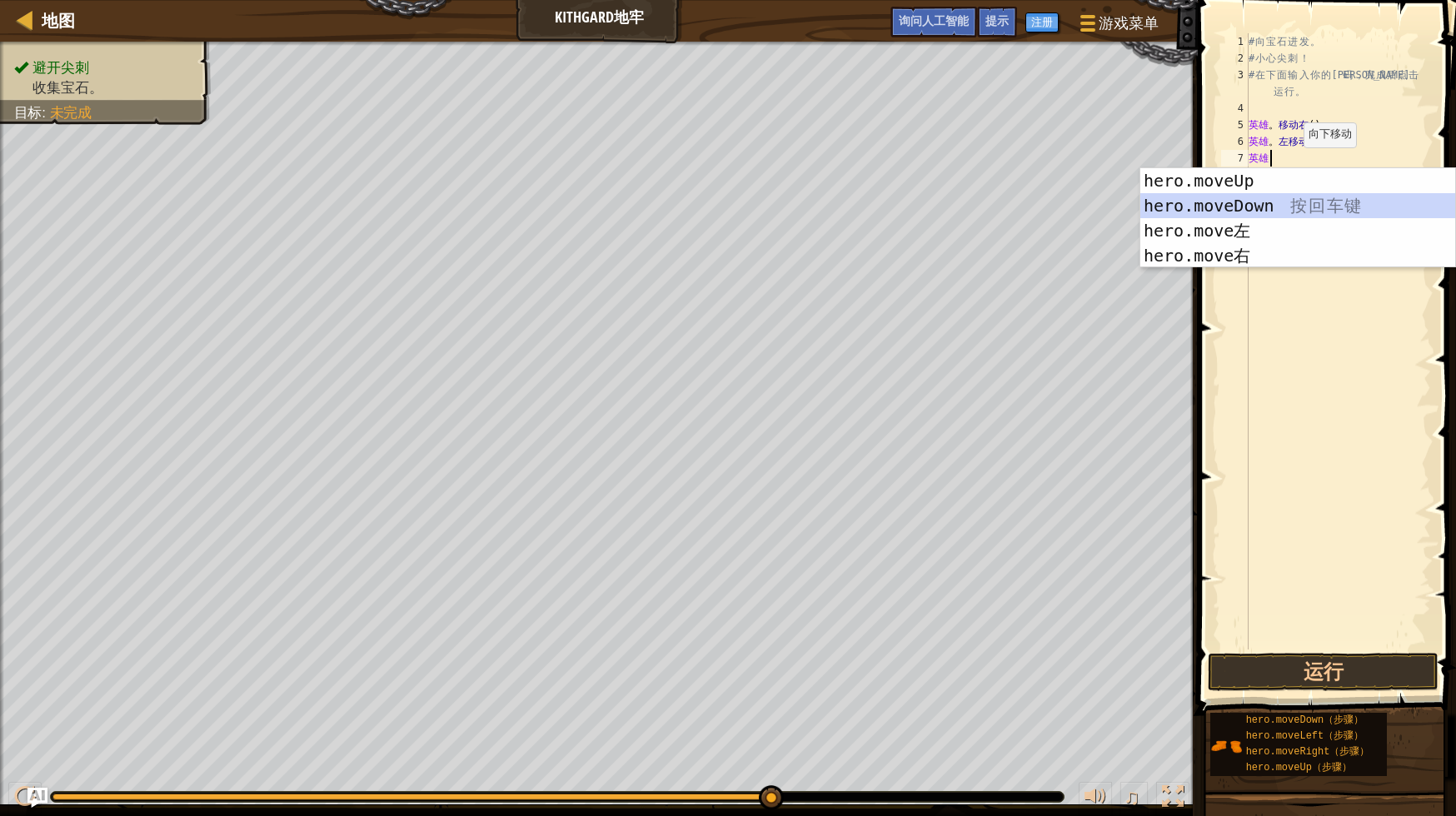
click at [1273, 210] on div "hero.moveUp 按 回 车 键 hero.moveDown 按 回 车 键 hero.move左 按 回 车 键 hero.move右 按 回 车 键" at bounding box center [1298, 243] width 316 height 150
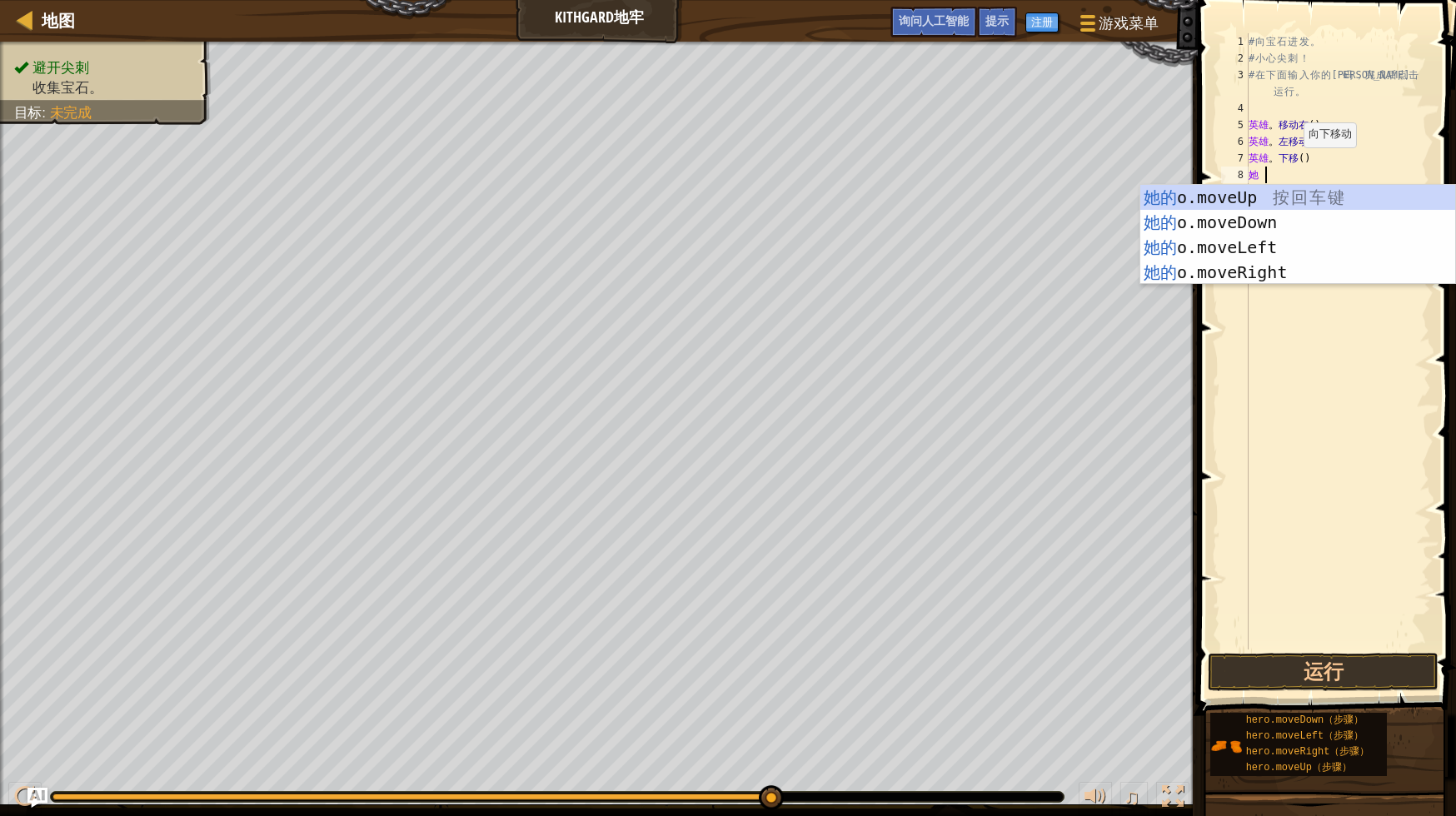
scroll to position [8, 0]
type textarea "H"
type textarea "HERO"
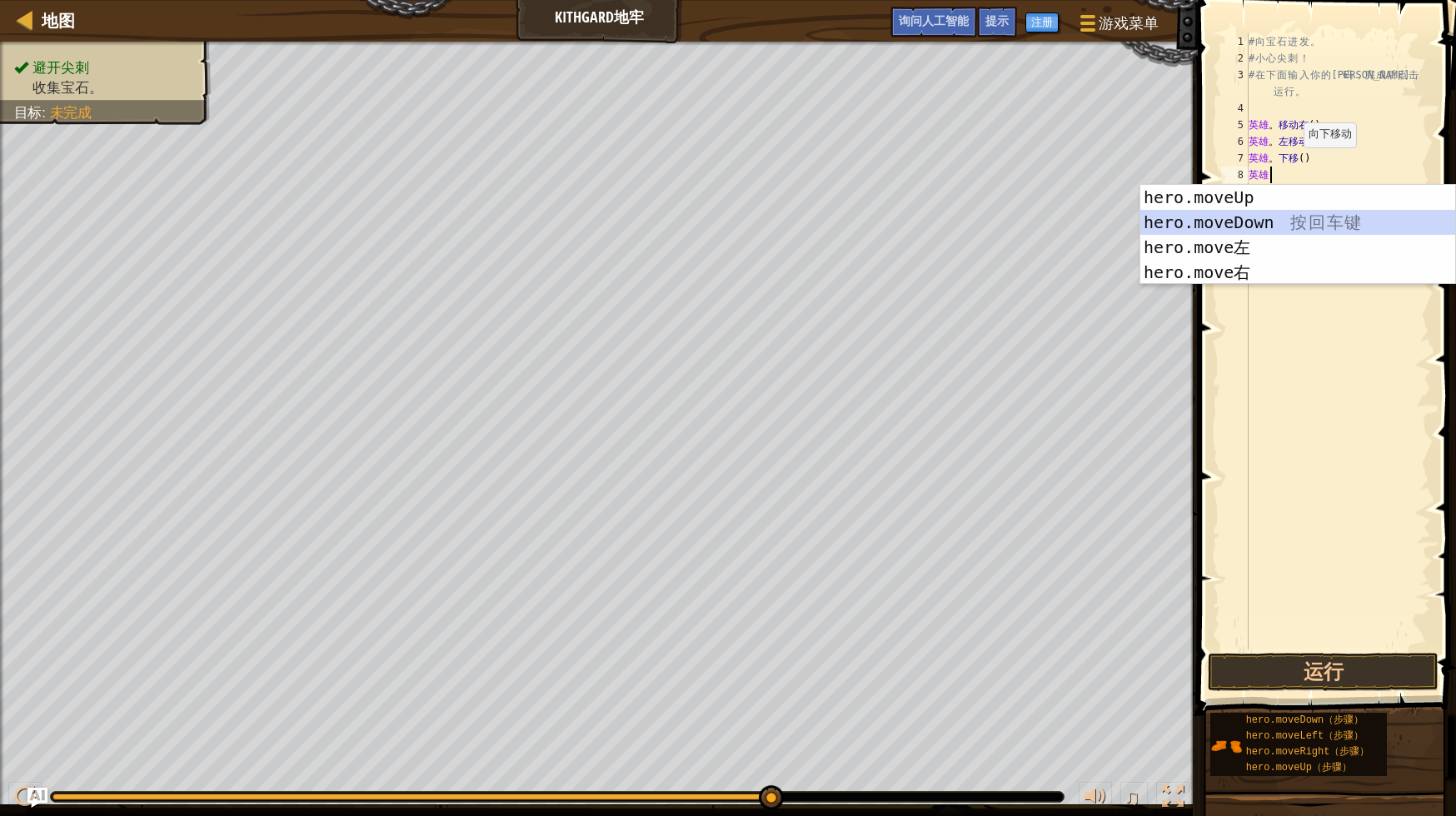
click at [1270, 223] on div "hero.moveUp 按 回 车 键 hero.moveDown 按 回 车 键 hero.move左 按 回 车 键 hero.move右 按 回 车 键" at bounding box center [1298, 259] width 316 height 150
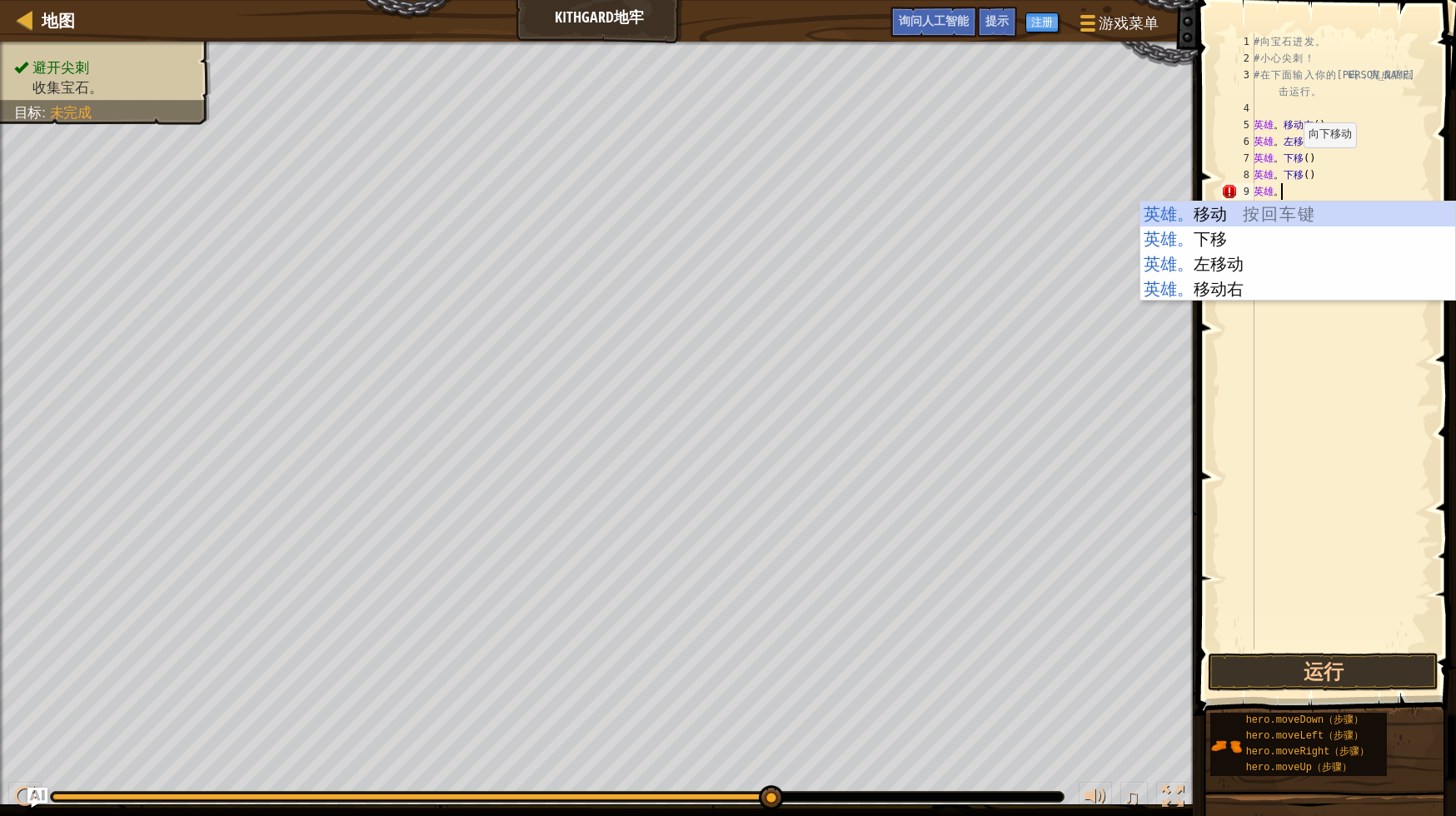
type textarea "HERO.R"
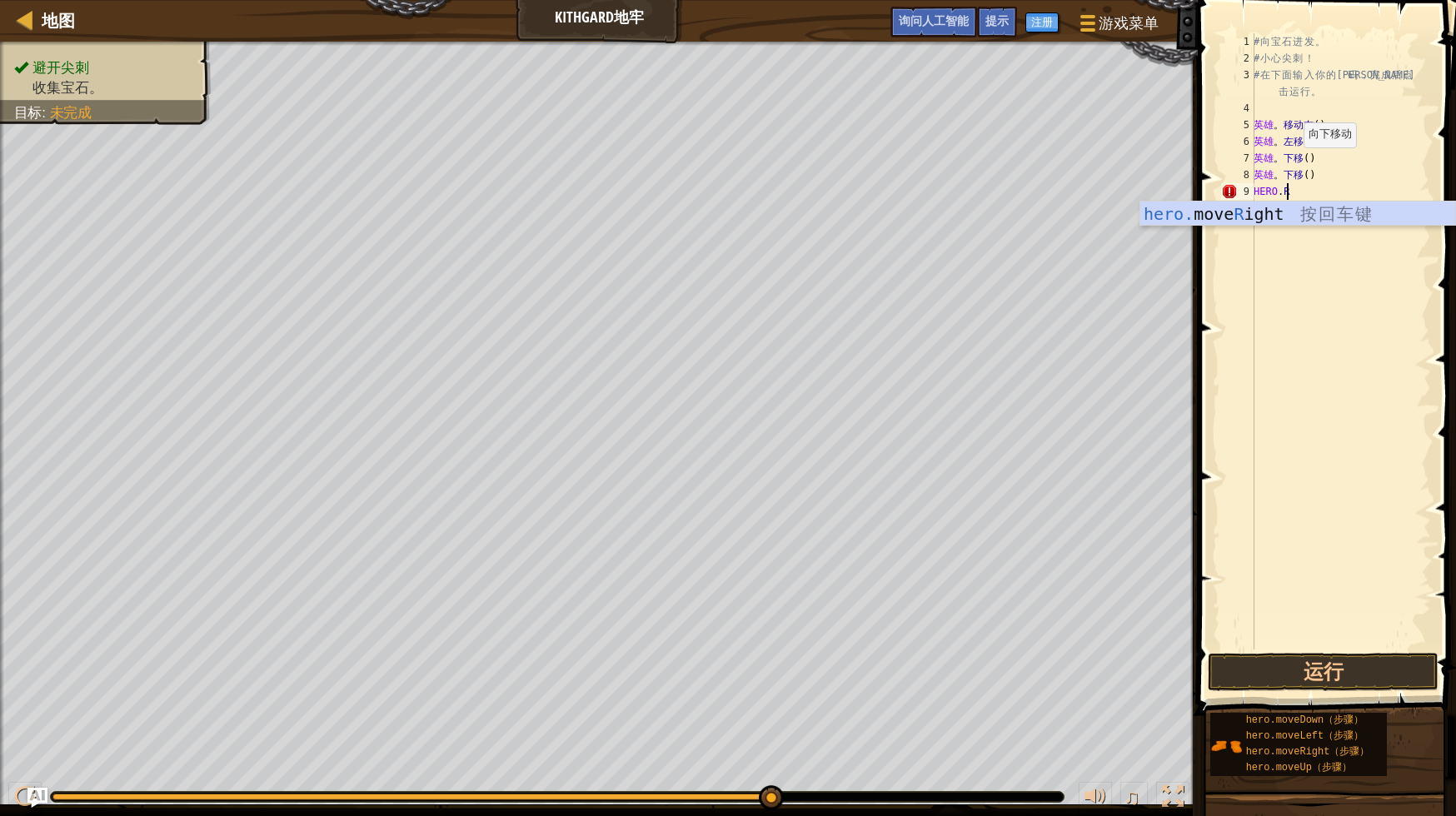
scroll to position [8, 2]
click at [1266, 213] on div "英雄。 移动 R ight 按 回 车 键" at bounding box center [1298, 239] width 316 height 75
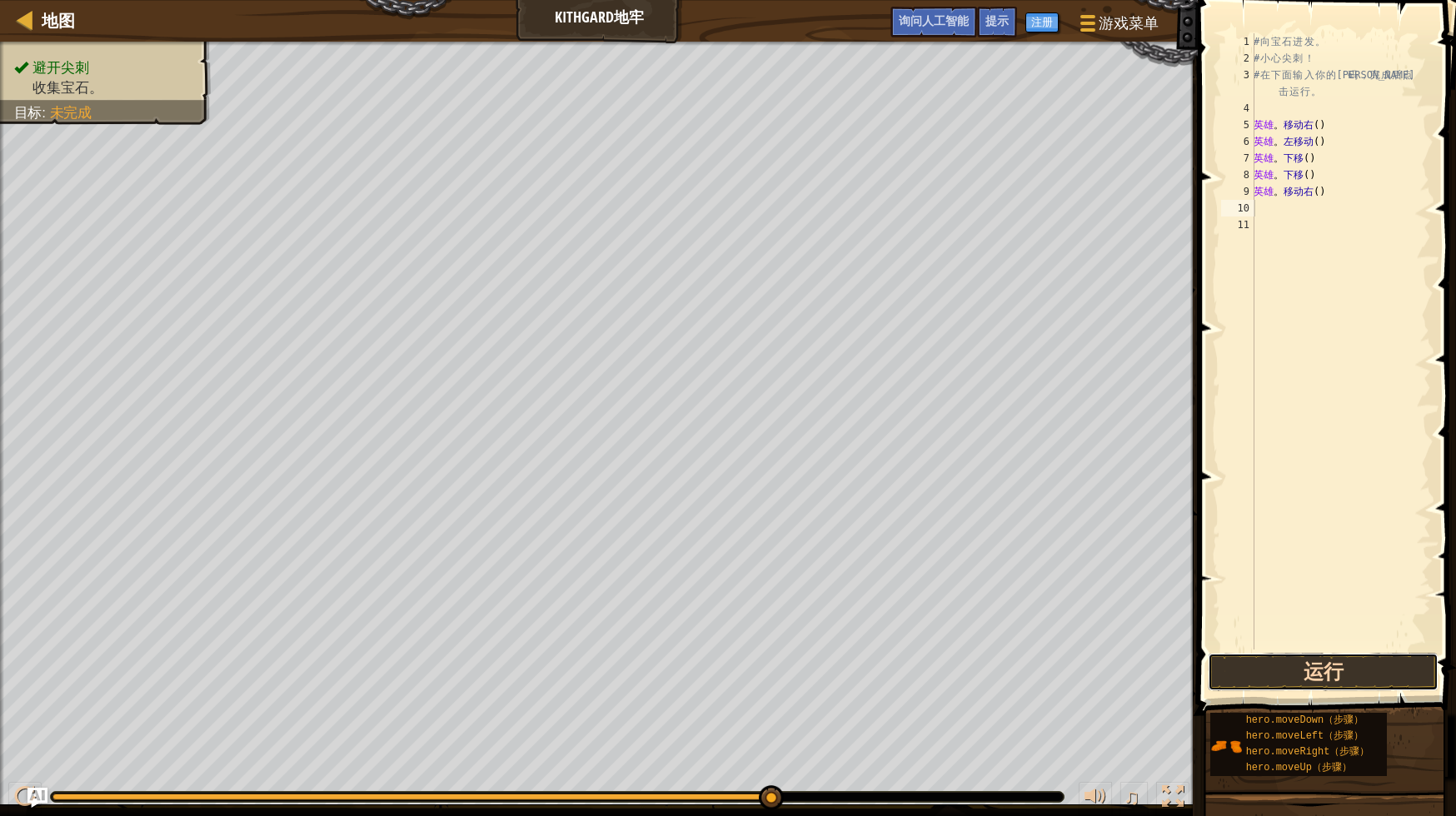
click at [1305, 681] on button "运行" at bounding box center [1324, 672] width 231 height 38
